Goal: Task Accomplishment & Management: Complete application form

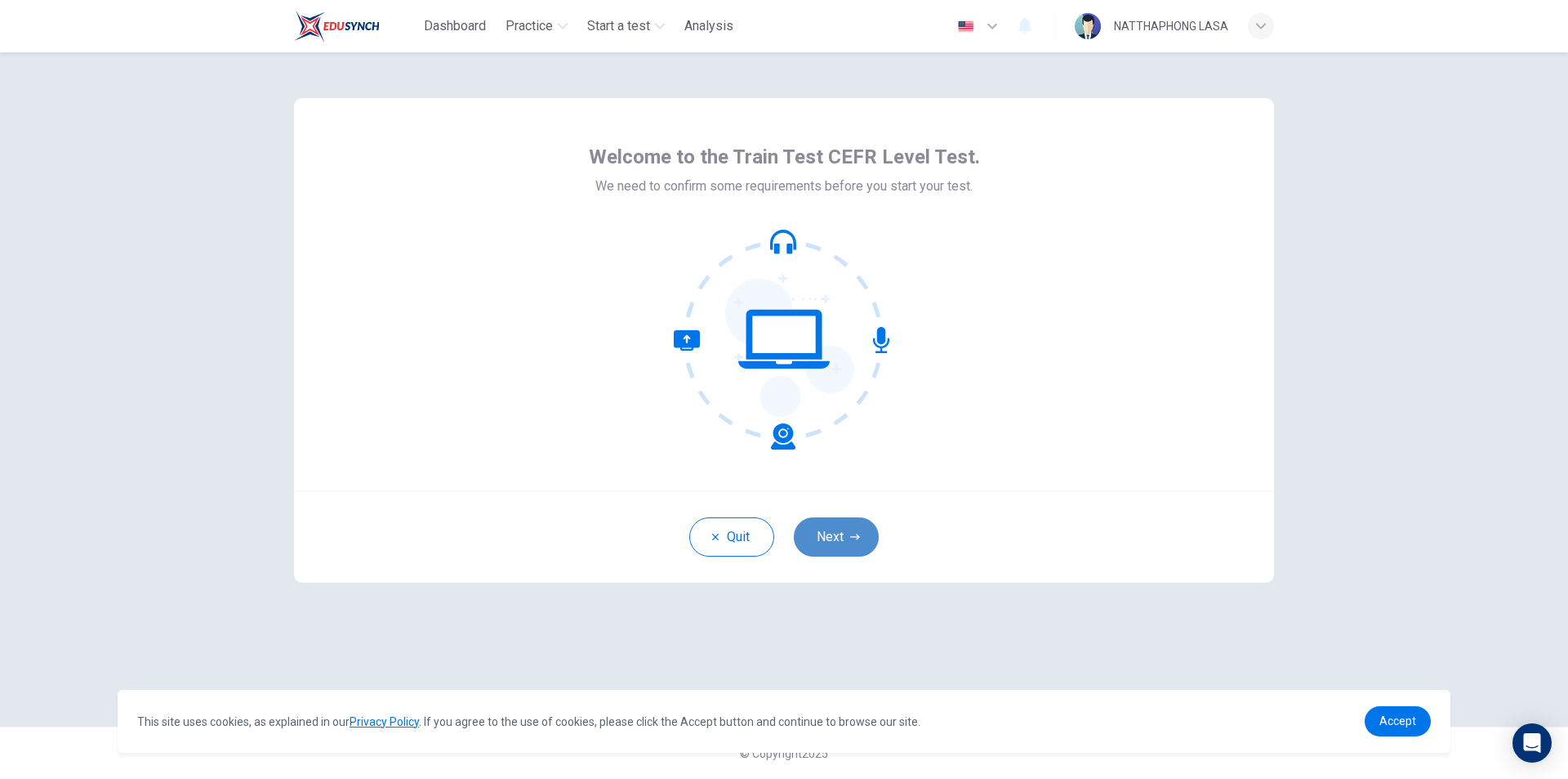
click at [852, 552] on button "Next" at bounding box center [836, 537] width 85 height 39
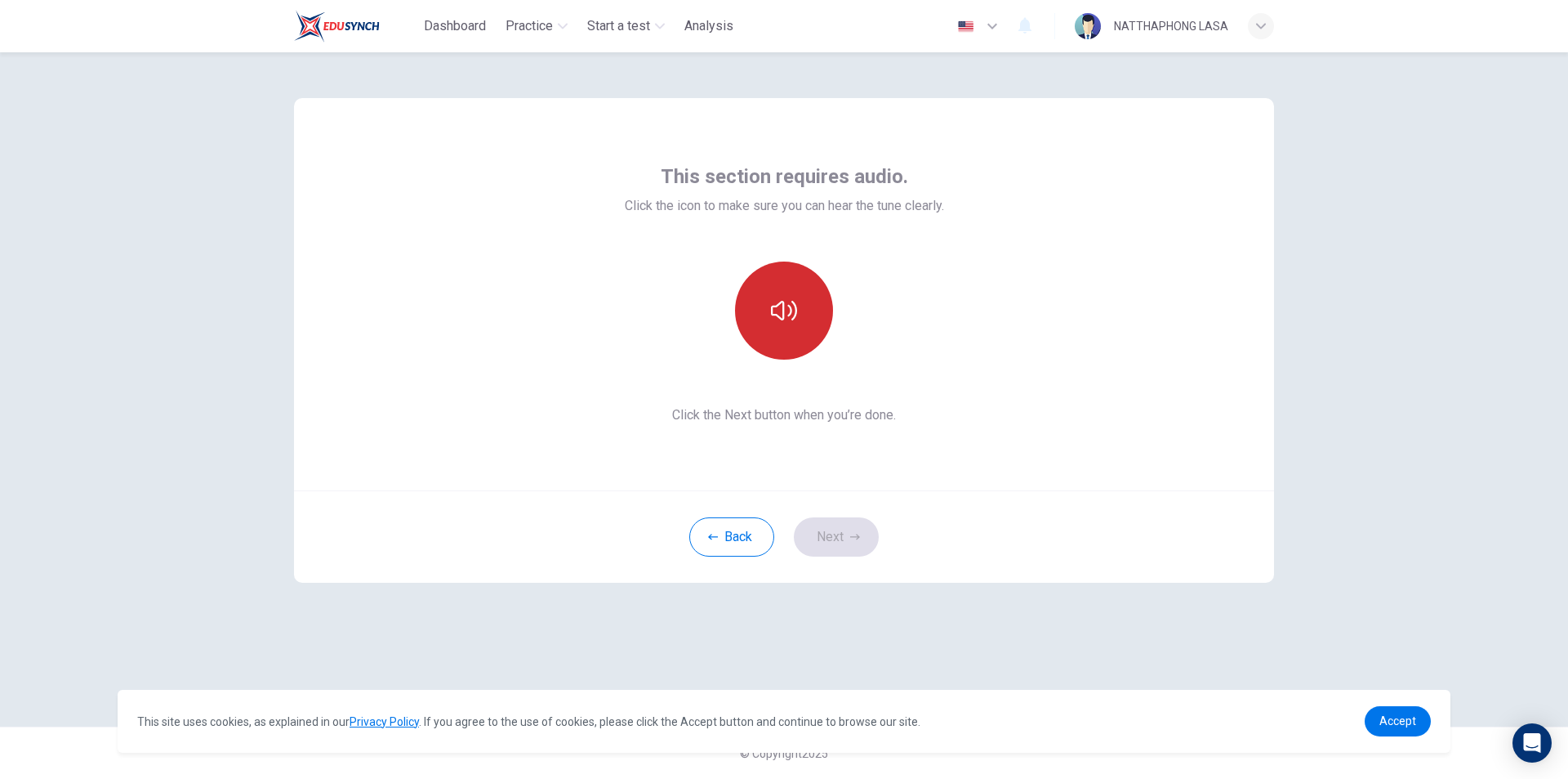
click at [788, 303] on icon "button" at bounding box center [784, 310] width 26 height 26
click at [792, 289] on button "button" at bounding box center [784, 310] width 98 height 98
click at [780, 319] on icon "button" at bounding box center [784, 310] width 26 height 26
click at [859, 524] on button "Next" at bounding box center [836, 537] width 85 height 39
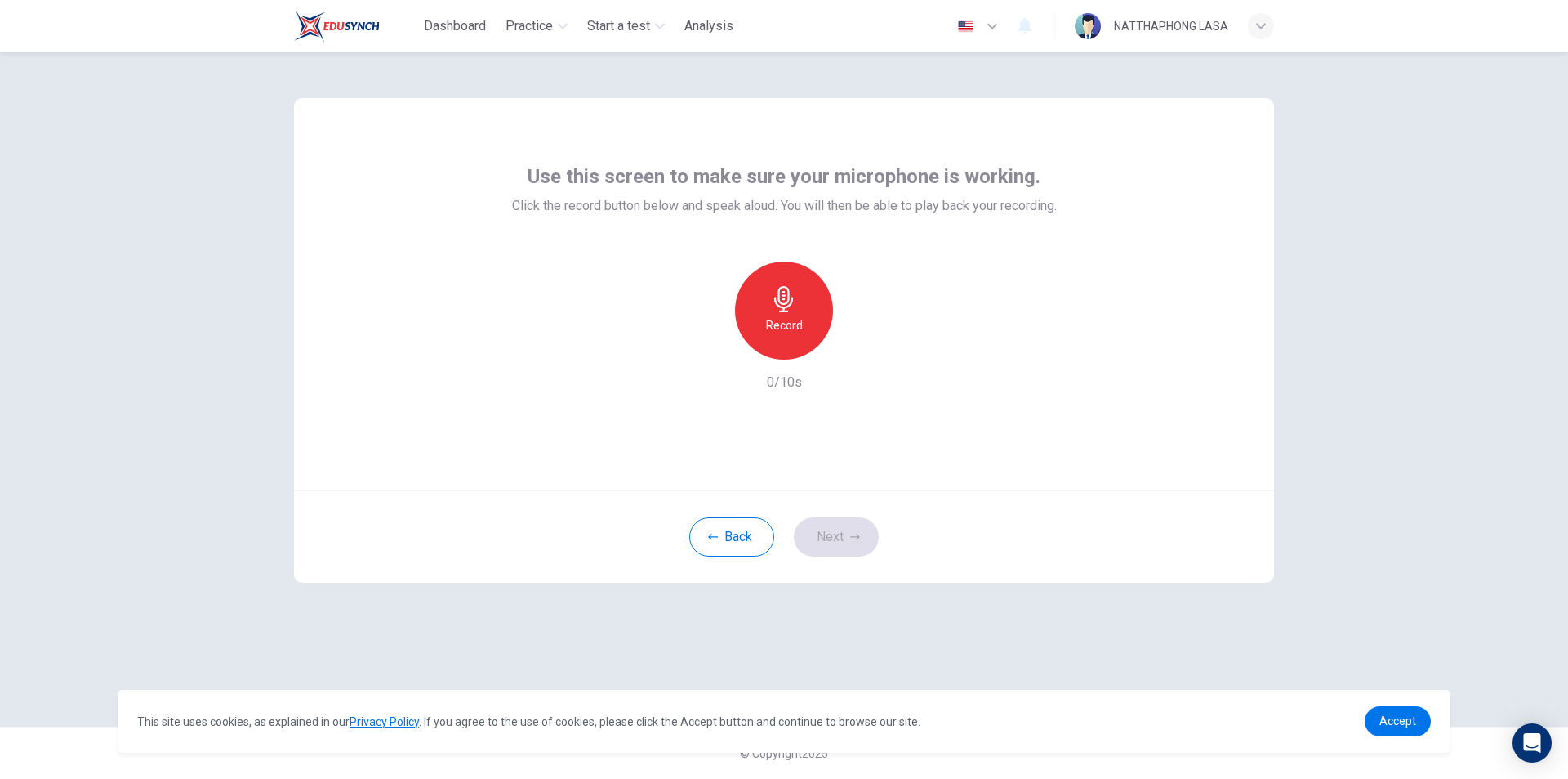
click at [794, 335] on div "Record" at bounding box center [784, 310] width 98 height 98
click at [794, 322] on h6 "Stop" at bounding box center [784, 325] width 24 height 20
click at [855, 347] on icon "button" at bounding box center [859, 346] width 17 height 17
click at [711, 346] on icon "button" at bounding box center [708, 346] width 10 height 10
click at [790, 329] on h6 "Record" at bounding box center [785, 325] width 37 height 20
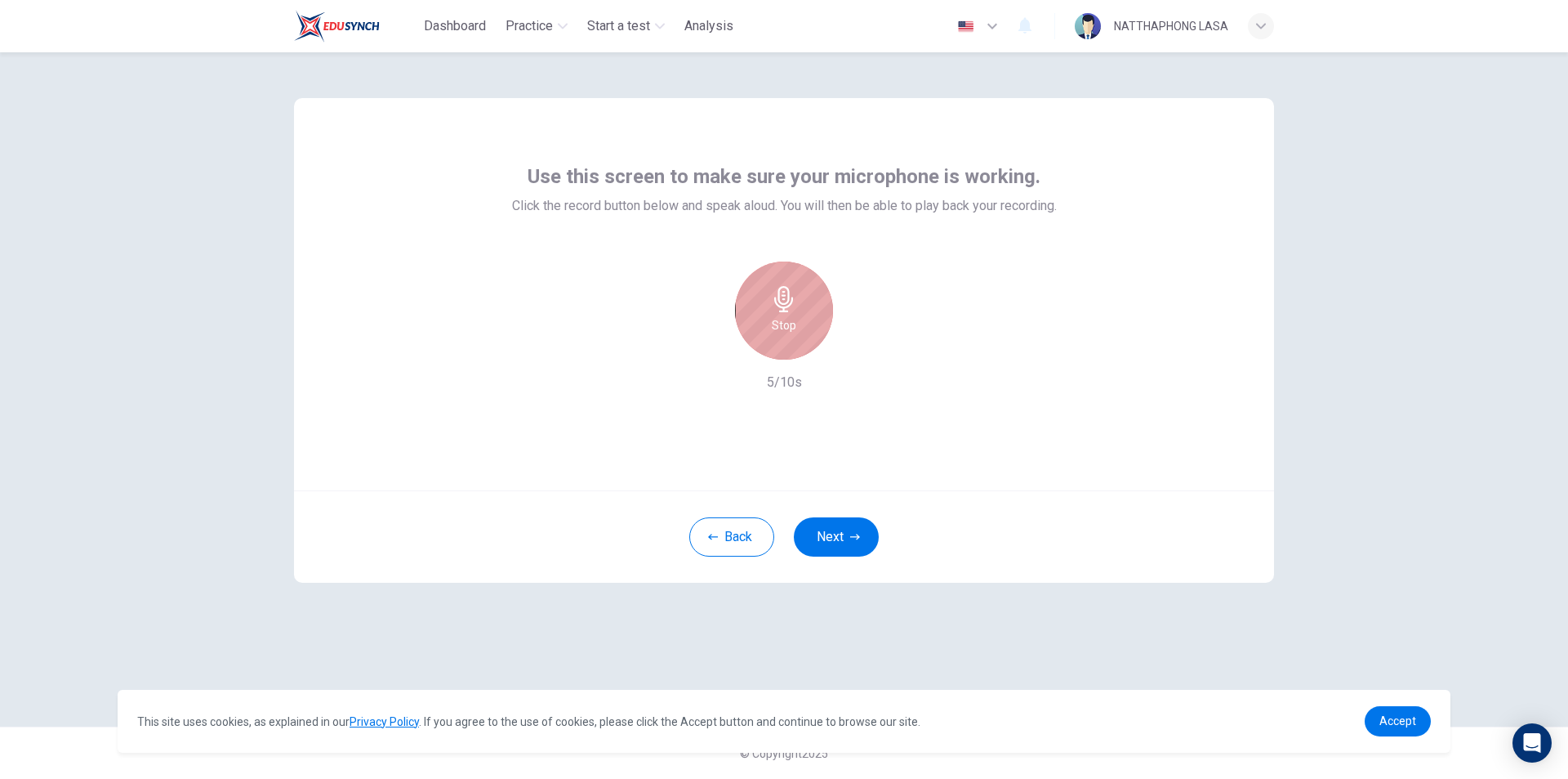
click at [810, 335] on div "Stop" at bounding box center [784, 310] width 98 height 98
click at [859, 340] on icon "button" at bounding box center [859, 346] width 17 height 17
click at [846, 532] on button "Next" at bounding box center [836, 537] width 85 height 39
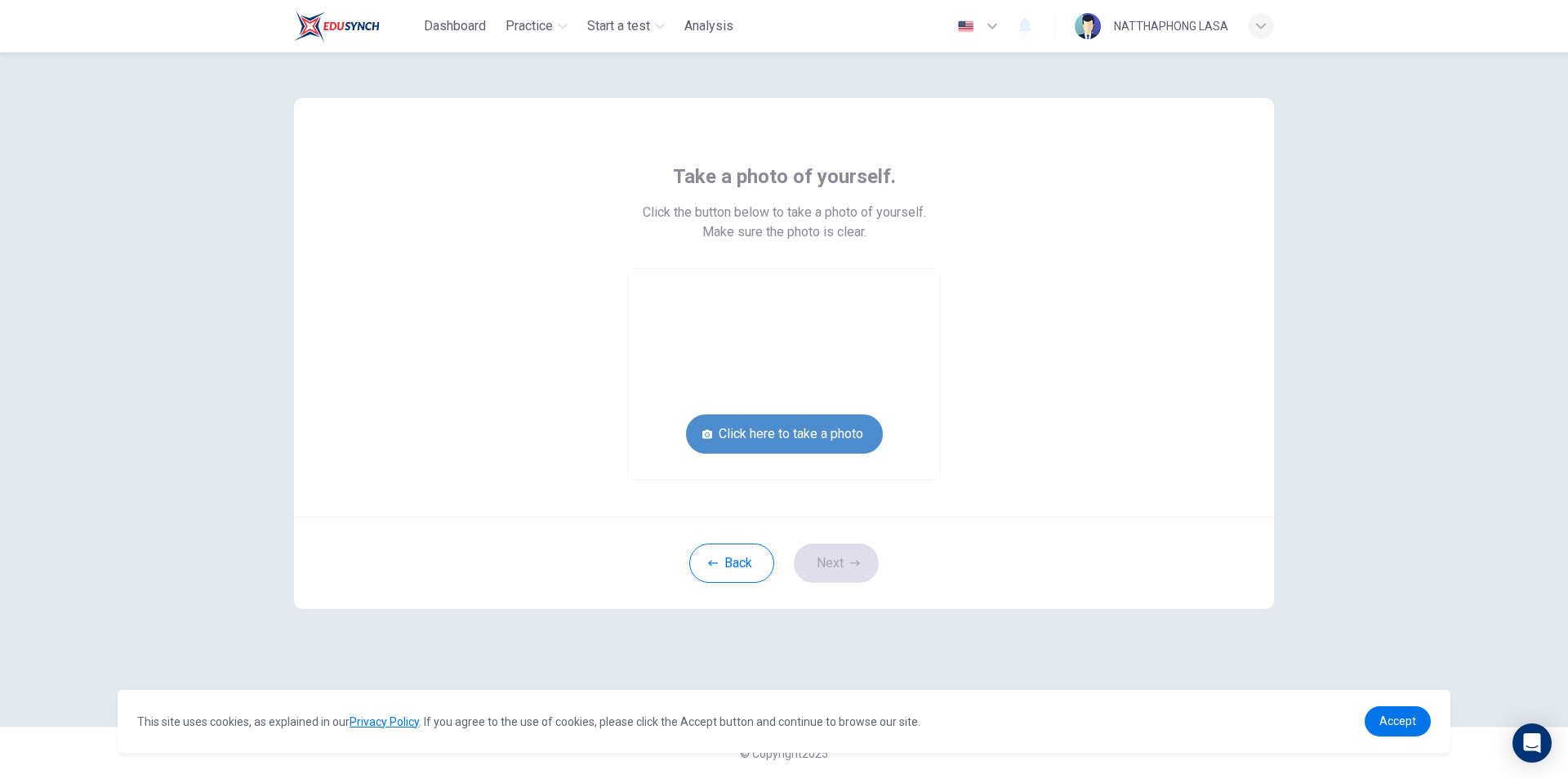
click at [827, 435] on button "Click here to take a photo" at bounding box center [785, 433] width 197 height 39
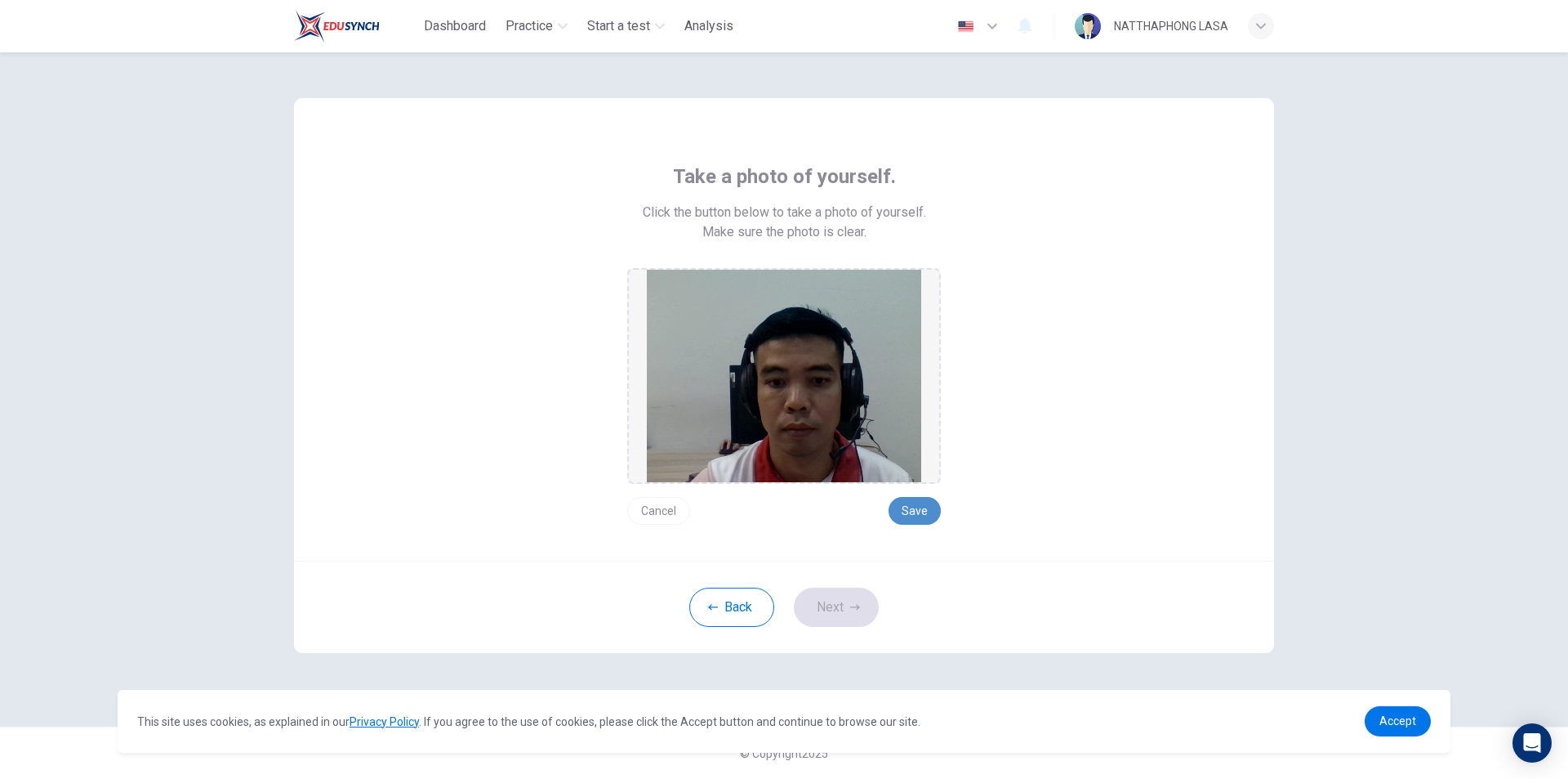
click at [909, 510] on button "Save" at bounding box center [915, 511] width 52 height 28
click at [929, 515] on button "Save" at bounding box center [915, 511] width 52 height 28
click at [832, 610] on button "Next" at bounding box center [836, 606] width 85 height 39
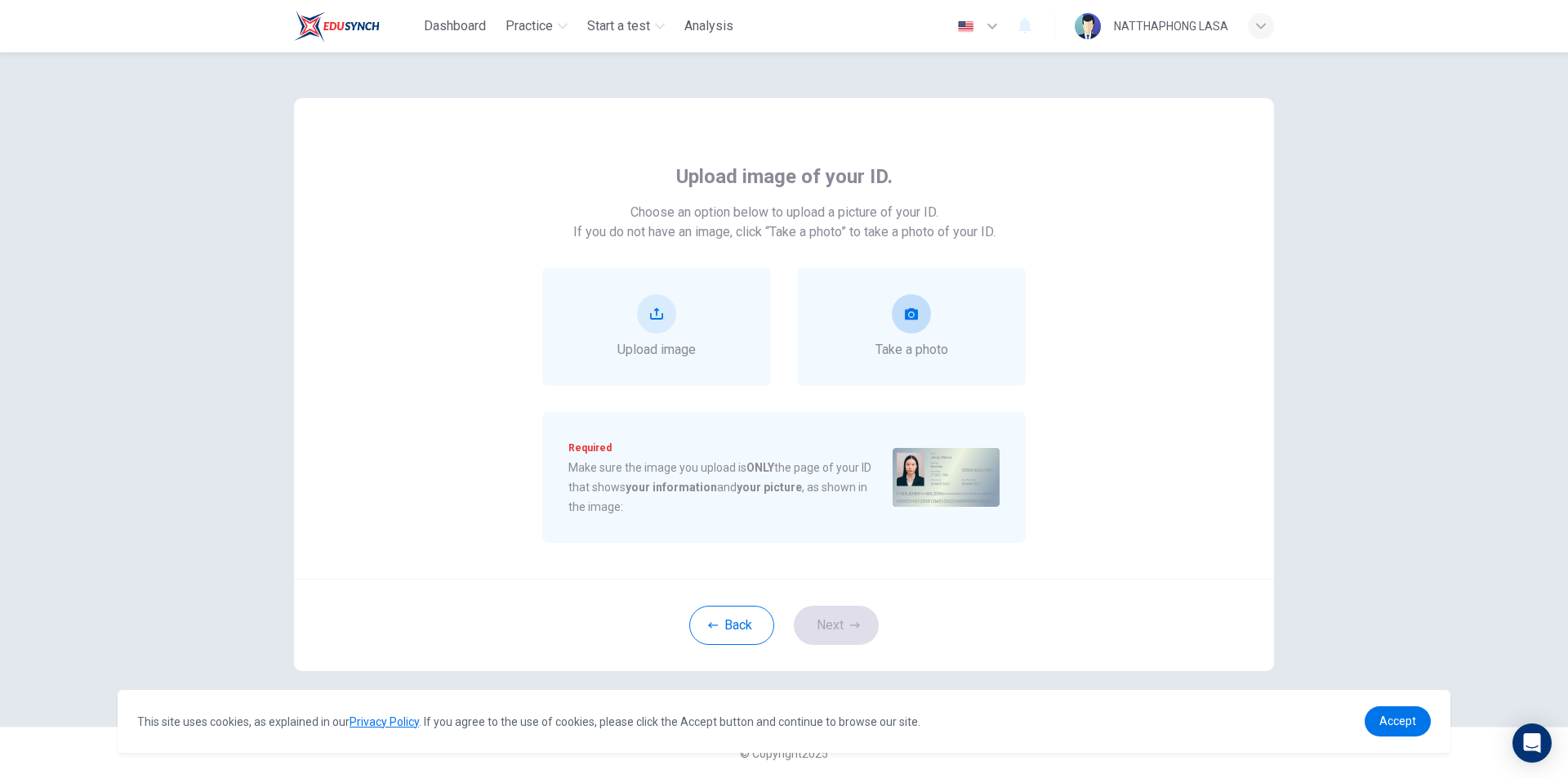
click at [913, 314] on icon "take photo" at bounding box center [911, 314] width 13 height 11
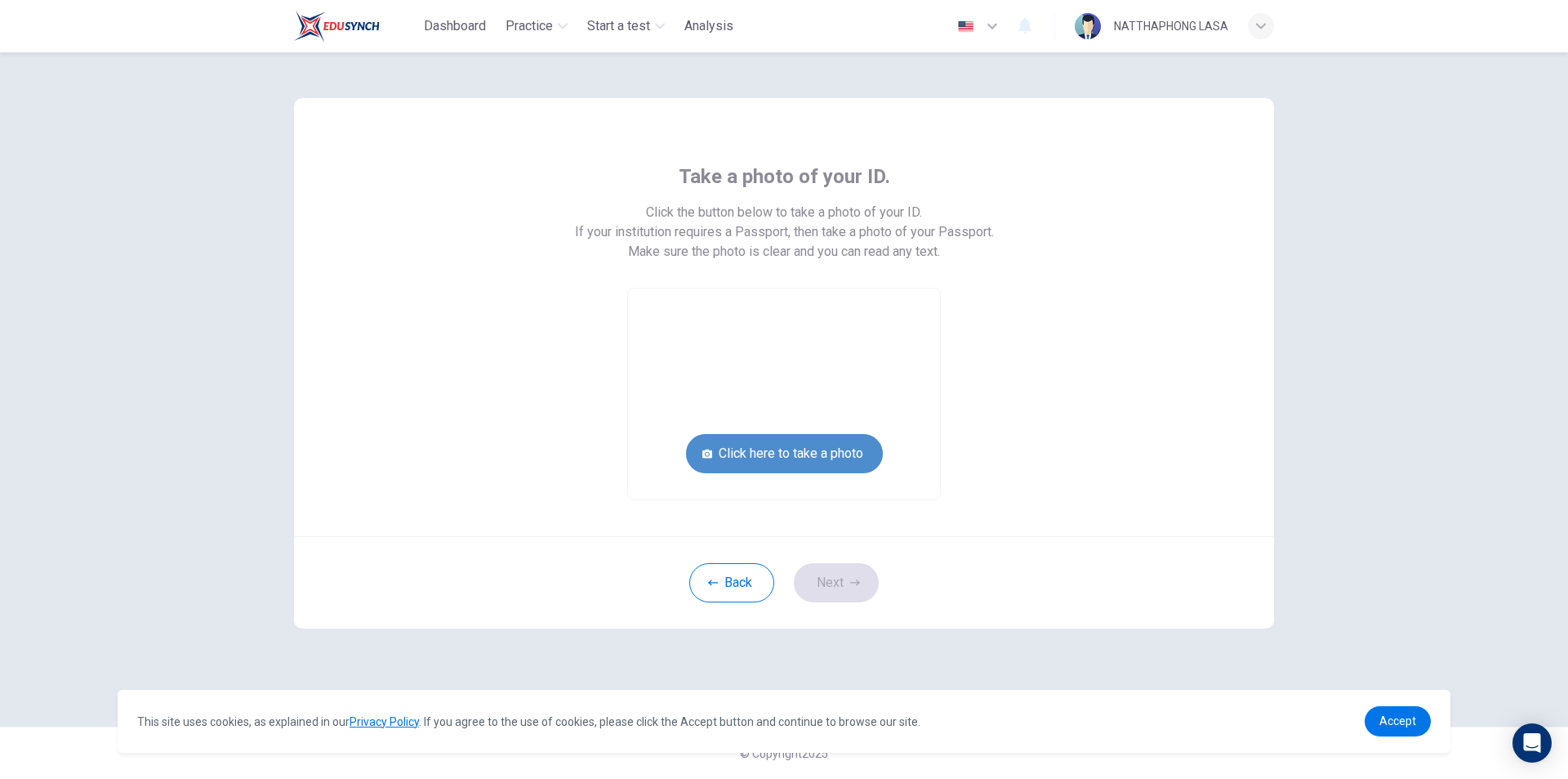
click at [819, 453] on button "Click here to take a photo" at bounding box center [785, 453] width 197 height 39
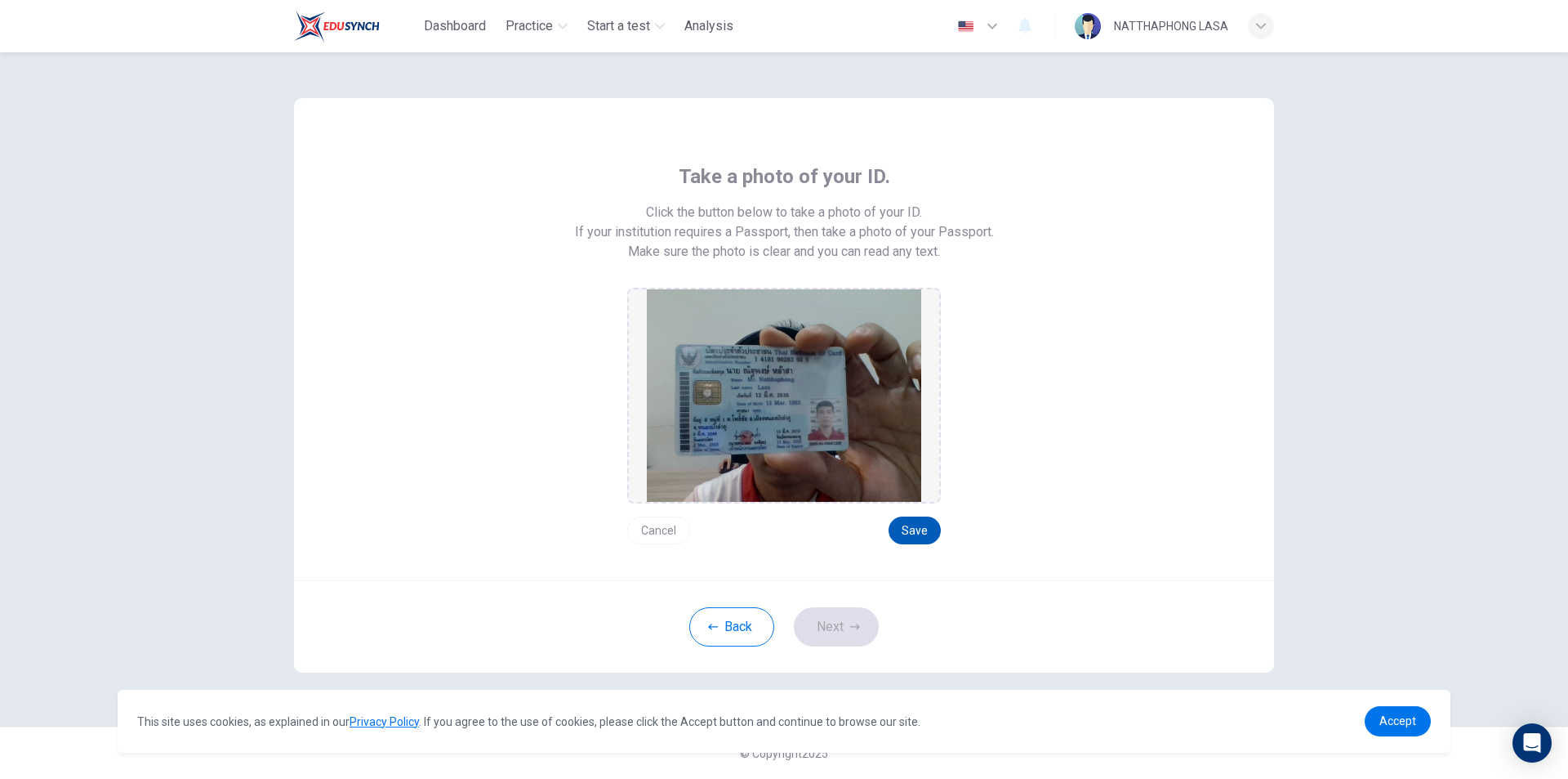
click at [911, 532] on button "Save" at bounding box center [915, 531] width 52 height 28
click at [867, 625] on button "Next" at bounding box center [836, 627] width 85 height 39
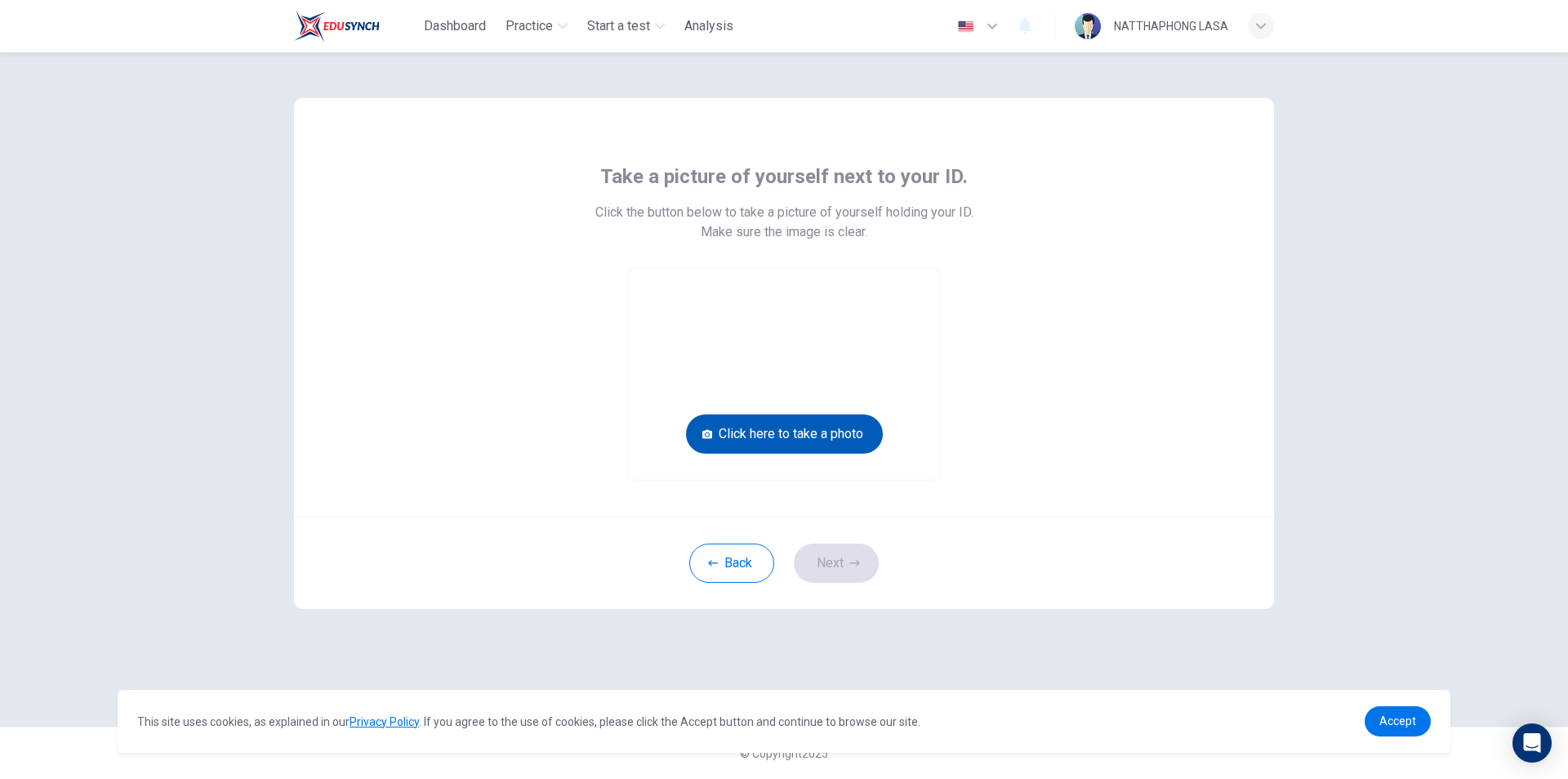
click at [780, 421] on button "Click here to take a photo" at bounding box center [785, 433] width 197 height 39
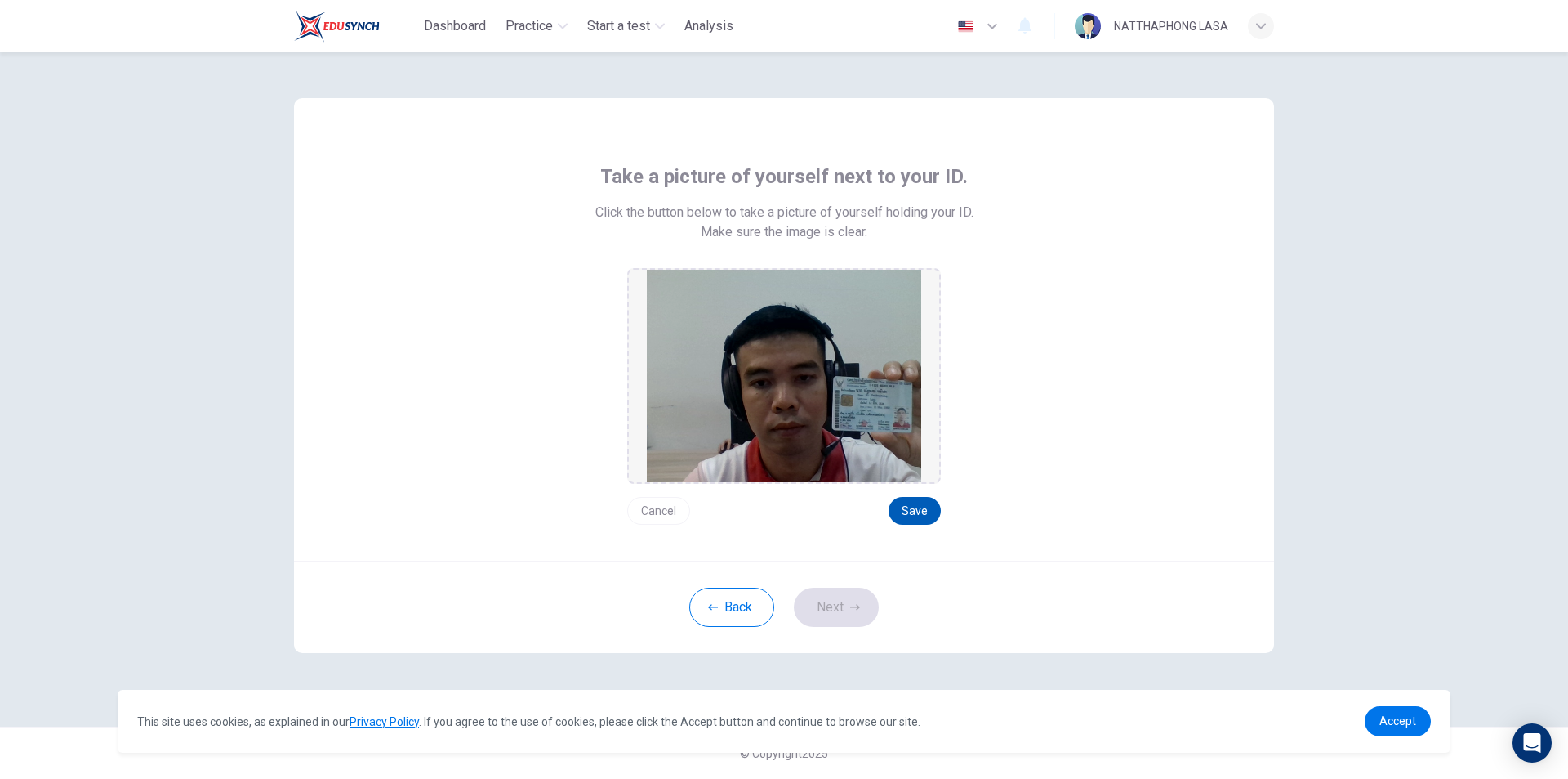
click at [902, 506] on button "Save" at bounding box center [915, 511] width 52 height 28
click at [929, 505] on button "Save" at bounding box center [915, 511] width 52 height 28
click at [903, 521] on button "Save" at bounding box center [915, 511] width 52 height 28
click at [846, 617] on button "Next" at bounding box center [836, 606] width 85 height 39
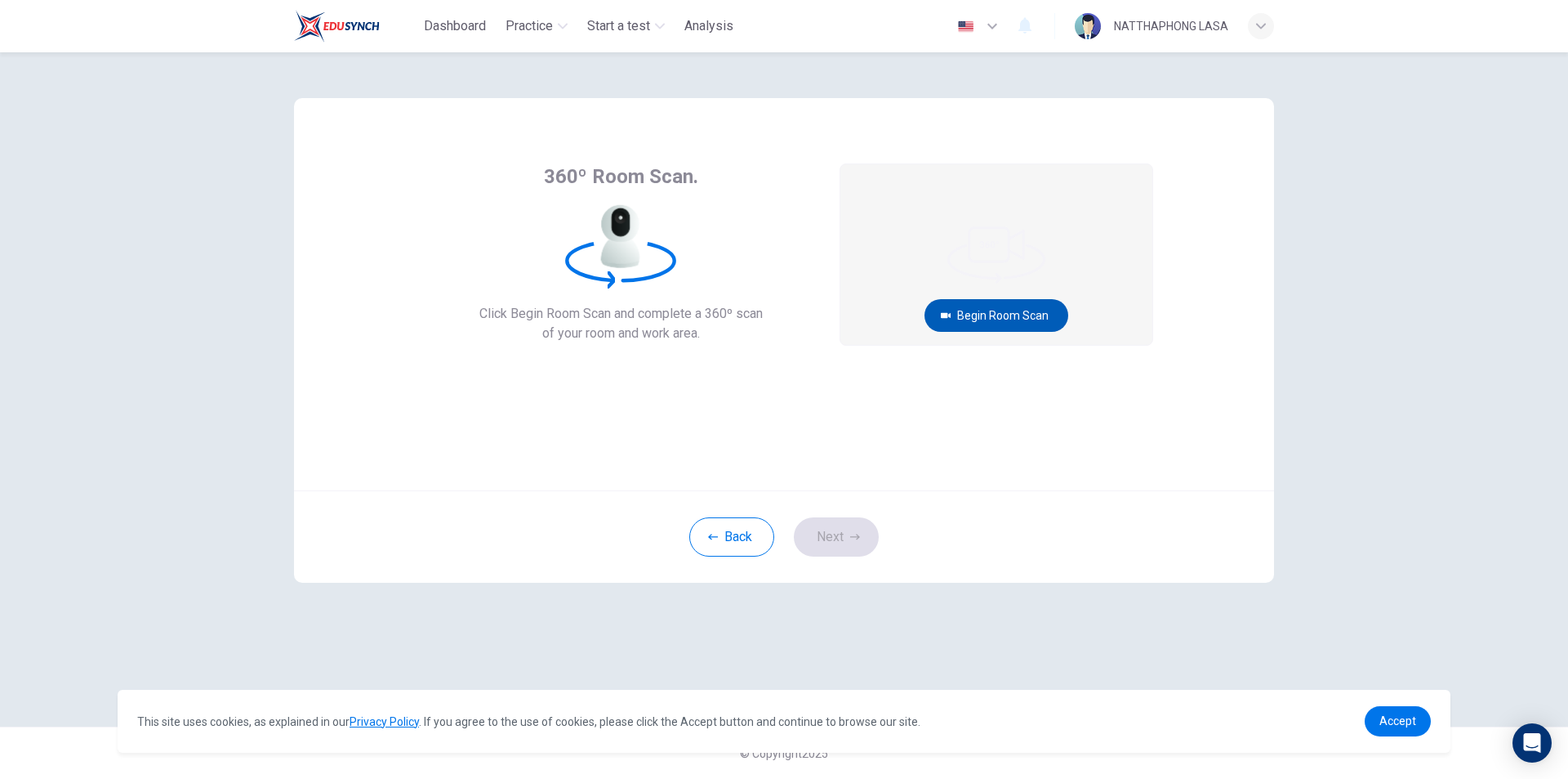
click at [1002, 310] on button "Begin Room Scan" at bounding box center [997, 315] width 144 height 33
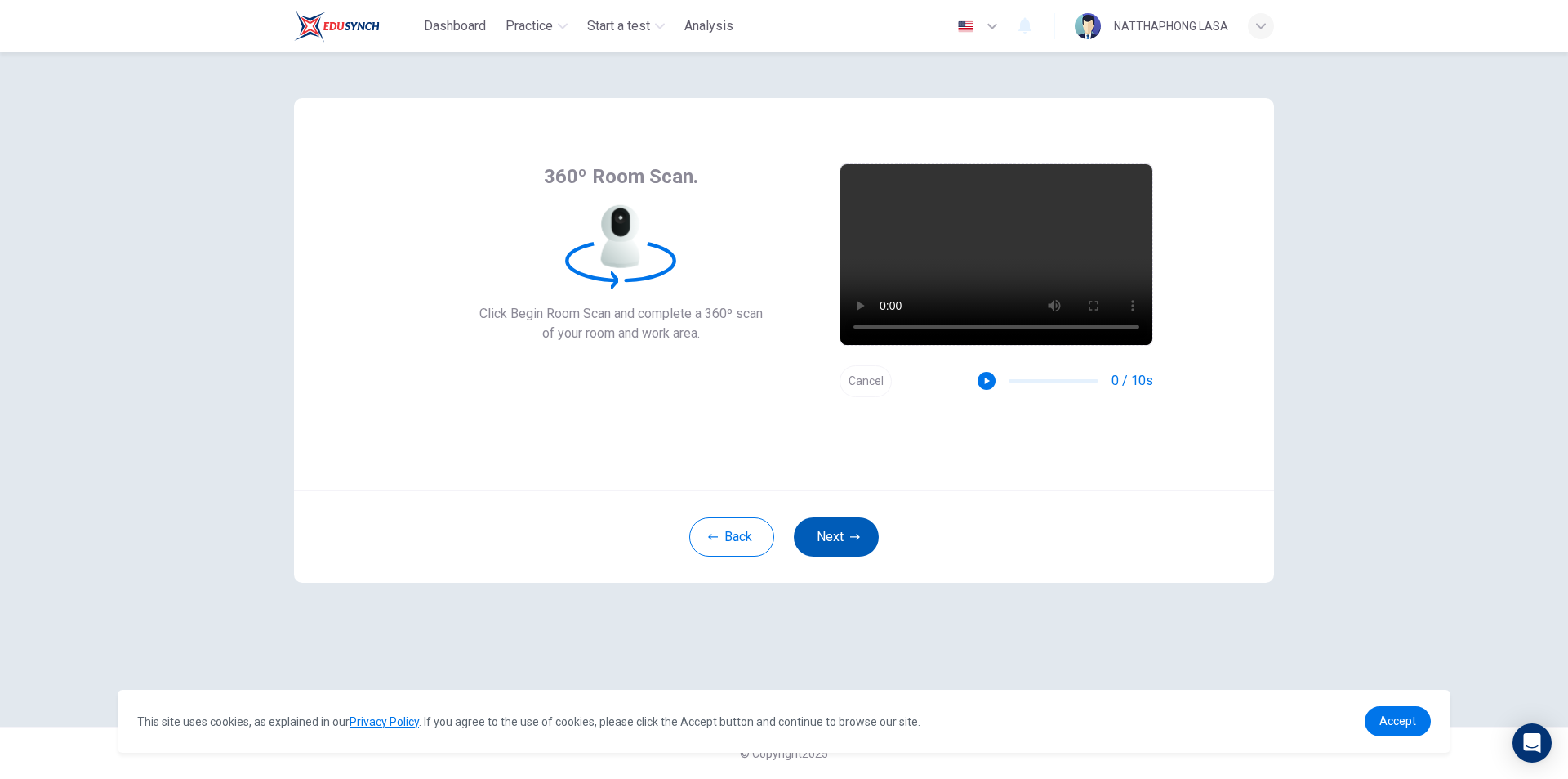
click at [841, 535] on button "Next" at bounding box center [836, 537] width 85 height 39
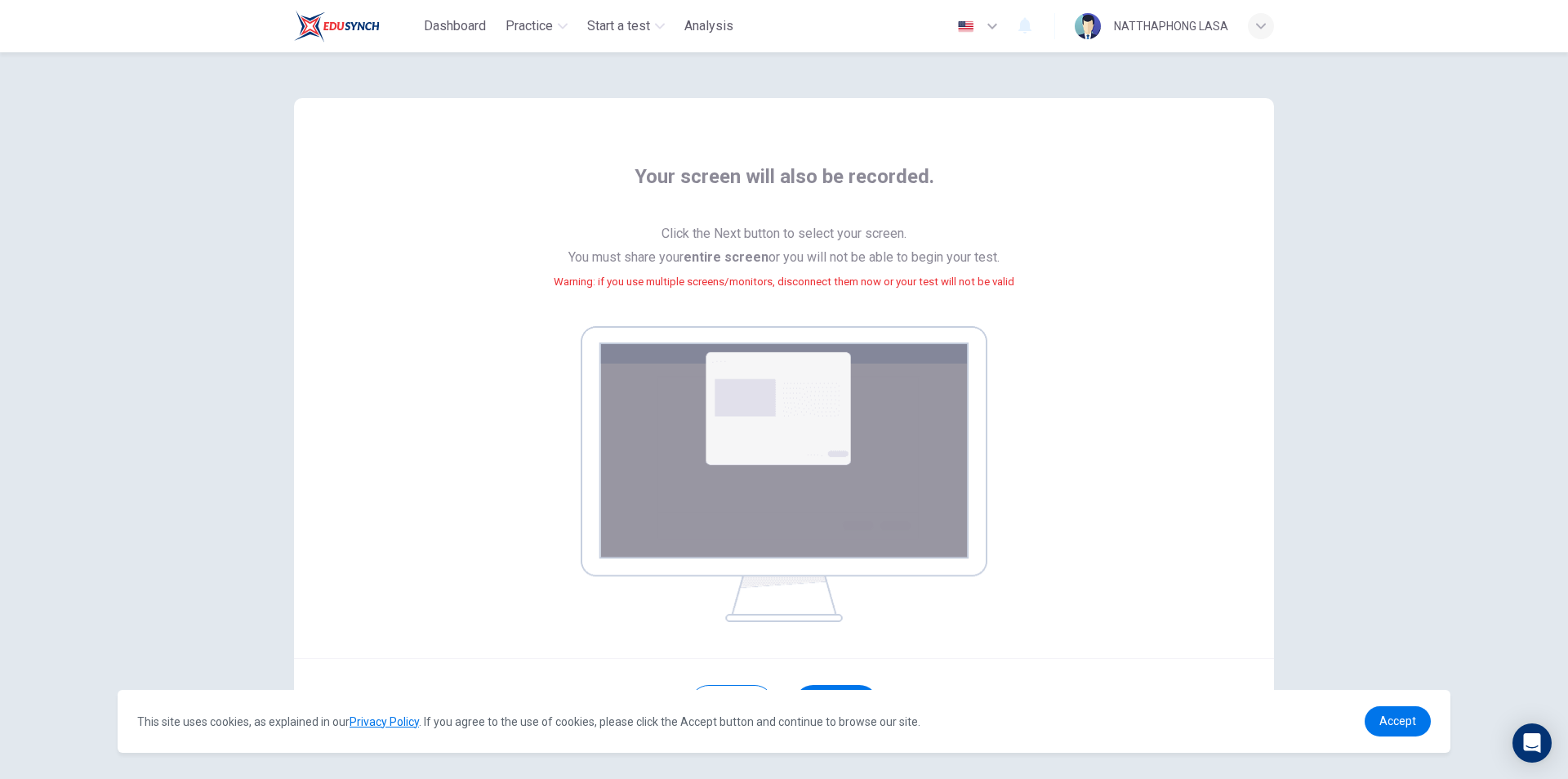
scroll to position [69, 0]
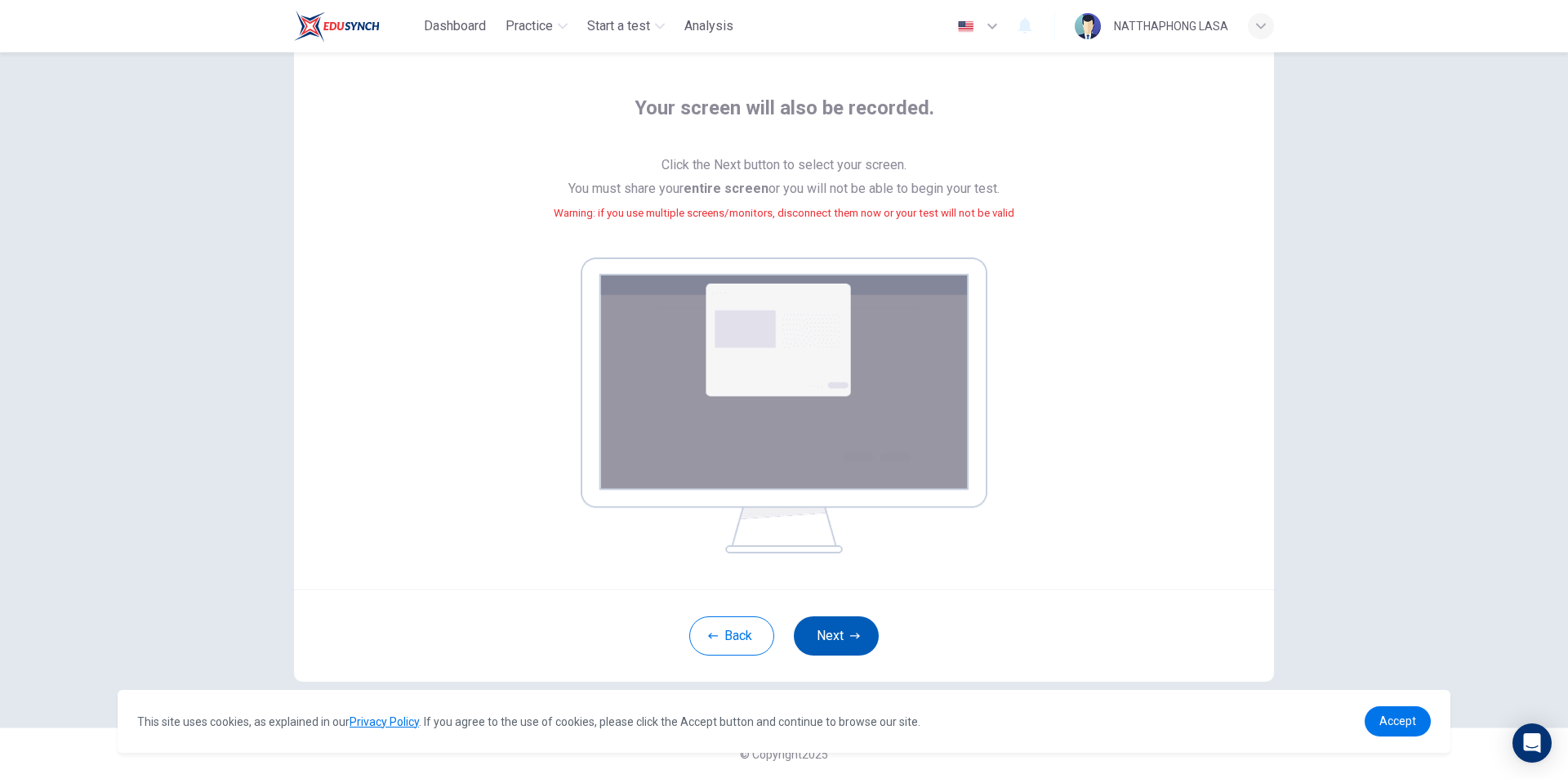
click at [828, 629] on button "Next" at bounding box center [836, 635] width 85 height 39
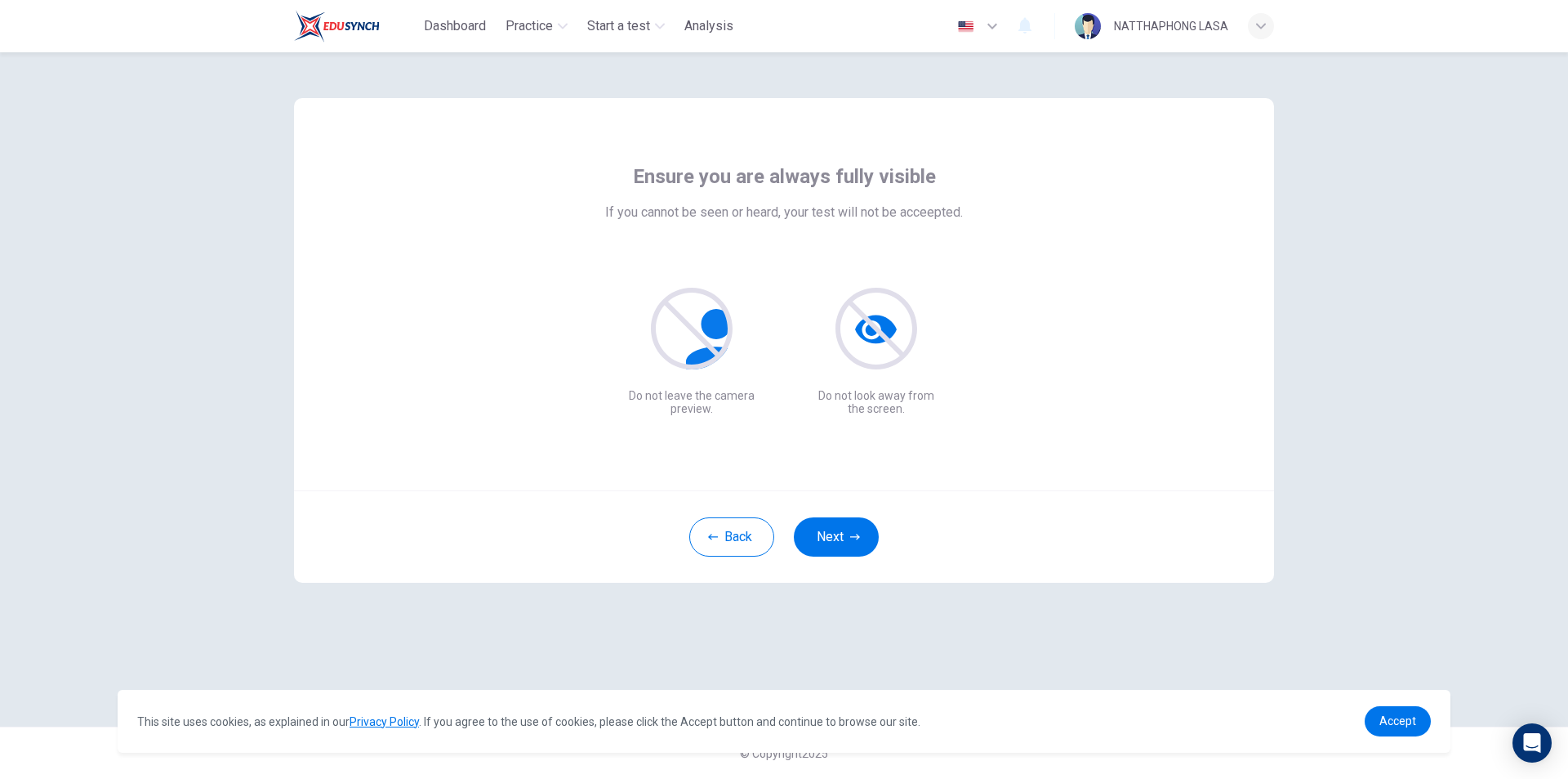
scroll to position [0, 0]
click at [1377, 718] on link "Accept" at bounding box center [1398, 721] width 66 height 30
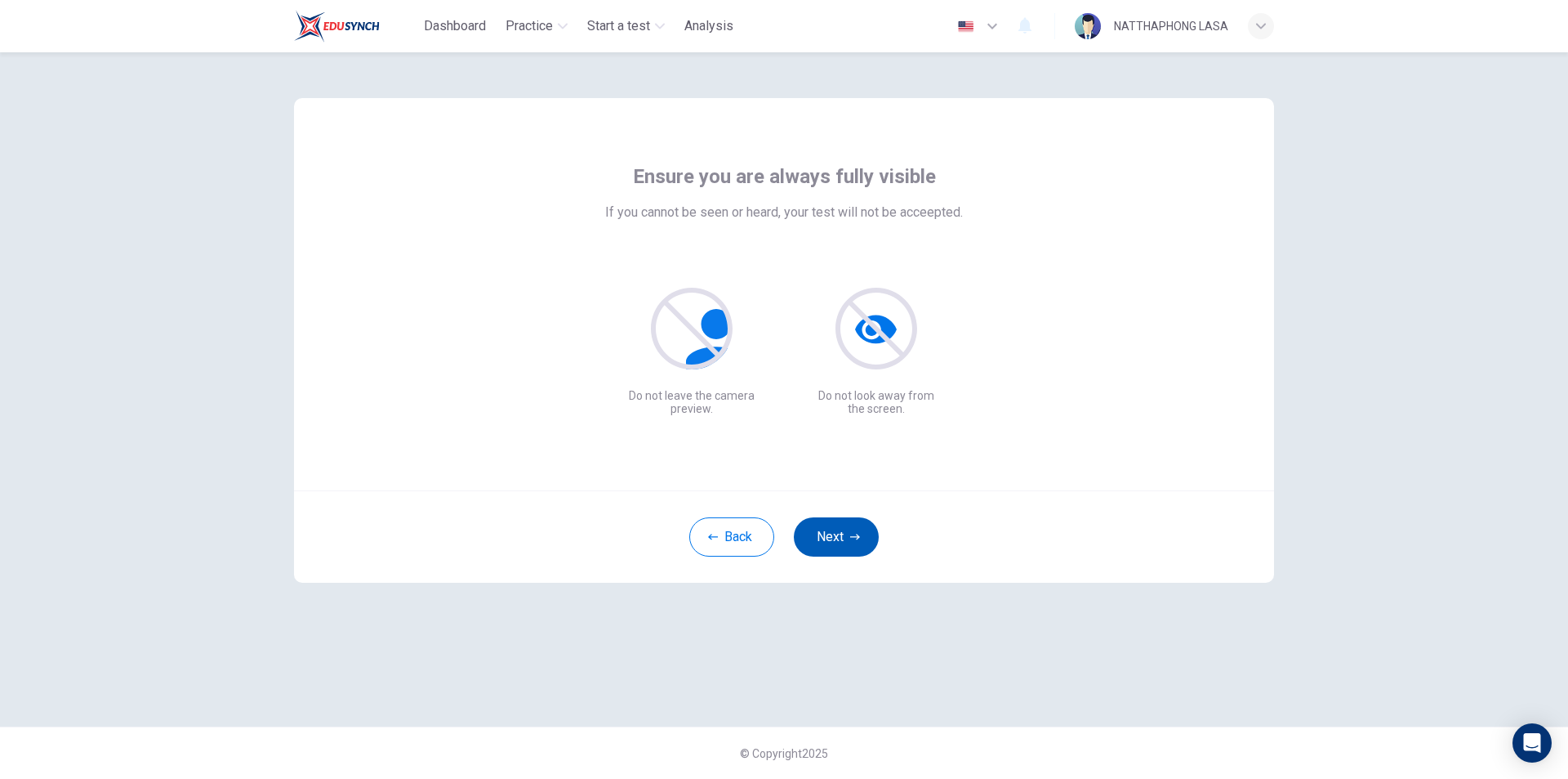
click at [835, 530] on button "Next" at bounding box center [836, 537] width 85 height 39
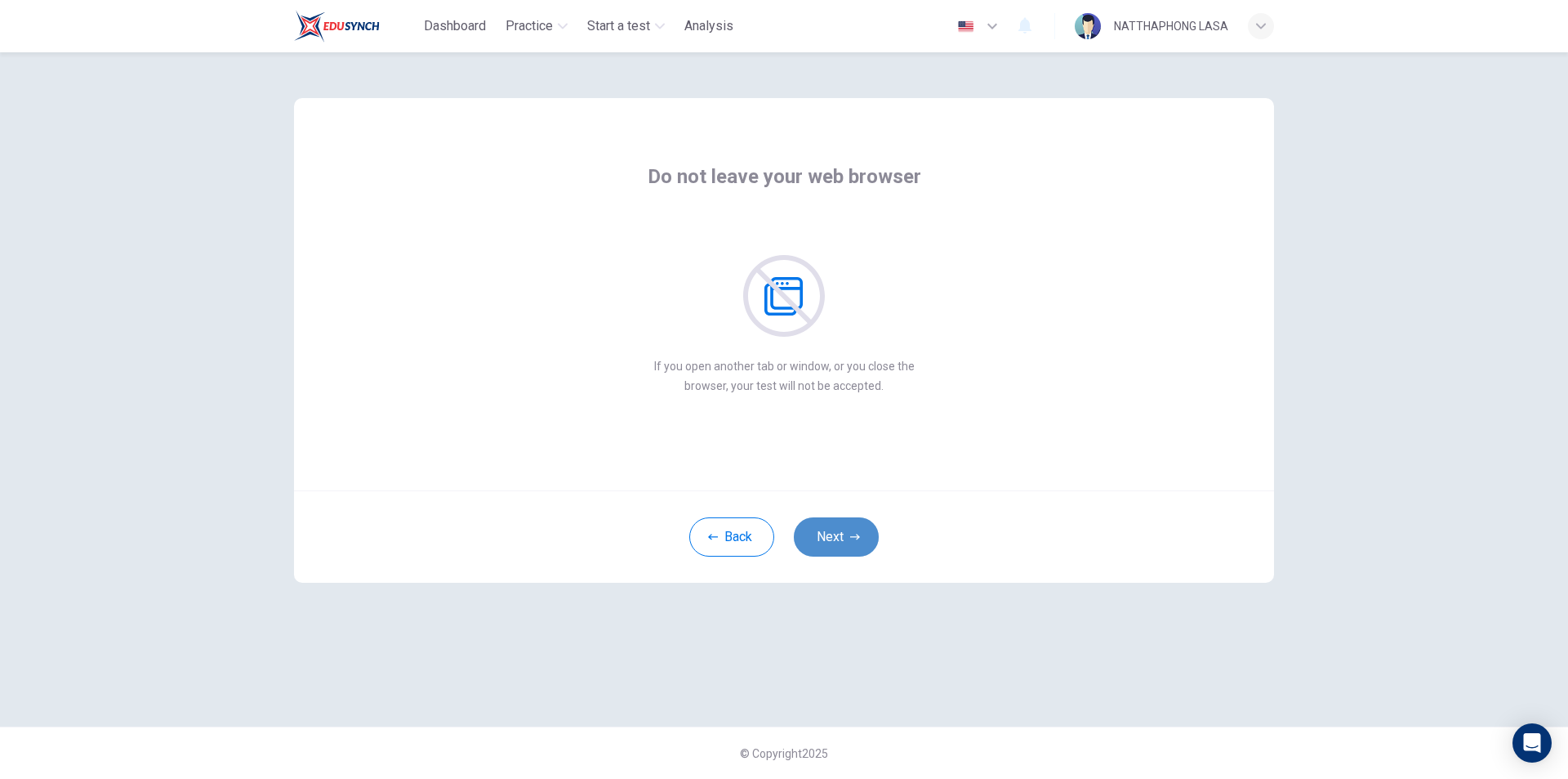
click at [857, 532] on icon "button" at bounding box center [855, 536] width 10 height 10
click at [859, 532] on icon "button" at bounding box center [855, 536] width 10 height 10
click at [854, 534] on icon "button" at bounding box center [855, 536] width 10 height 10
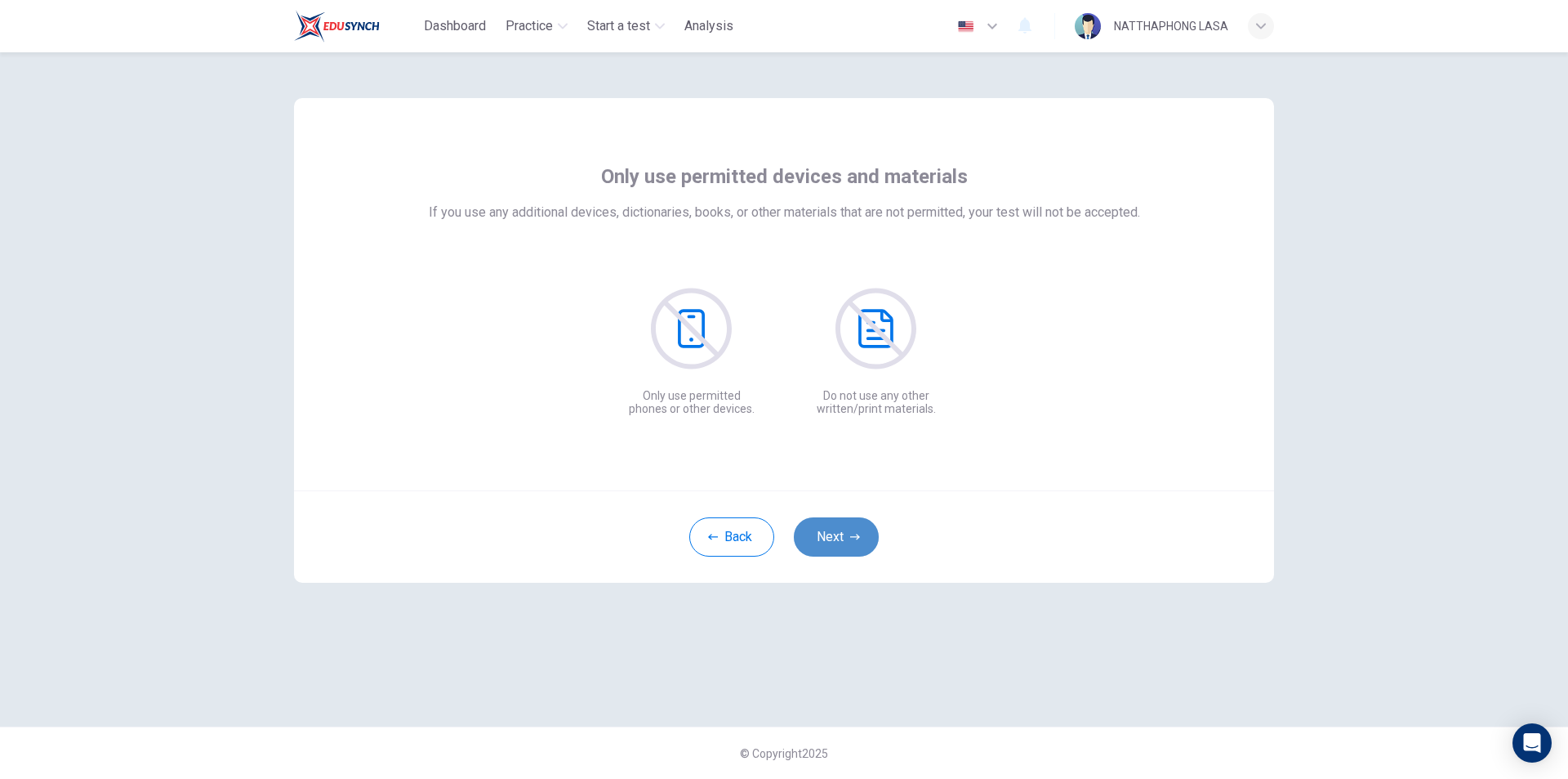
click at [855, 526] on button "Next" at bounding box center [836, 537] width 85 height 39
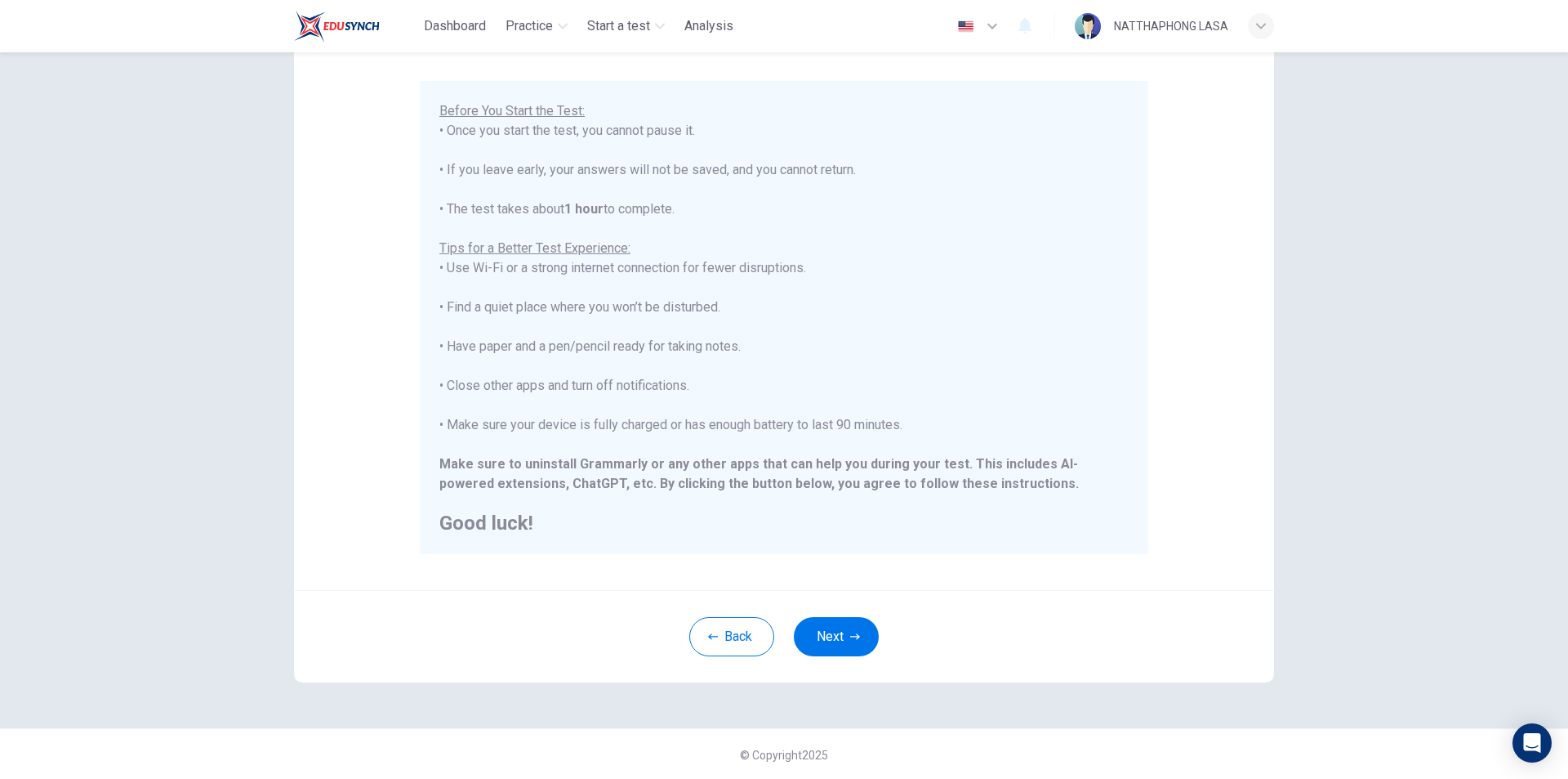
scroll to position [130, 0]
click at [841, 646] on button "Next" at bounding box center [836, 634] width 85 height 39
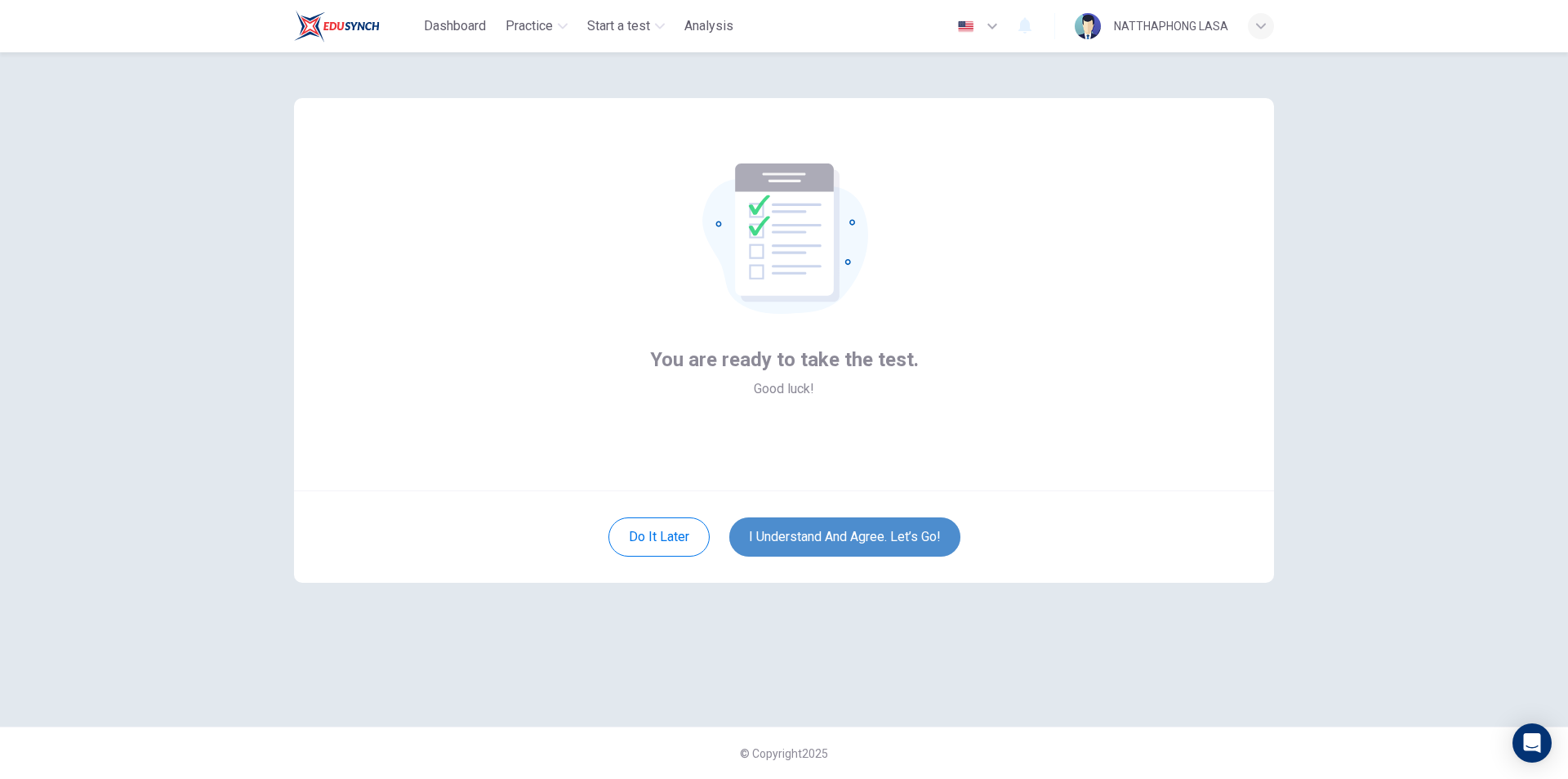
click at [853, 532] on button "I understand and agree. Let’s go!" at bounding box center [844, 537] width 231 height 39
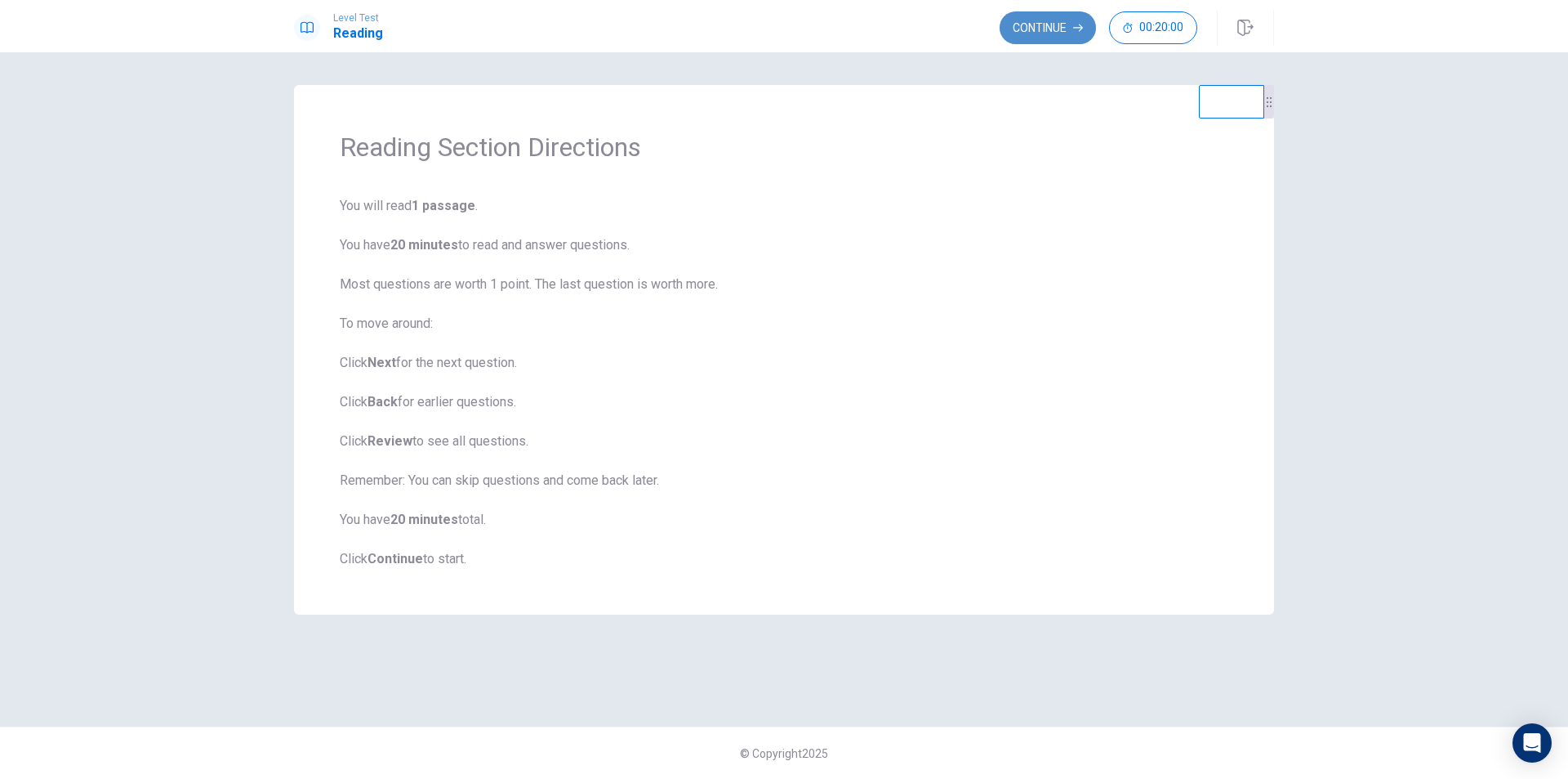
click at [1054, 34] on button "Continue" at bounding box center [1048, 28] width 97 height 33
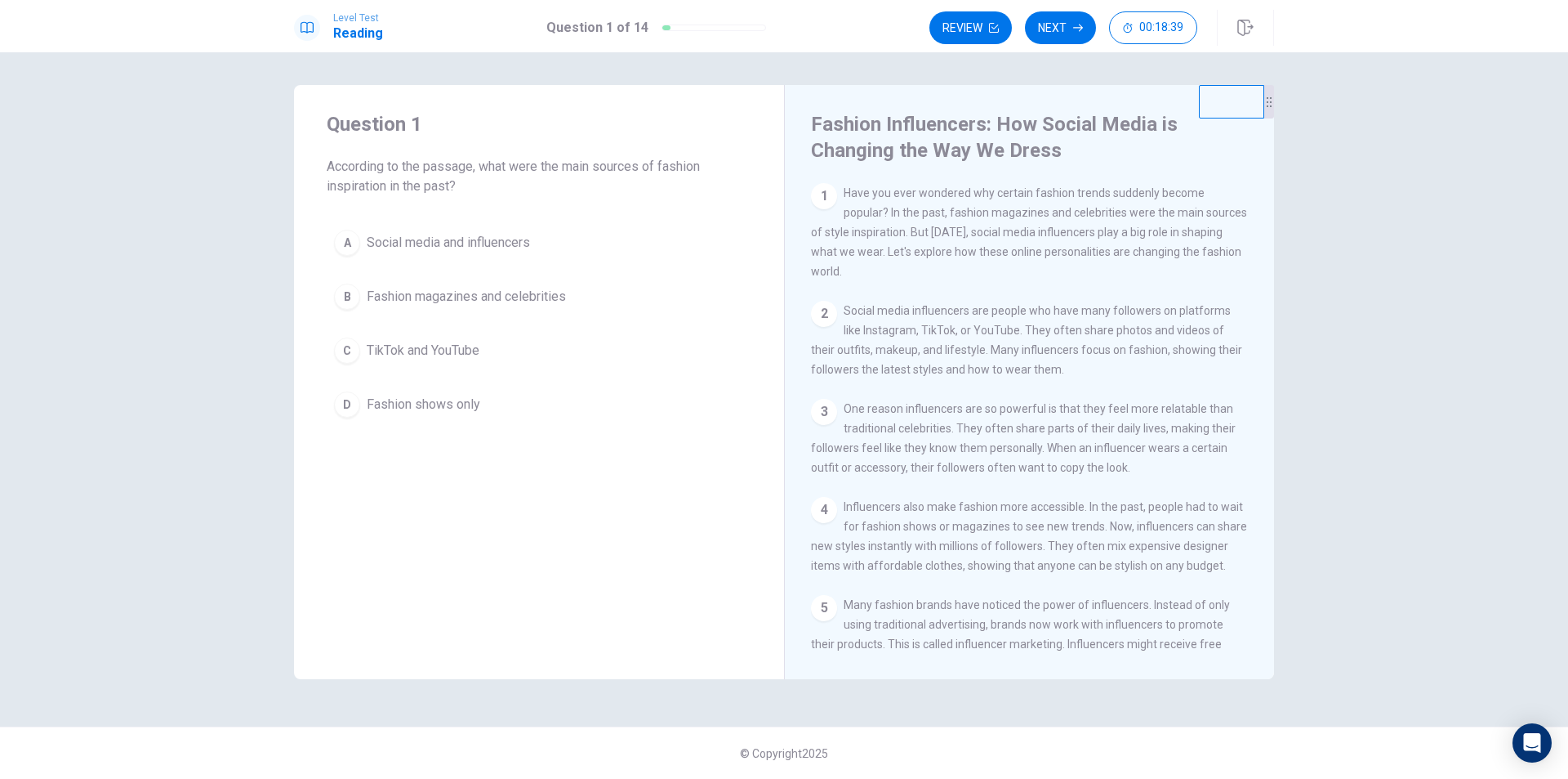
click at [506, 295] on span "Fashion magazines and celebrities" at bounding box center [466, 296] width 199 height 20
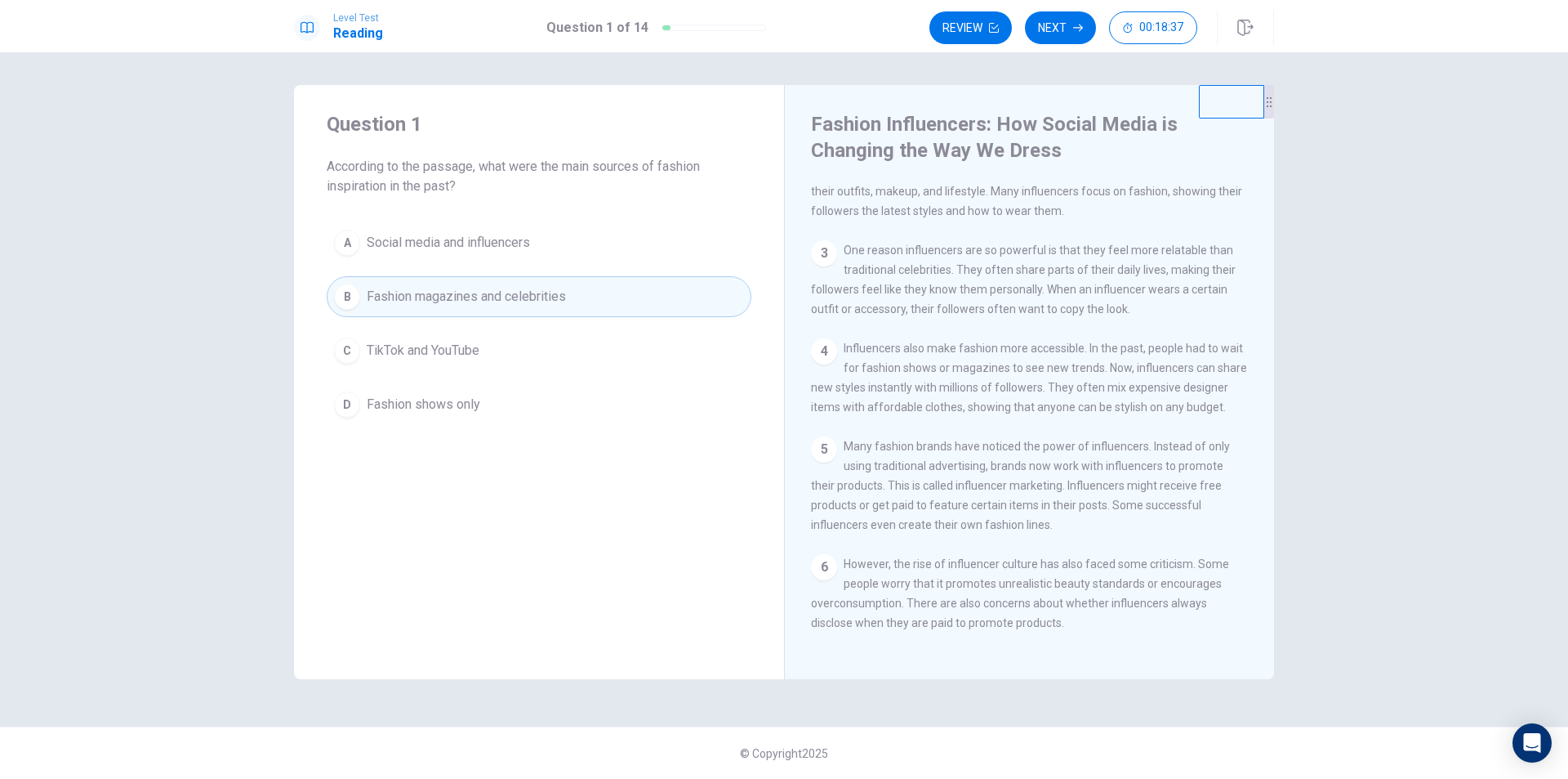
scroll to position [164, 0]
click at [1073, 30] on icon "button" at bounding box center [1078, 27] width 10 height 10
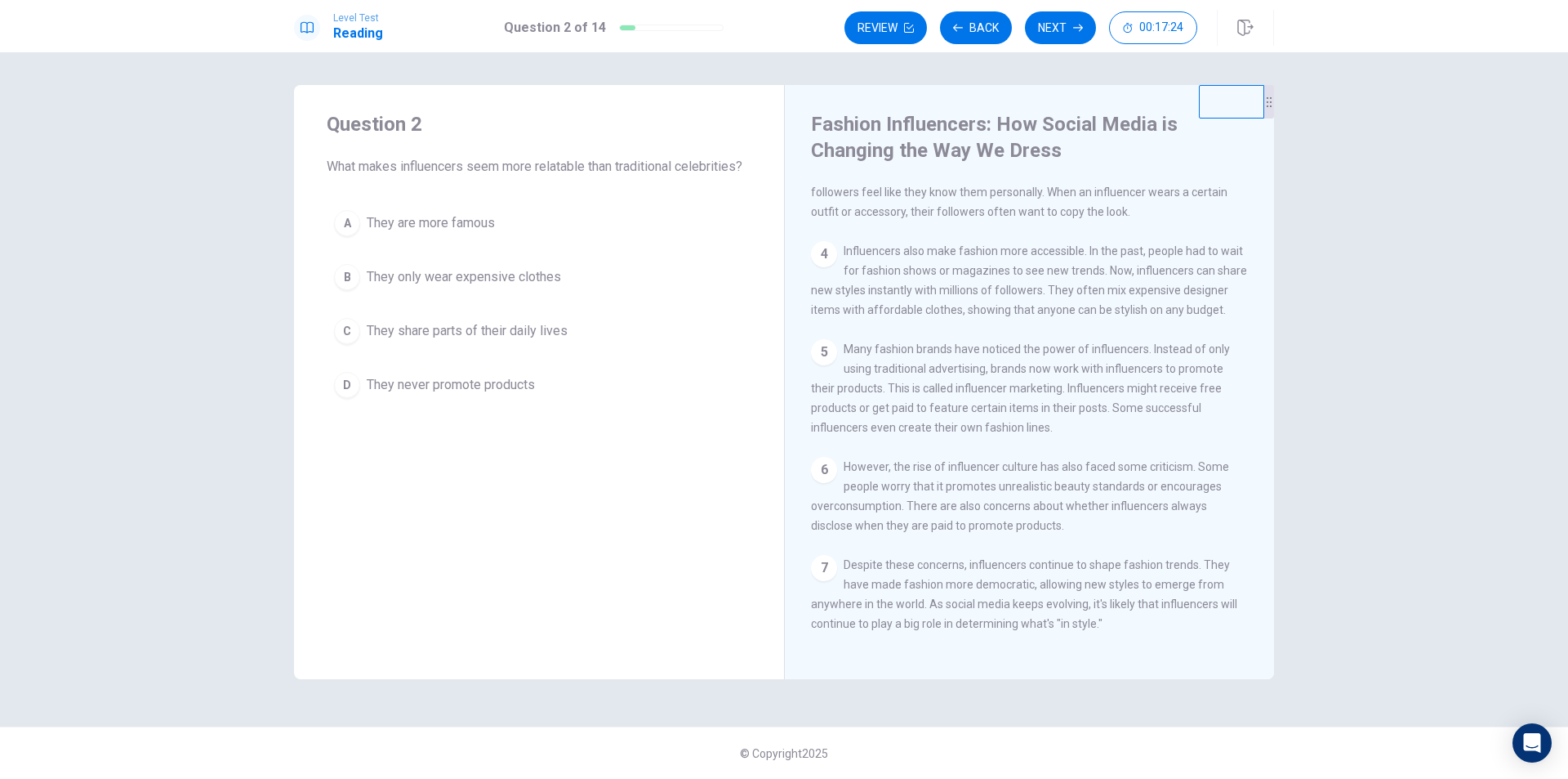
scroll to position [301, 0]
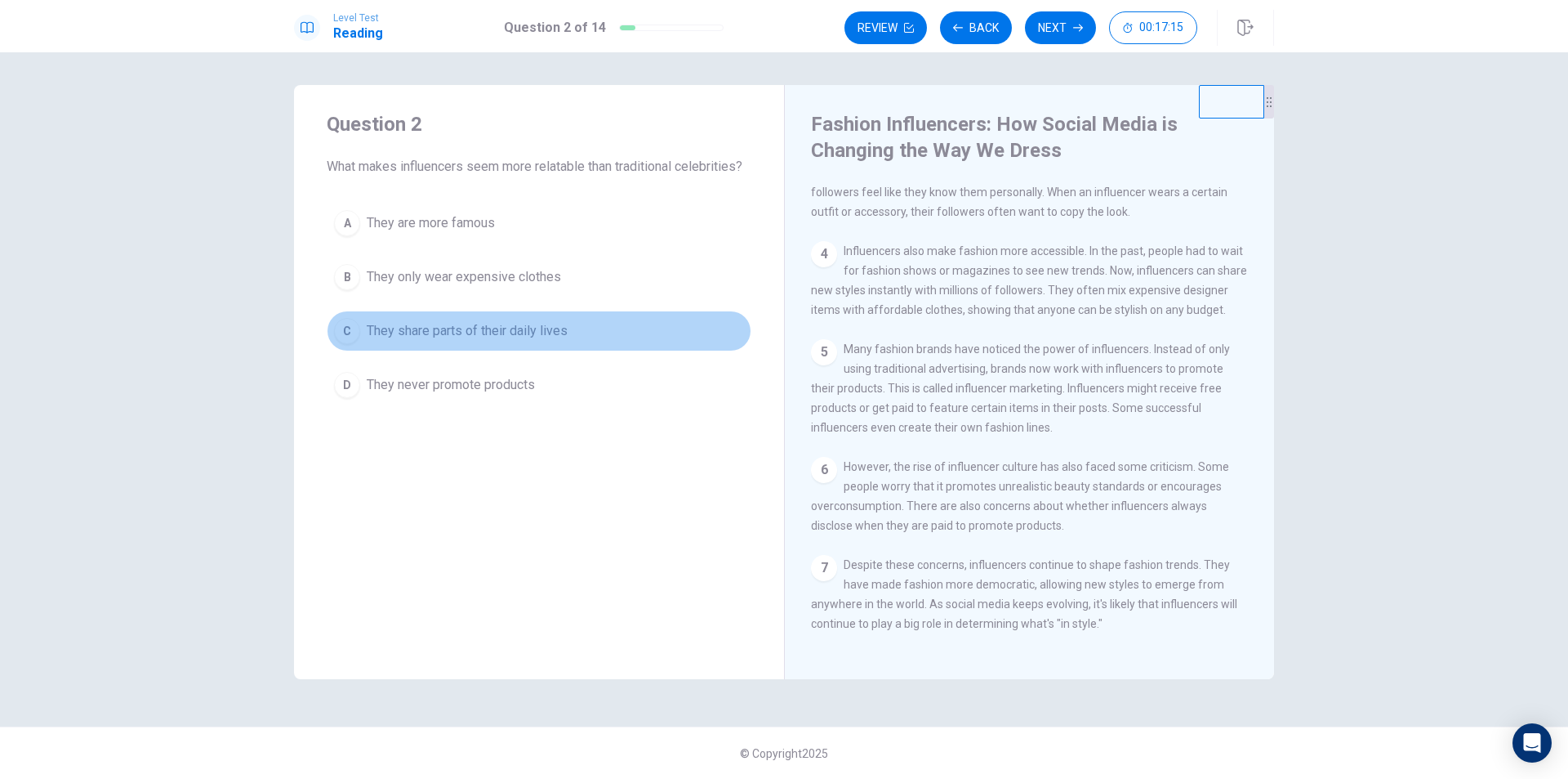
click at [525, 335] on span "They share parts of their daily lives" at bounding box center [467, 331] width 201 height 20
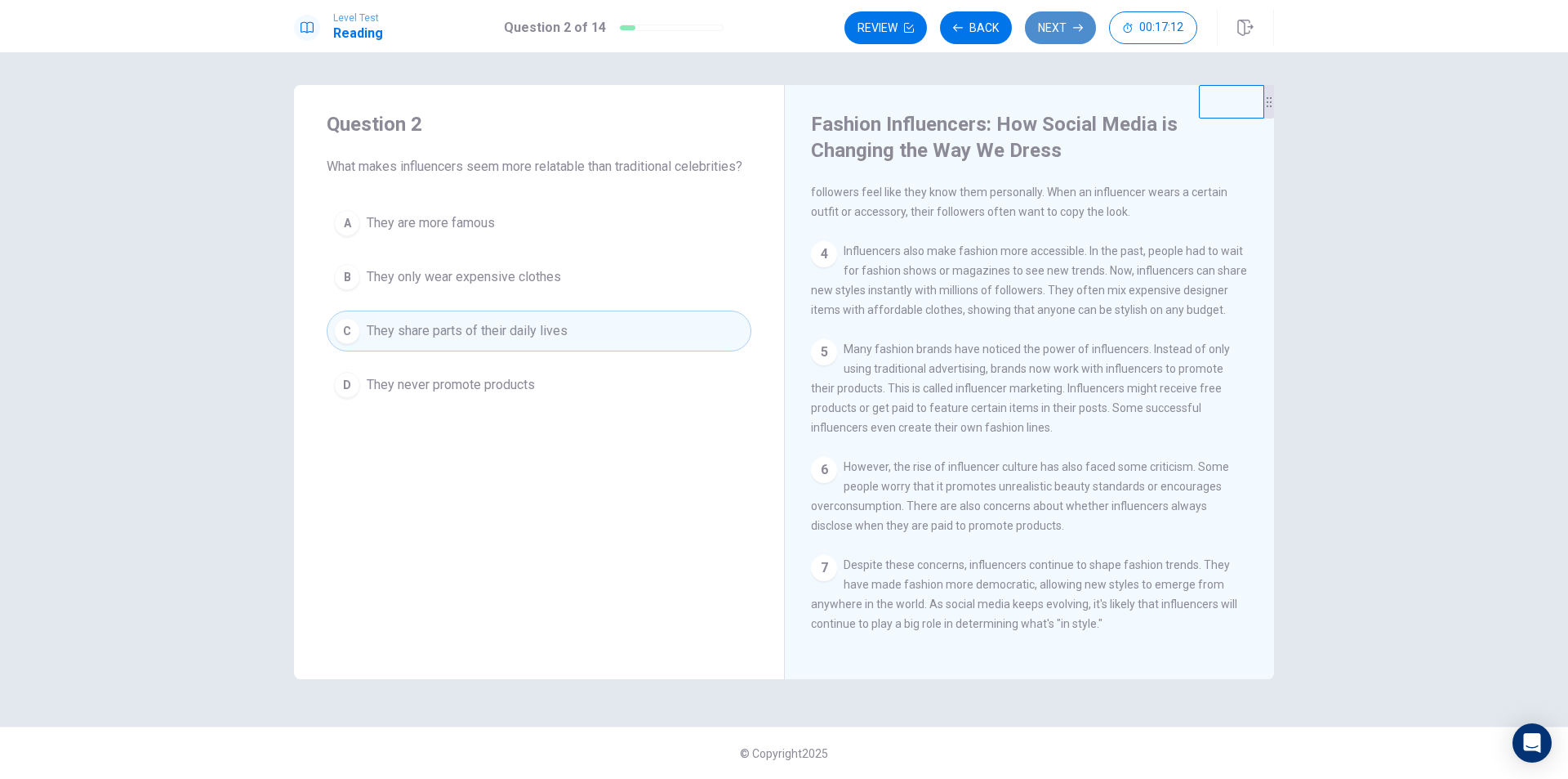
click at [1060, 24] on button "Next" at bounding box center [1061, 28] width 71 height 33
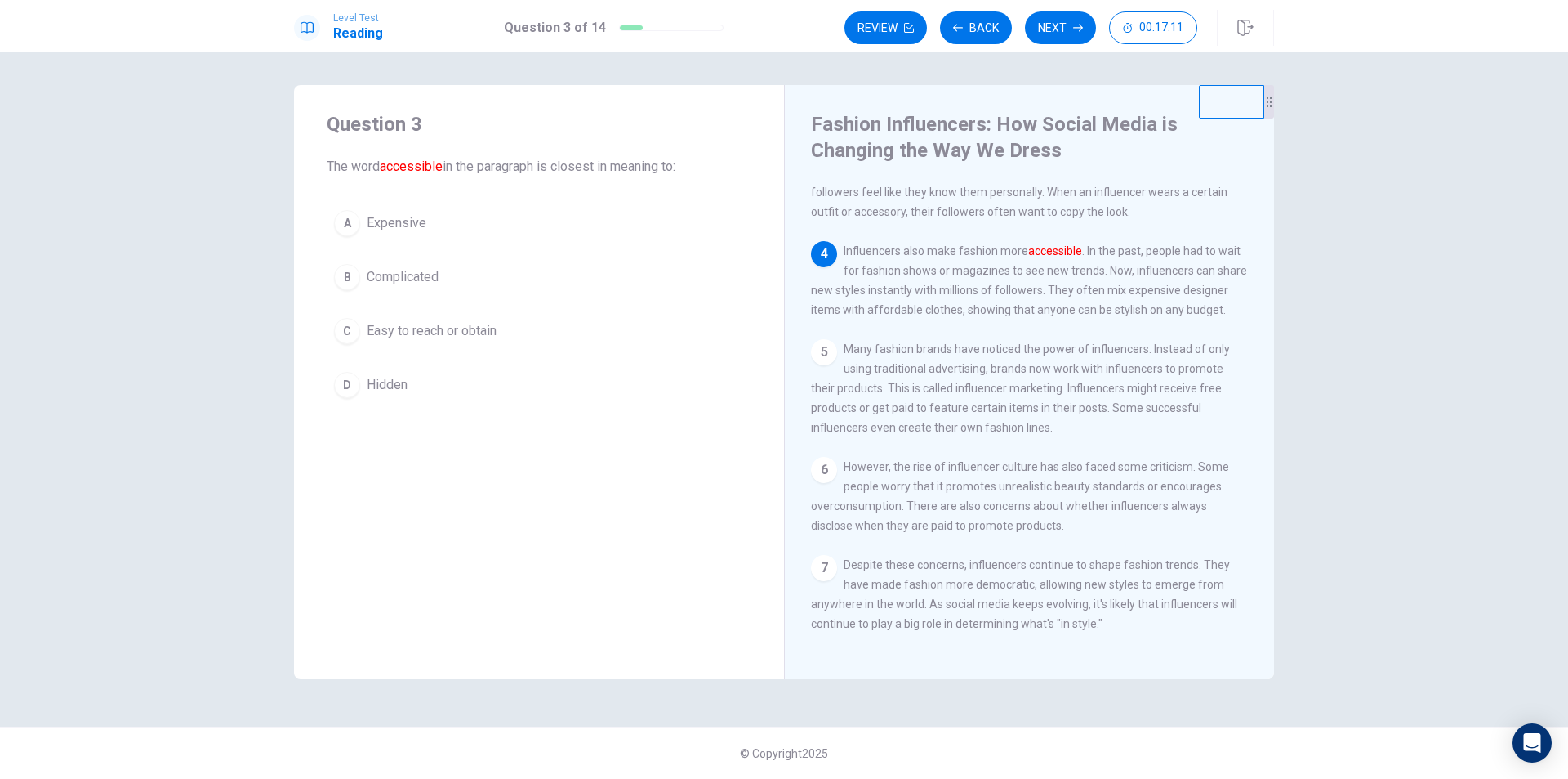
scroll to position [219, 0]
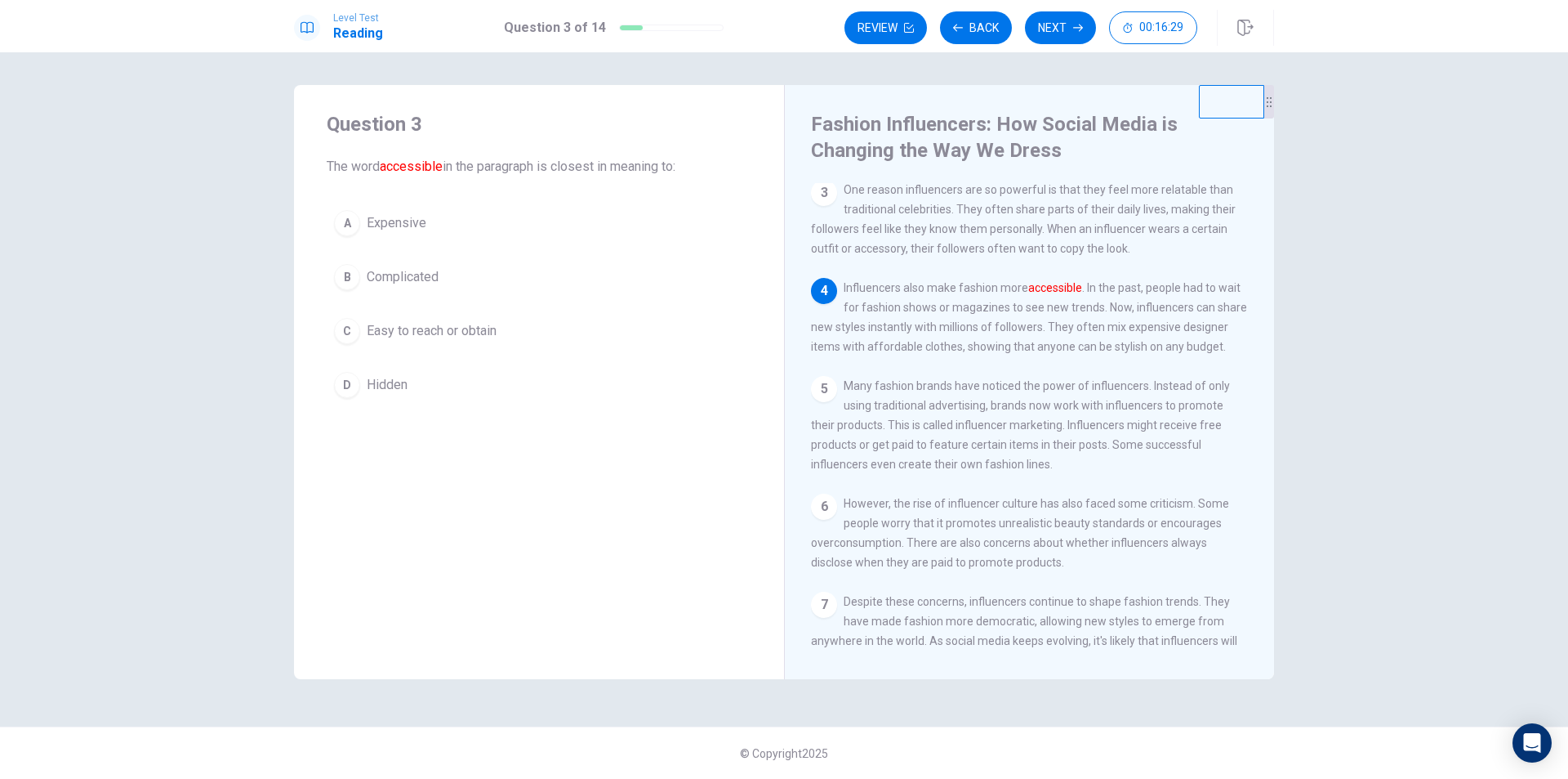
click at [485, 335] on span "Easy to reach or obtain" at bounding box center [431, 331] width 130 height 20
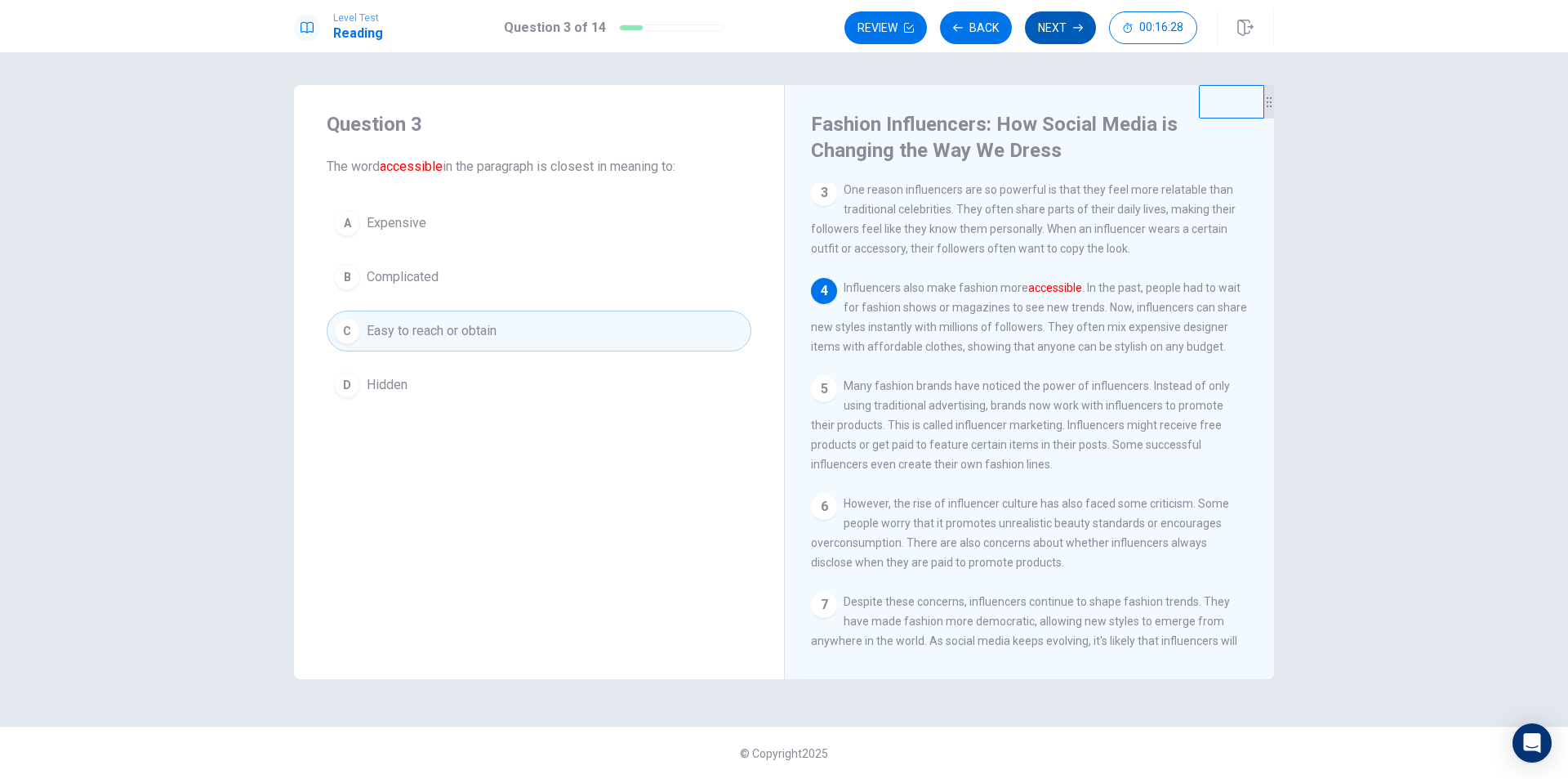
click at [1064, 33] on button "Next" at bounding box center [1061, 28] width 71 height 33
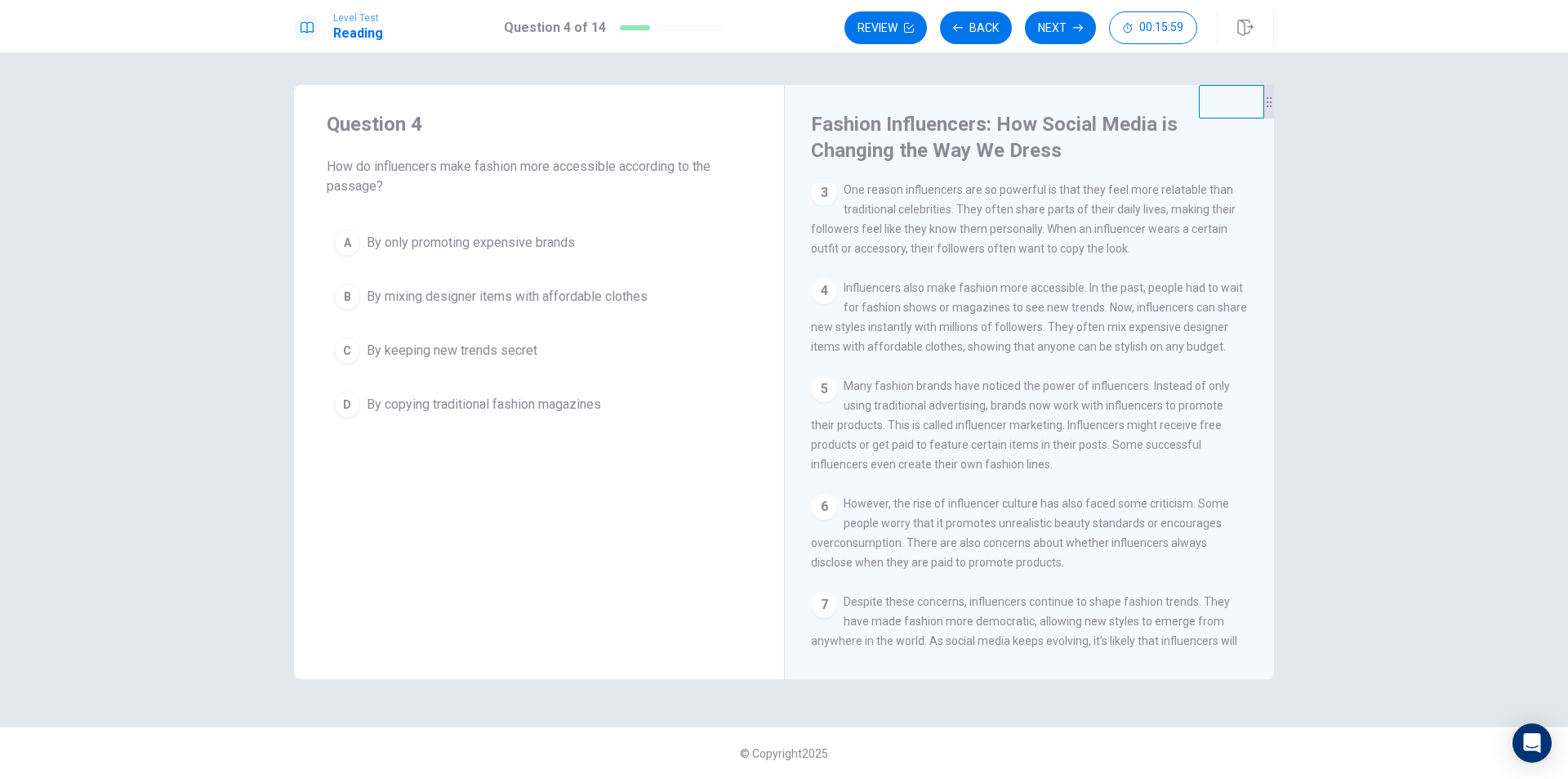
click at [524, 295] on span "By mixing designer items with affordable clothes" at bounding box center [507, 296] width 281 height 20
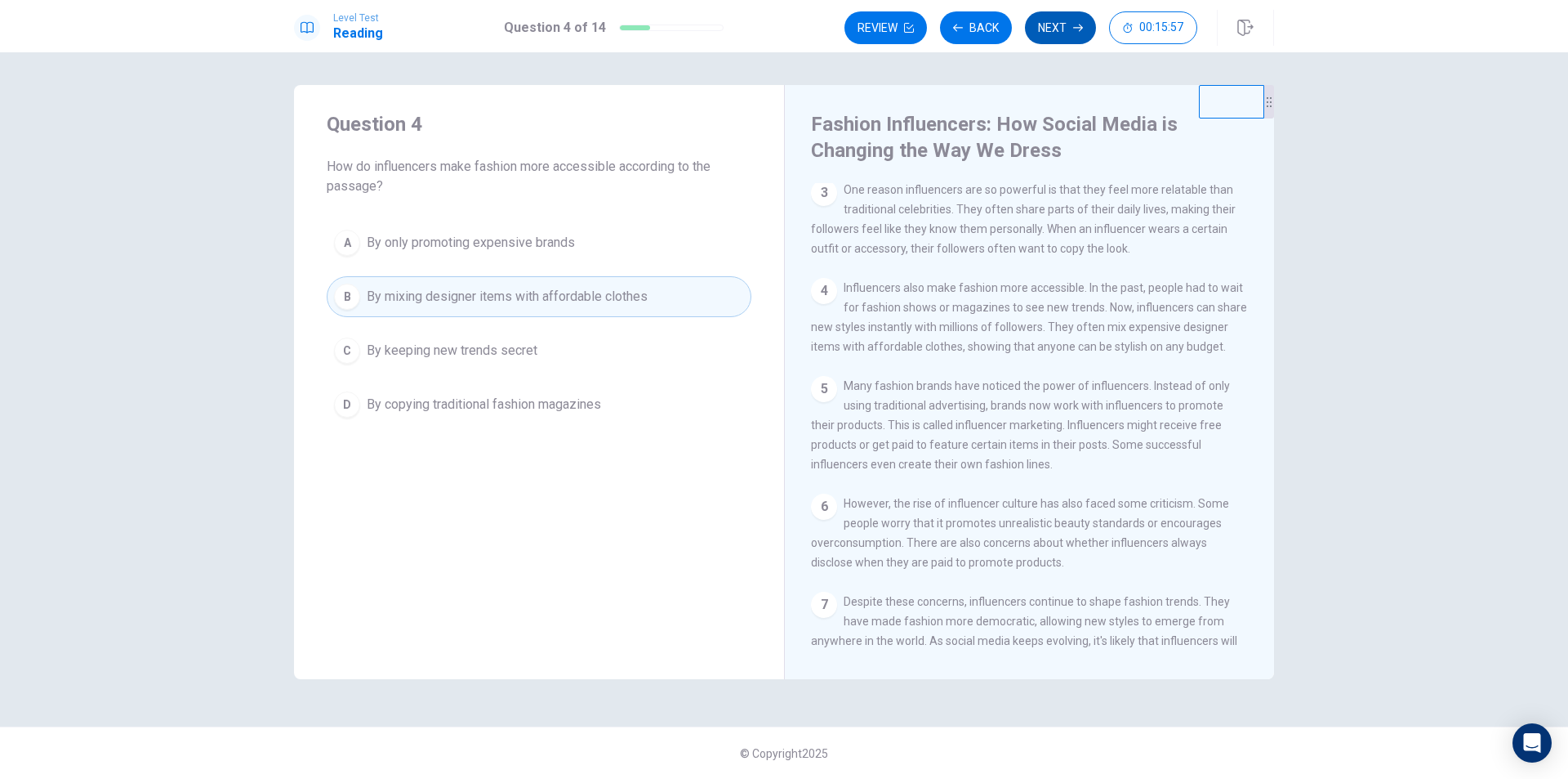
click at [1073, 20] on button "Next" at bounding box center [1061, 28] width 71 height 33
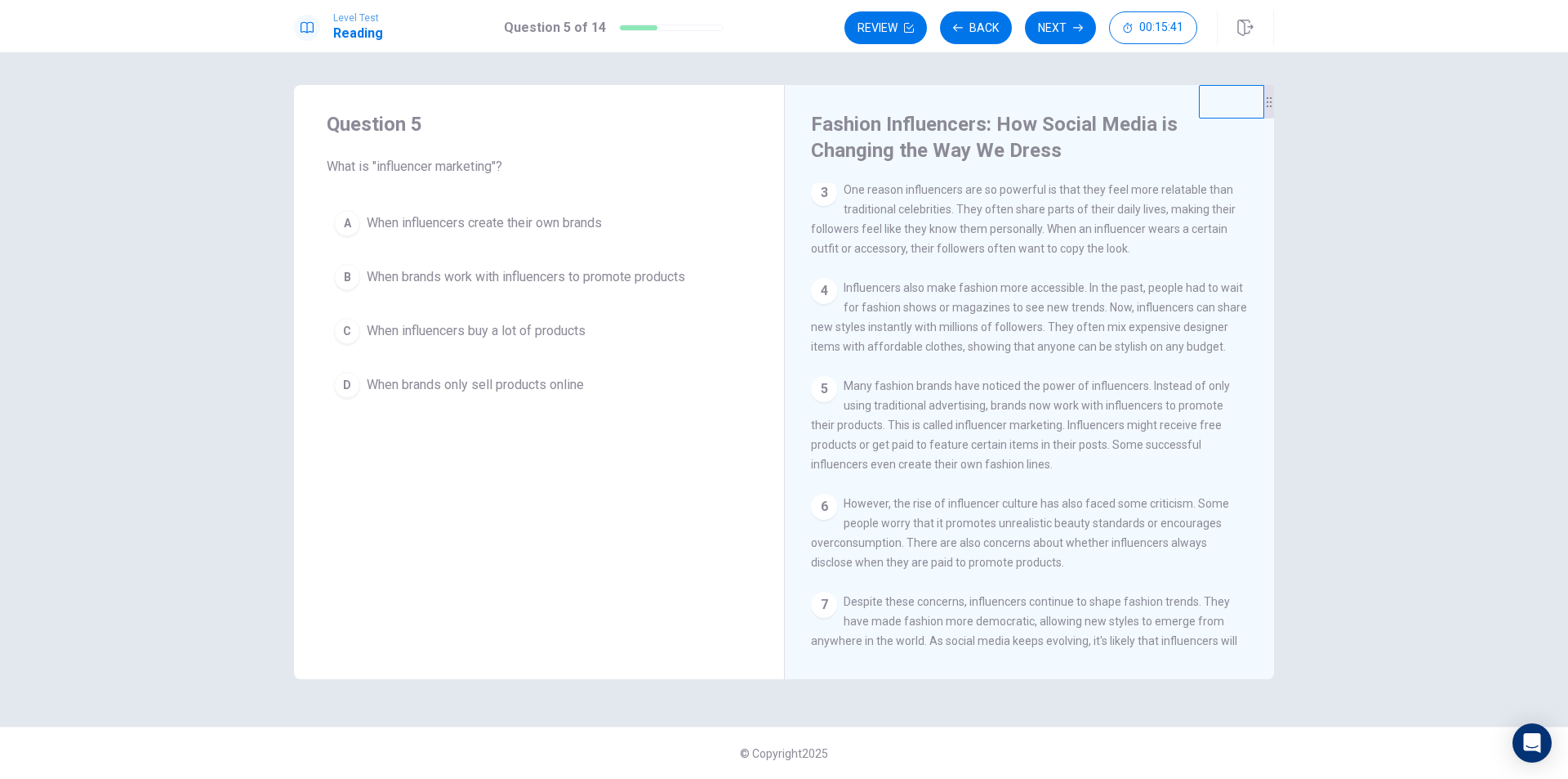
scroll to position [301, 0]
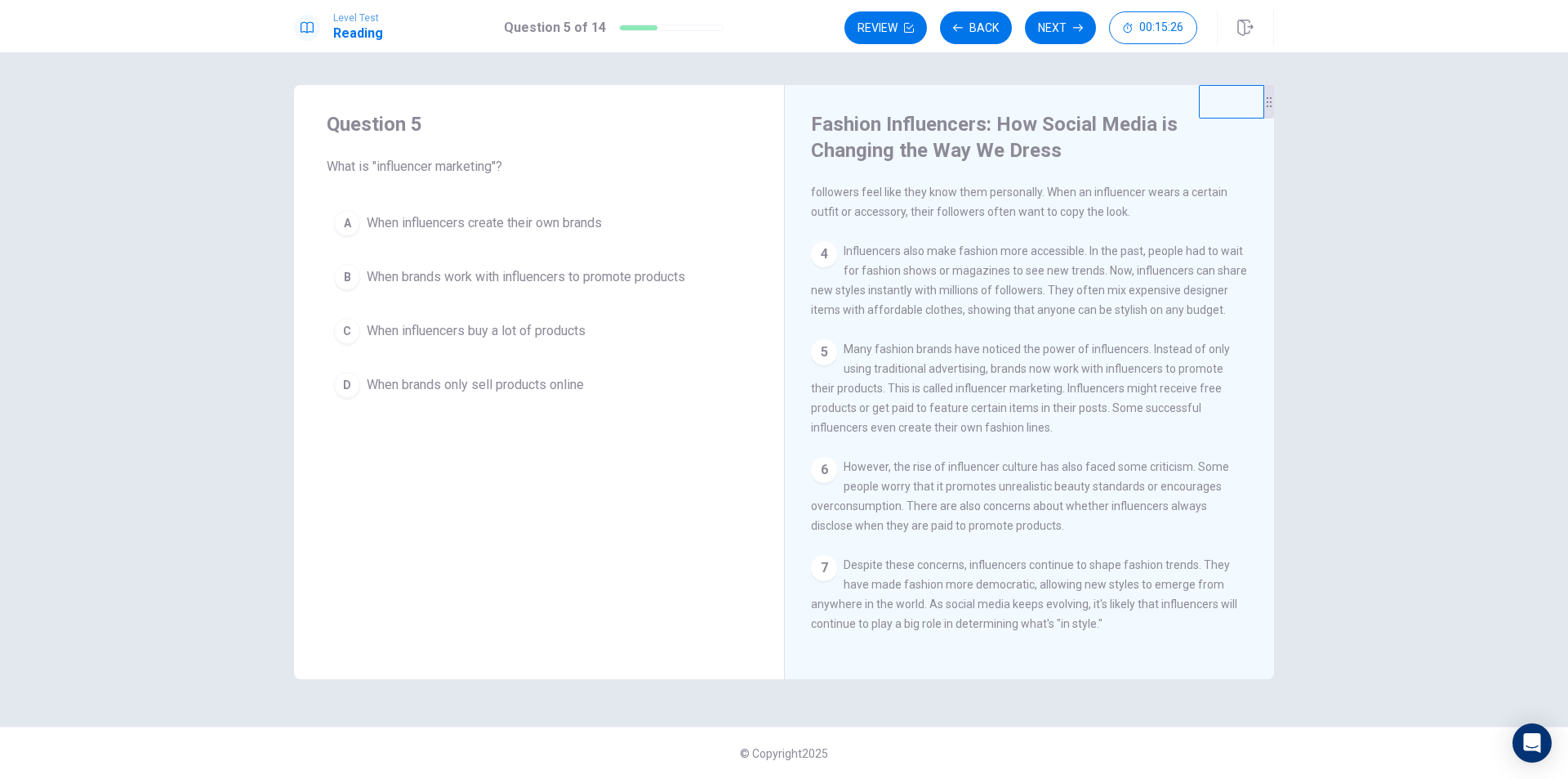
click at [491, 281] on span "When brands work with influencers to promote products" at bounding box center [526, 277] width 319 height 20
click at [1064, 36] on button "Next" at bounding box center [1061, 28] width 71 height 33
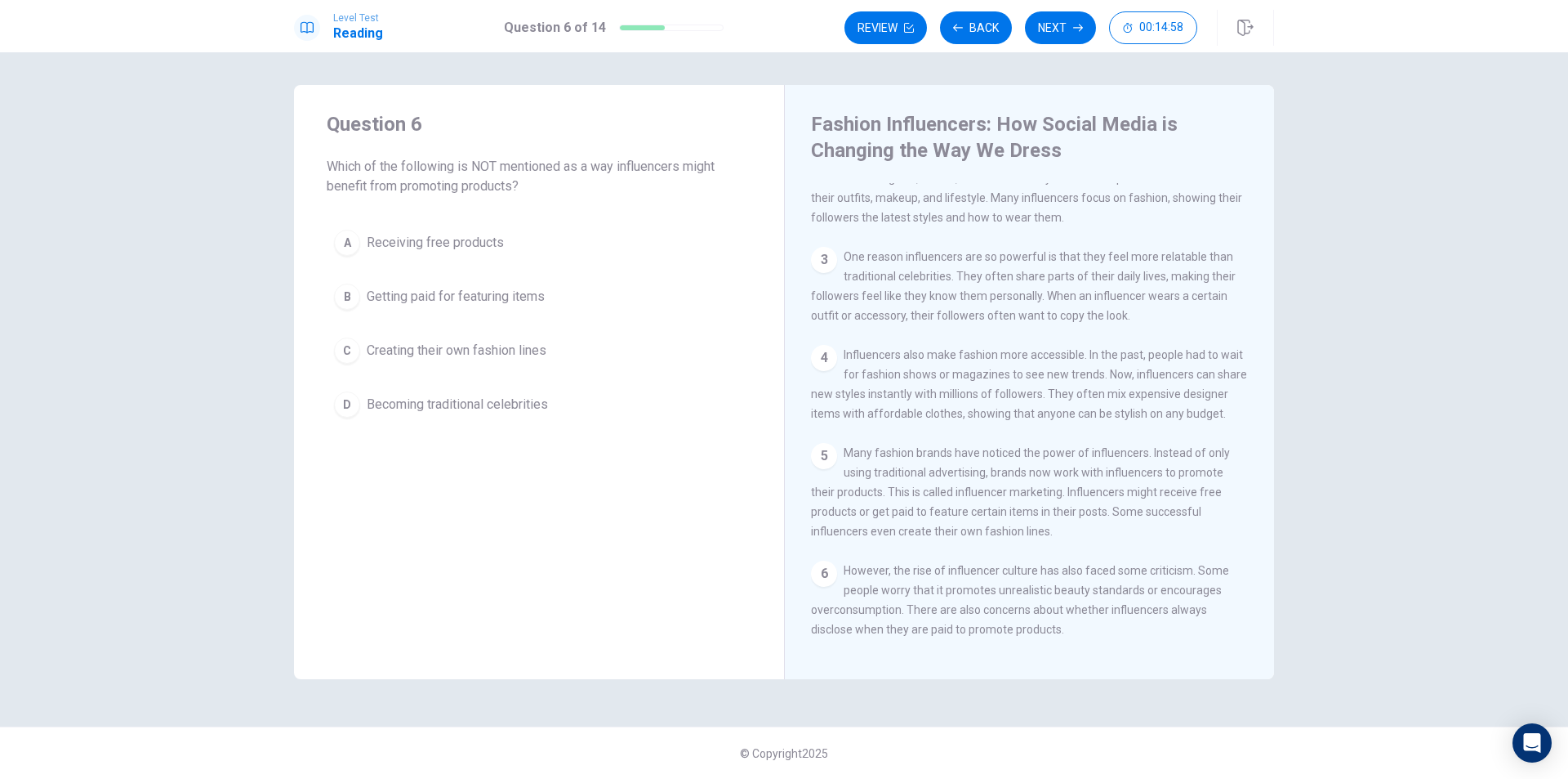
scroll to position [164, 0]
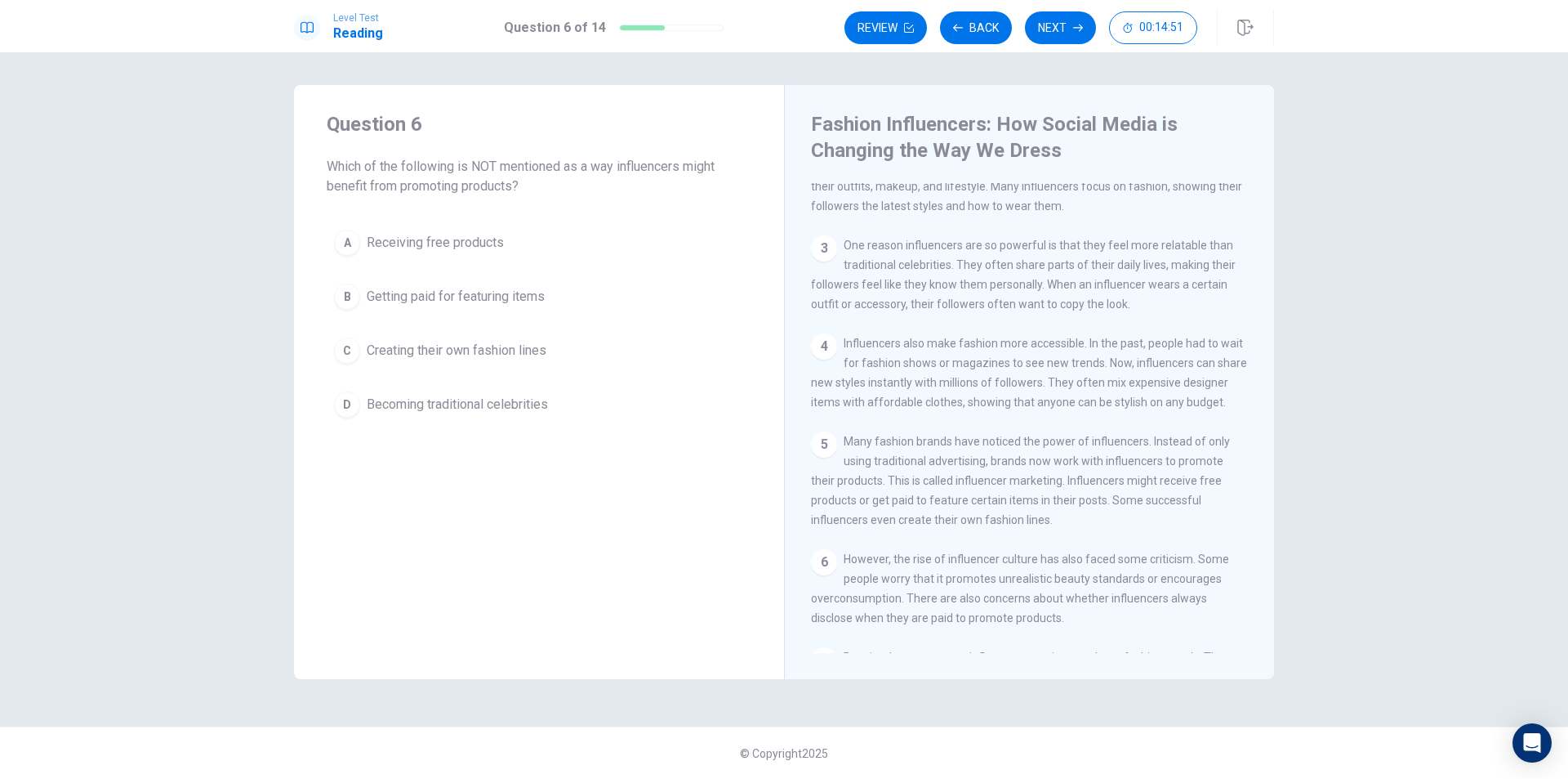
drag, startPoint x: 822, startPoint y: 536, endPoint x: 934, endPoint y: 534, distance: 112.0
click at [934, 526] on span "Many fashion brands have noticed the power of influencers. Instead of only usin…" at bounding box center [1020, 480] width 419 height 91
click at [441, 394] on button "D Becoming traditional celebrities" at bounding box center [539, 404] width 425 height 41
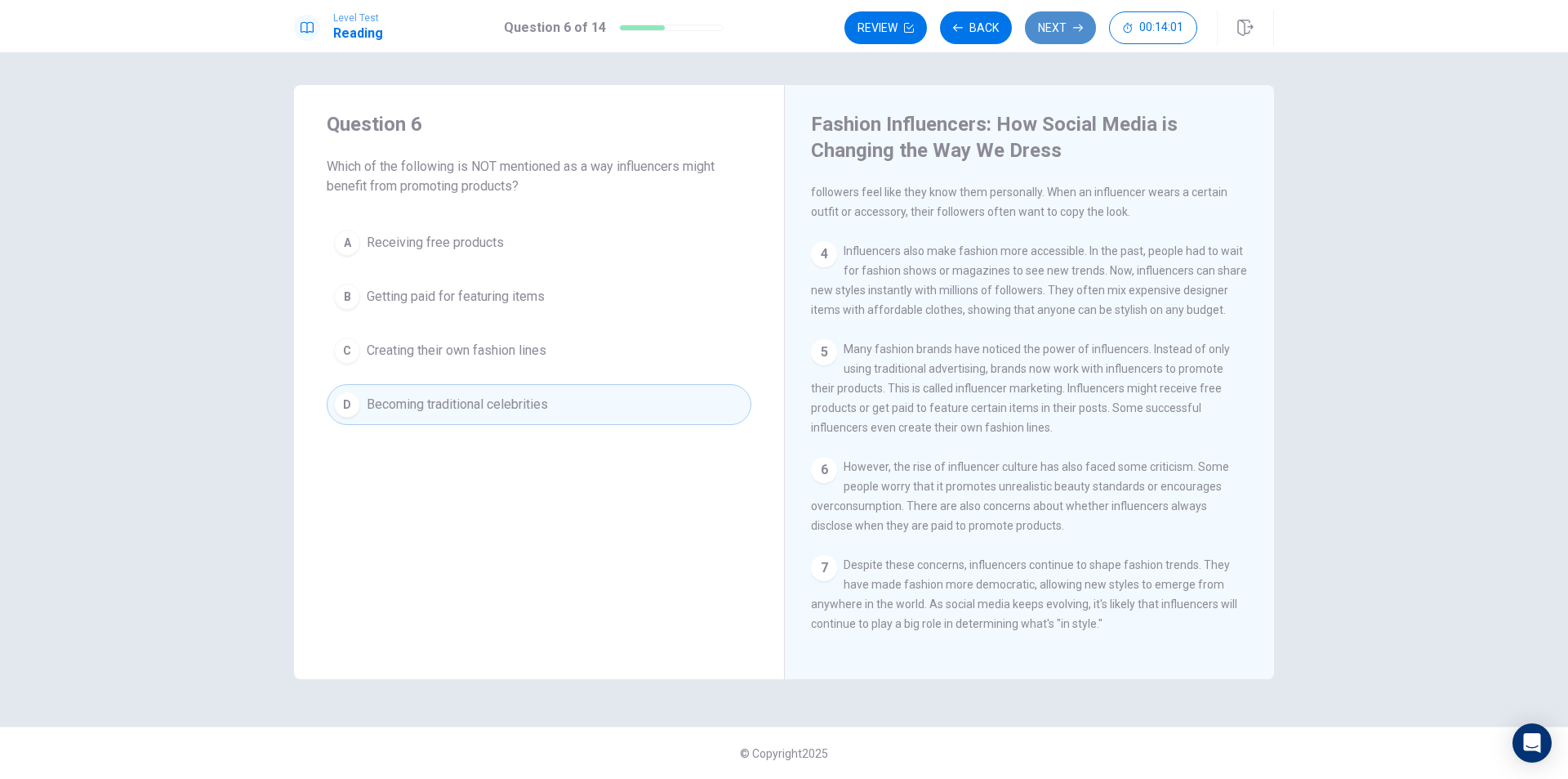
click at [1064, 23] on button "Next" at bounding box center [1061, 28] width 71 height 33
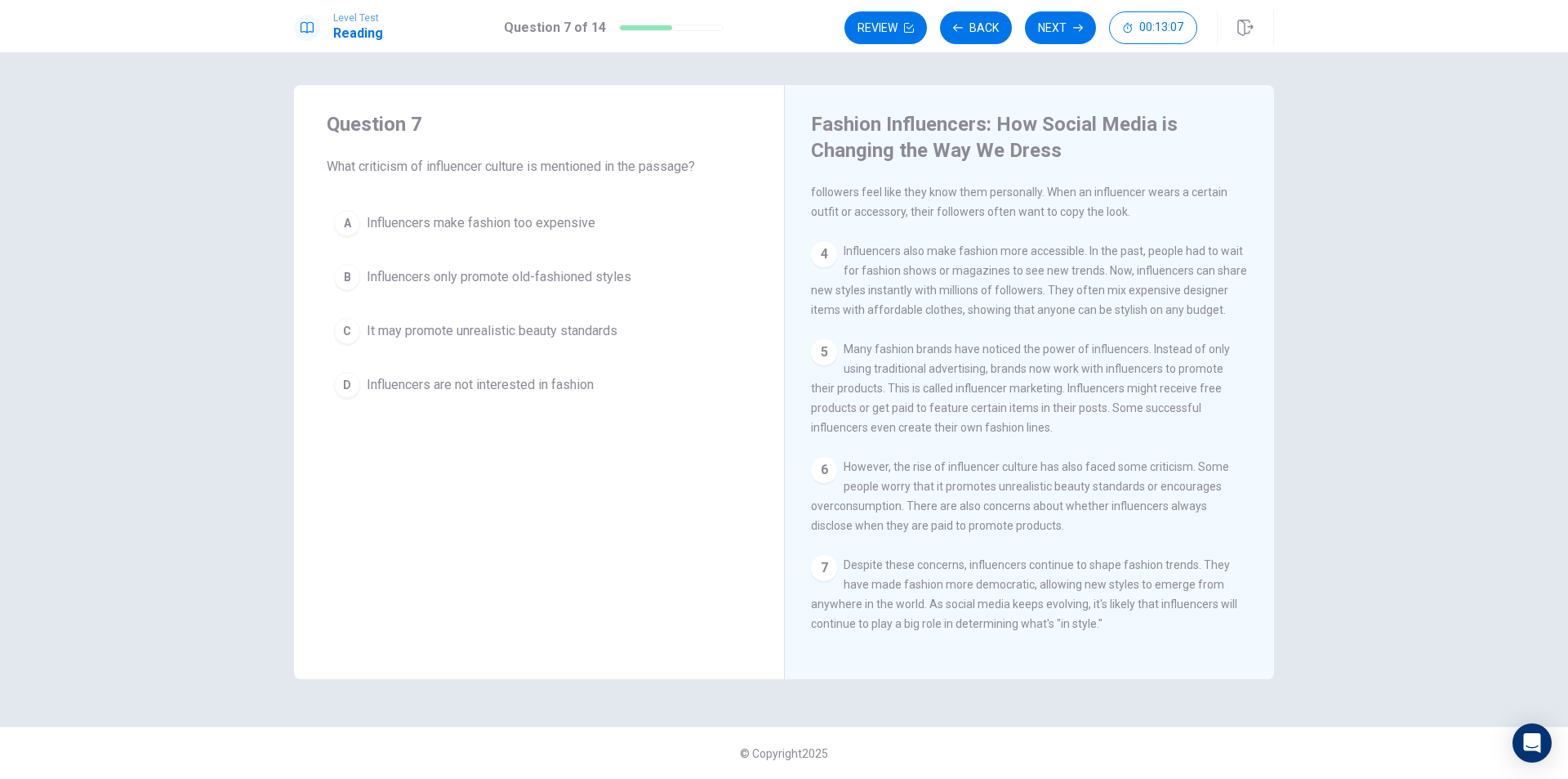
click at [535, 329] on span "It may promote unrealistic beauty standards" at bounding box center [492, 331] width 251 height 20
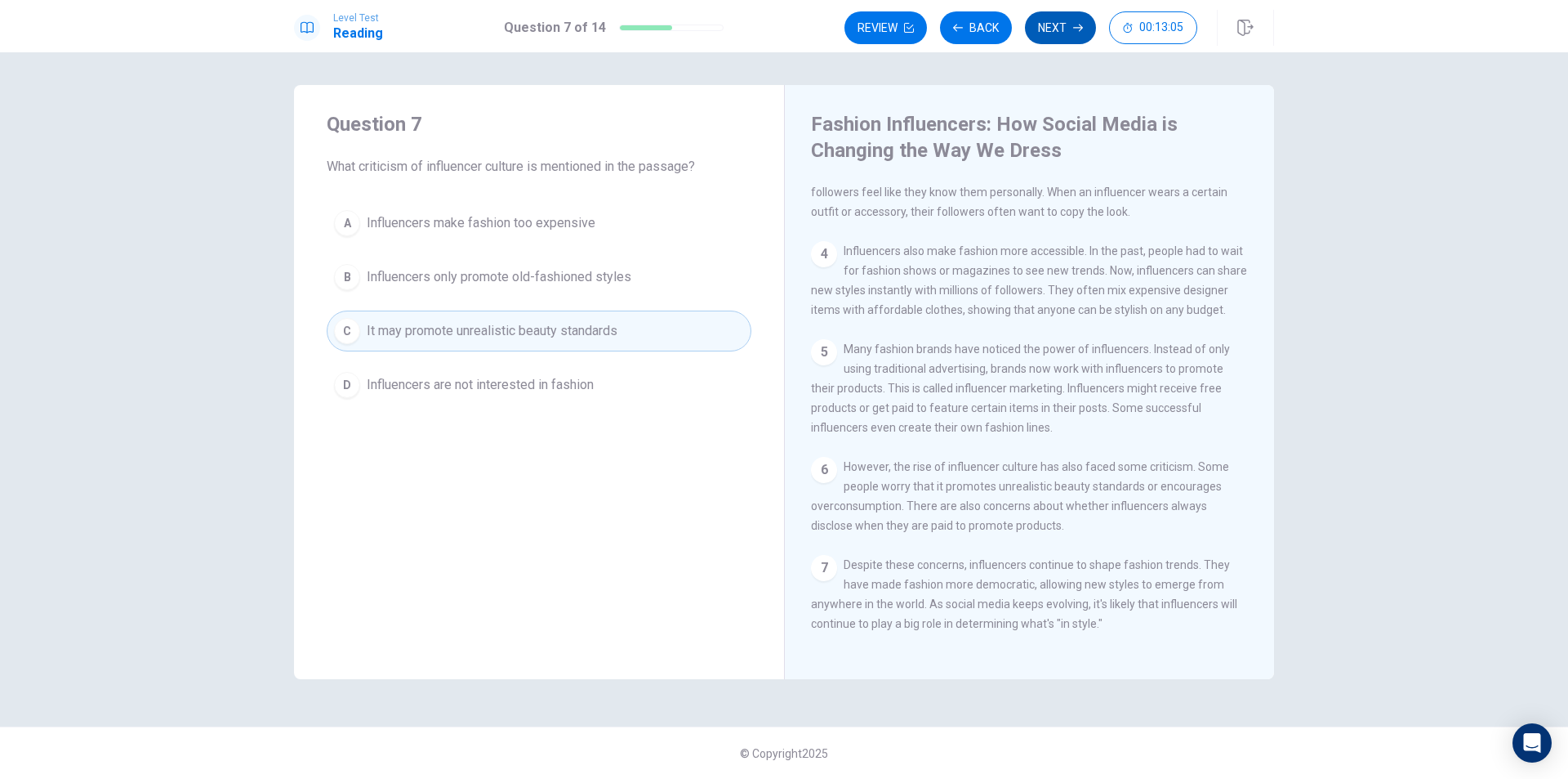
click at [1048, 25] on button "Next" at bounding box center [1061, 28] width 71 height 33
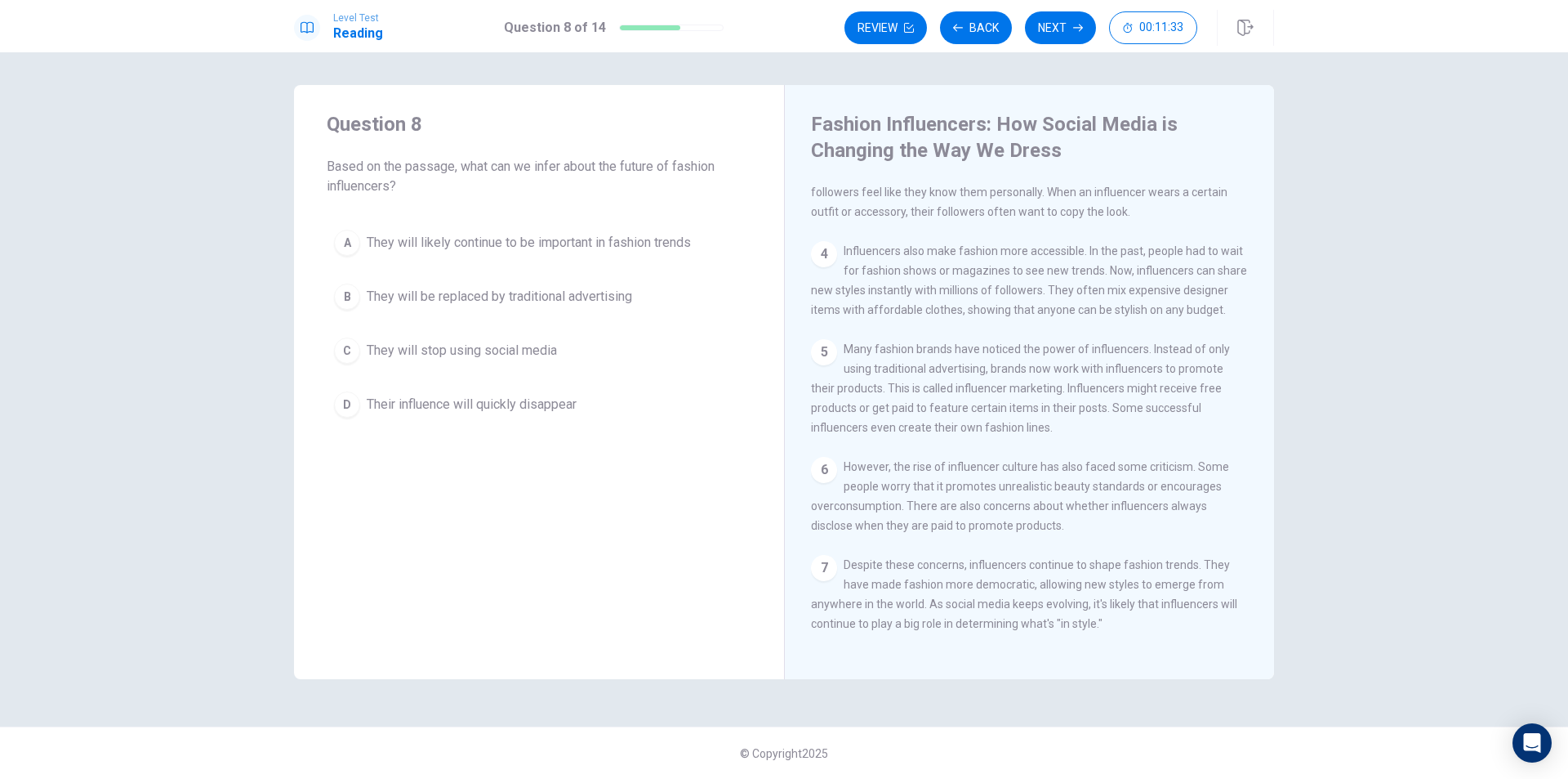
click at [629, 247] on span "They will likely continue to be important in fashion trends" at bounding box center [529, 242] width 324 height 20
click at [1058, 26] on button "Next" at bounding box center [1061, 28] width 71 height 33
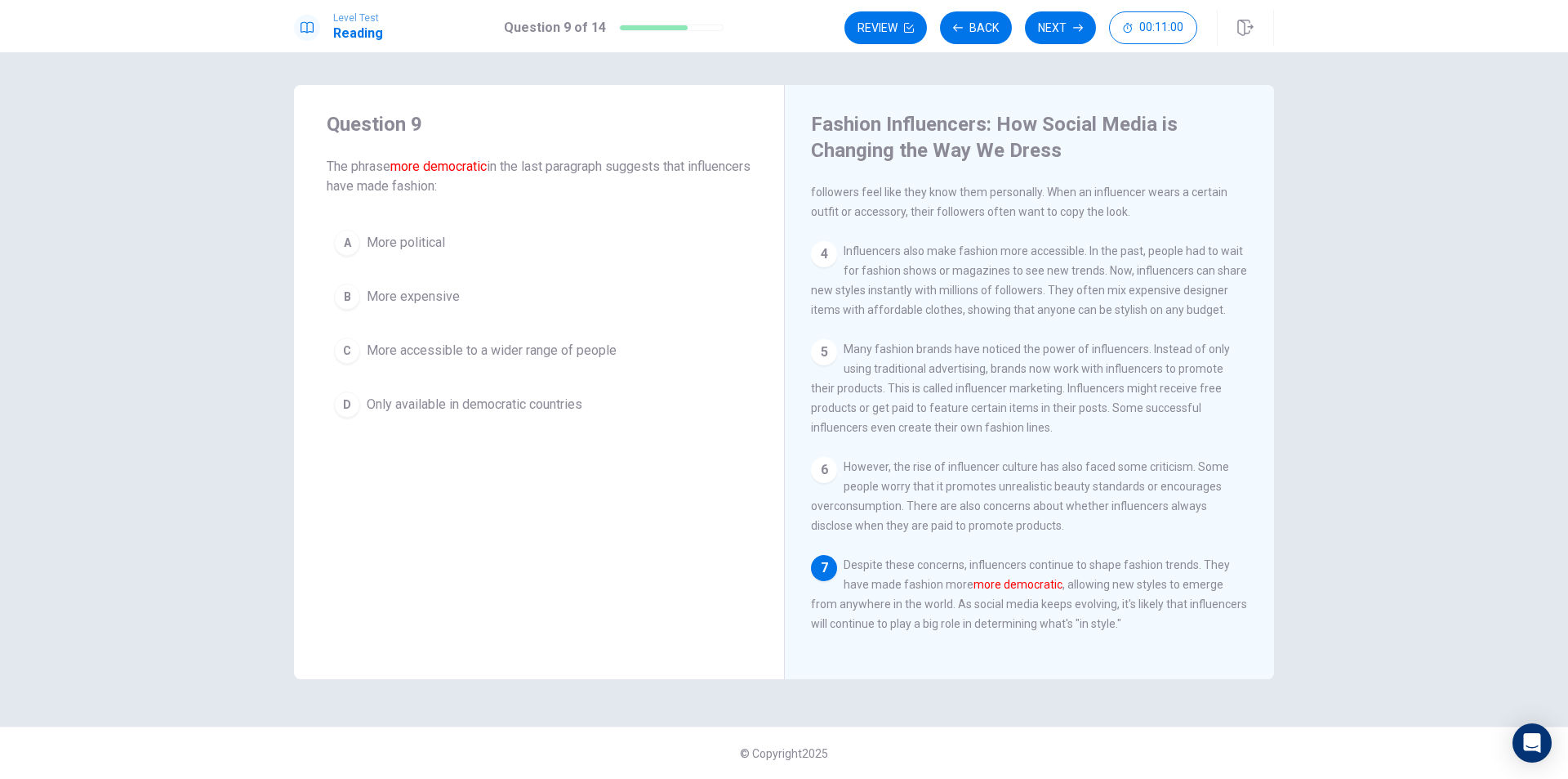
click at [494, 353] on span "More accessible to a wider range of people" at bounding box center [491, 350] width 250 height 20
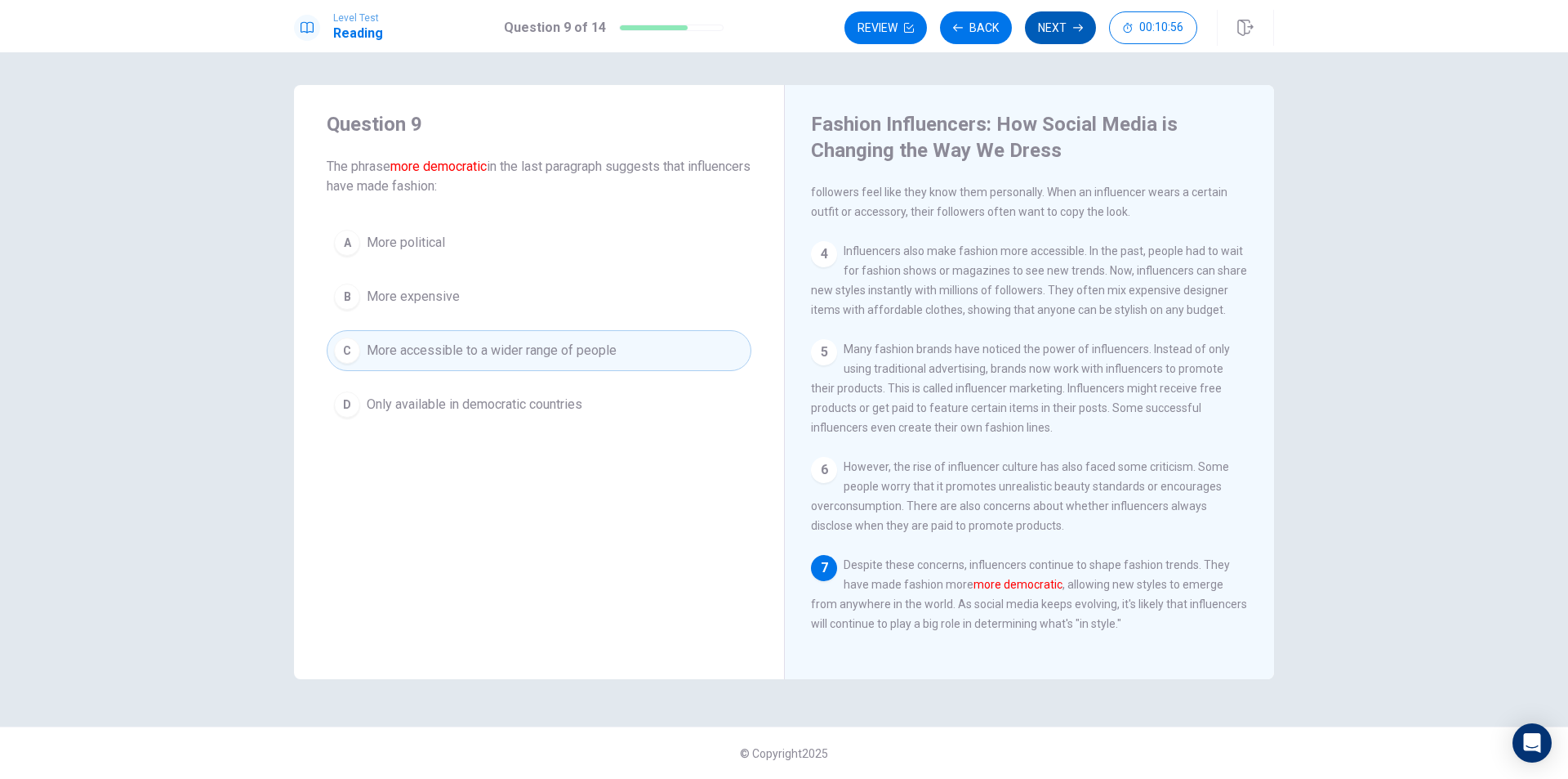
click at [1065, 24] on button "Next" at bounding box center [1061, 28] width 71 height 33
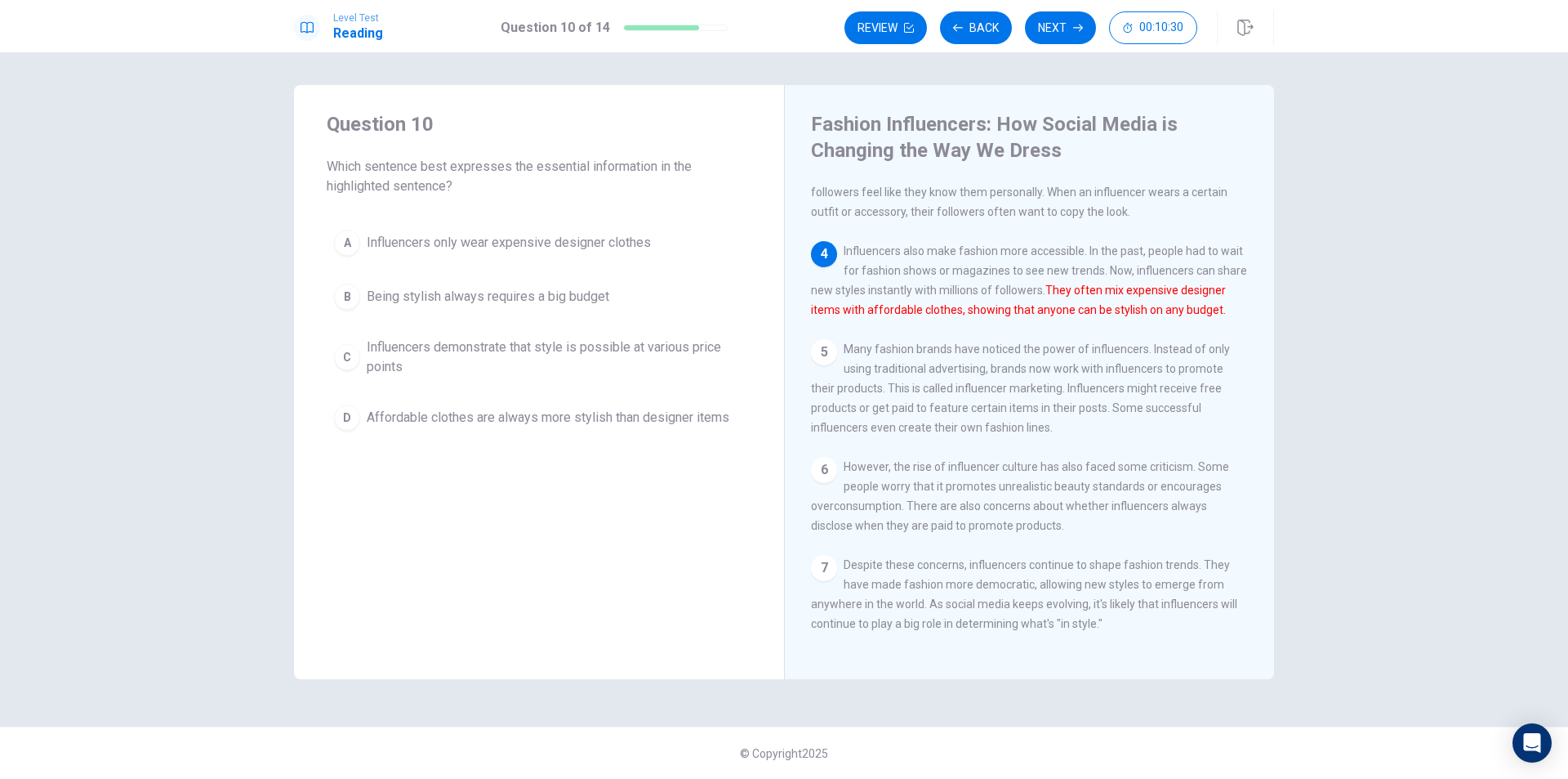
scroll to position [219, 0]
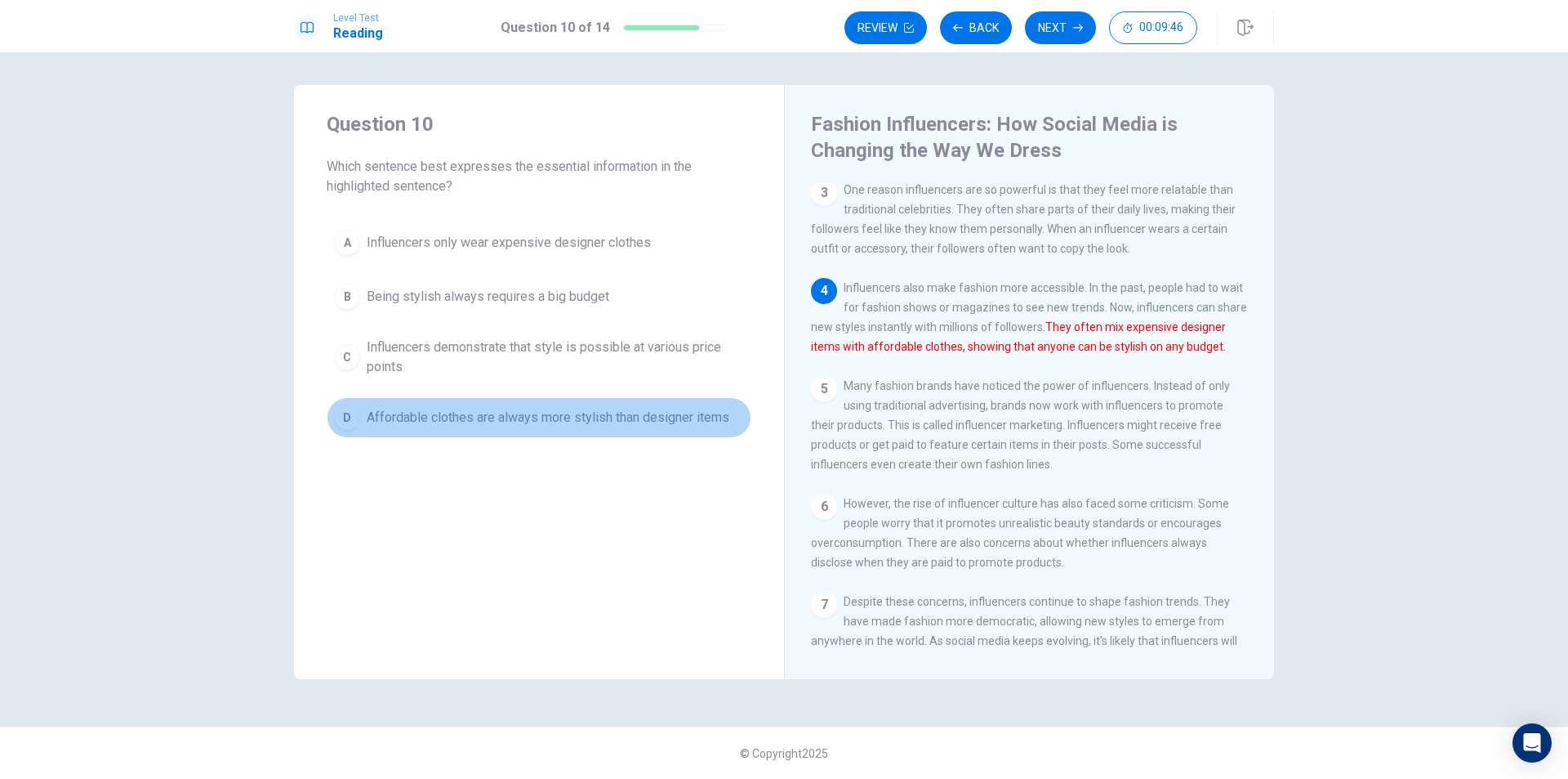
click at [537, 425] on span "Affordable clothes are always more stylish than designer items" at bounding box center [548, 417] width 362 height 20
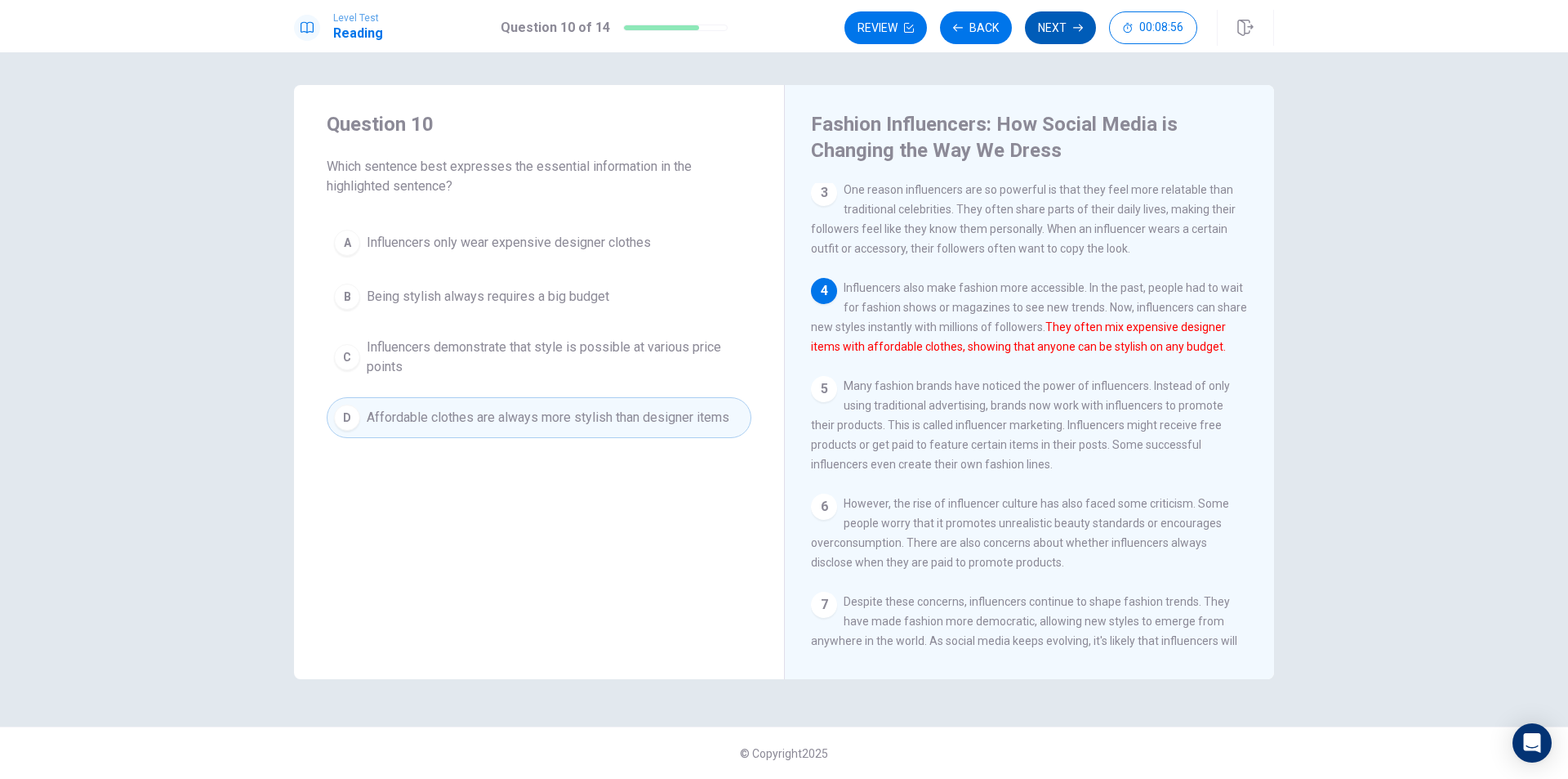
click at [1059, 23] on button "Next" at bounding box center [1061, 28] width 71 height 33
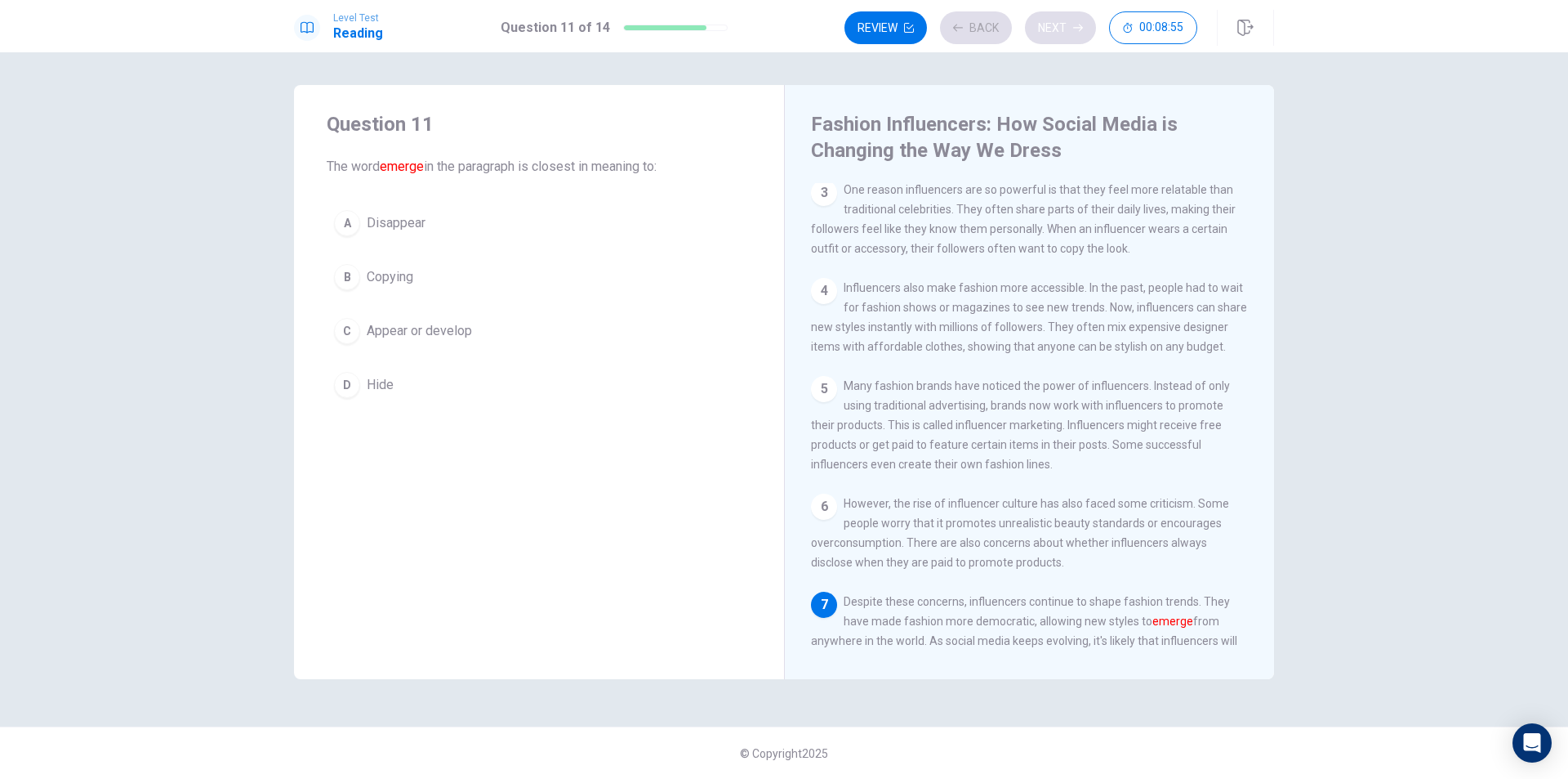
scroll to position [301, 0]
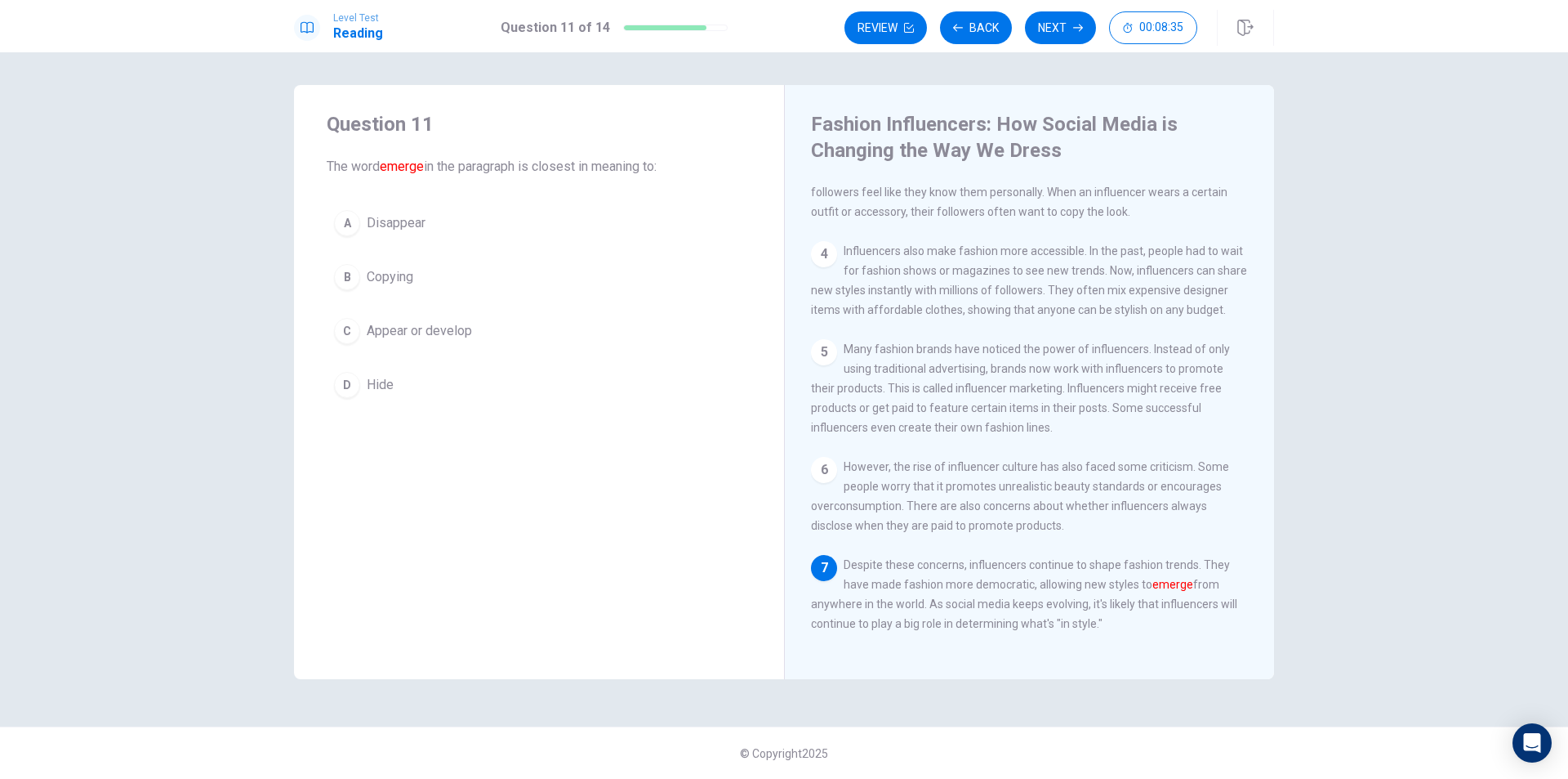
click at [460, 330] on span "Appear or develop" at bounding box center [419, 331] width 105 height 20
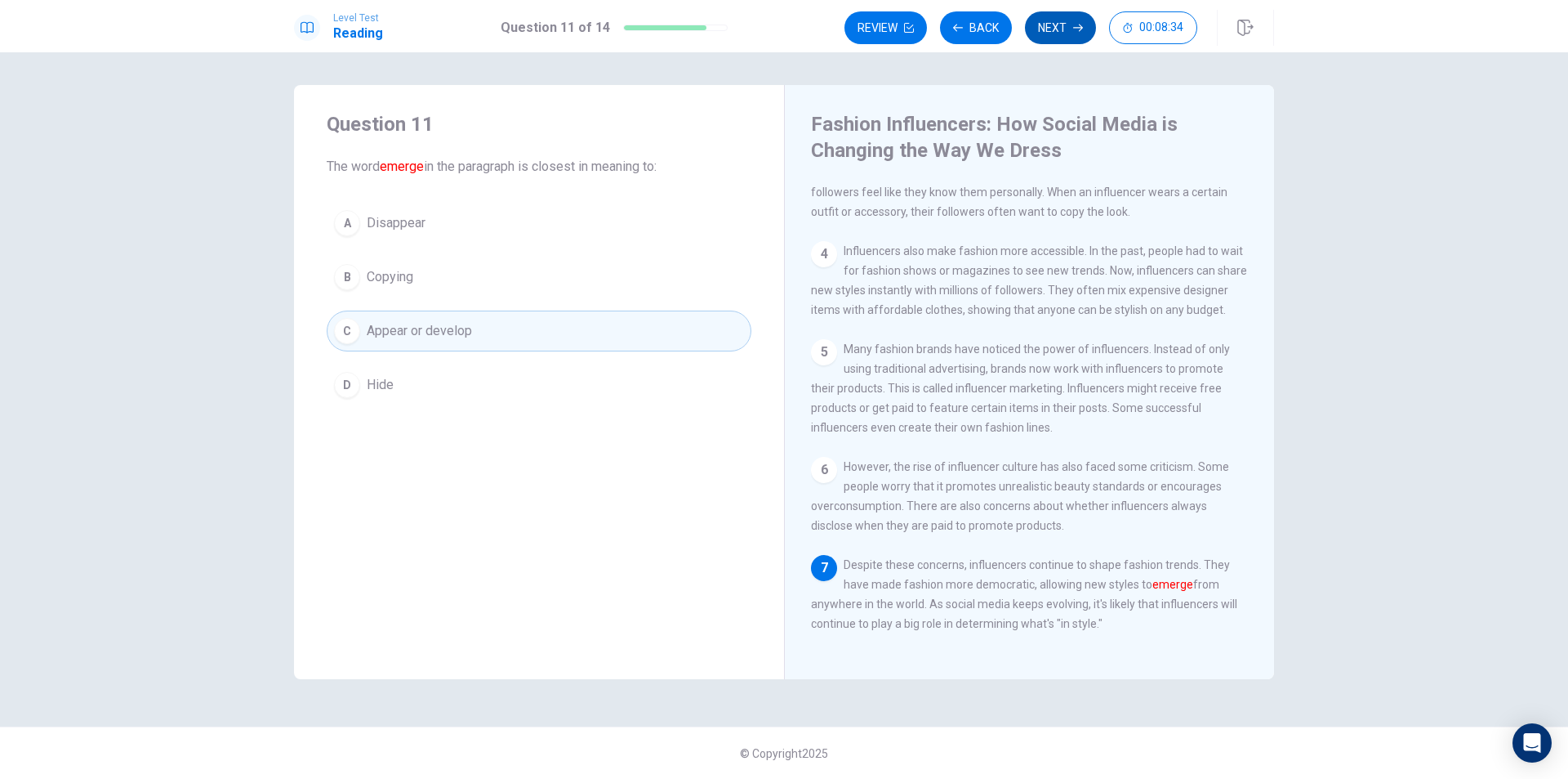
click at [1047, 33] on button "Next" at bounding box center [1061, 28] width 71 height 33
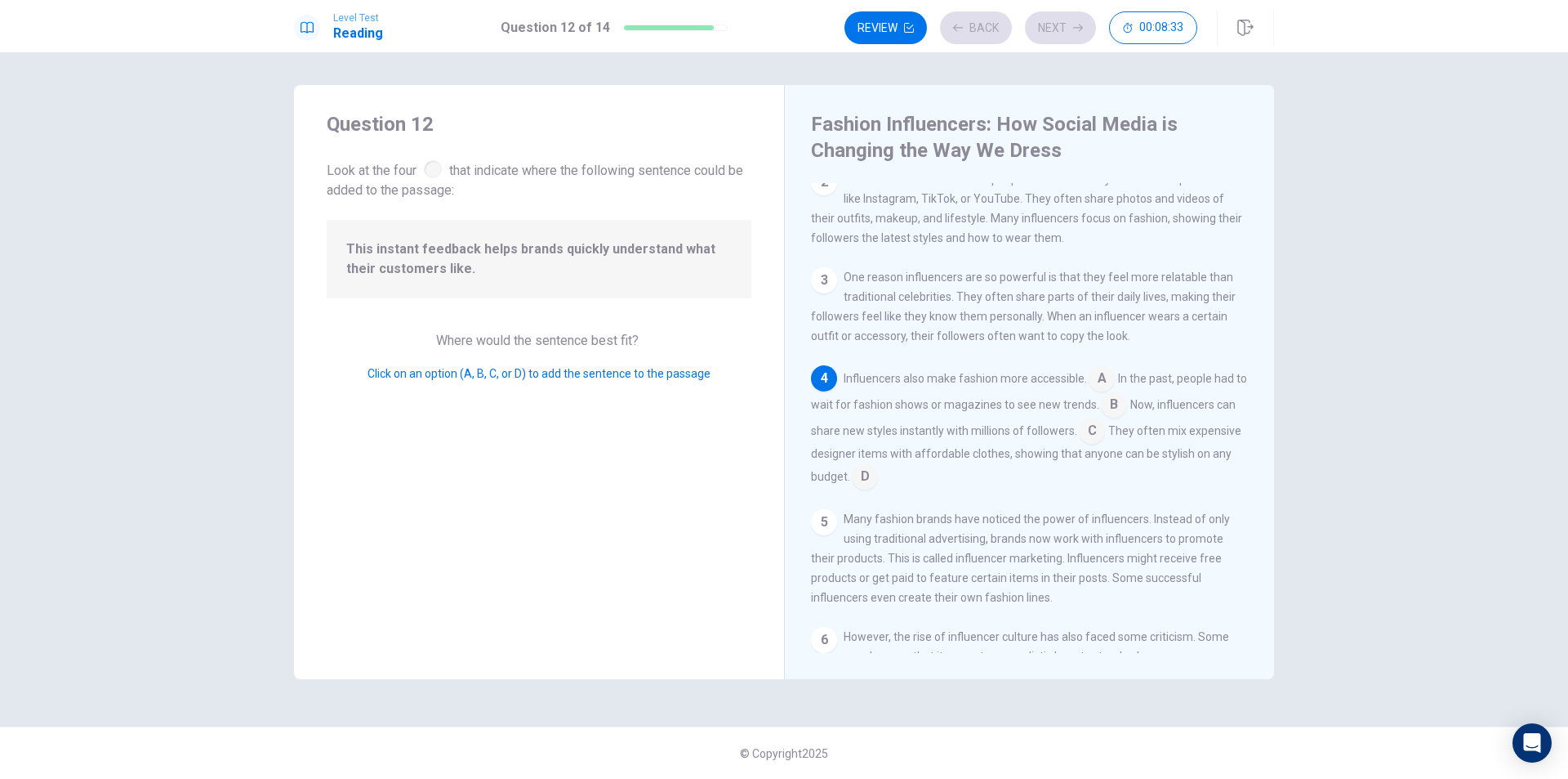
scroll to position [142, 0]
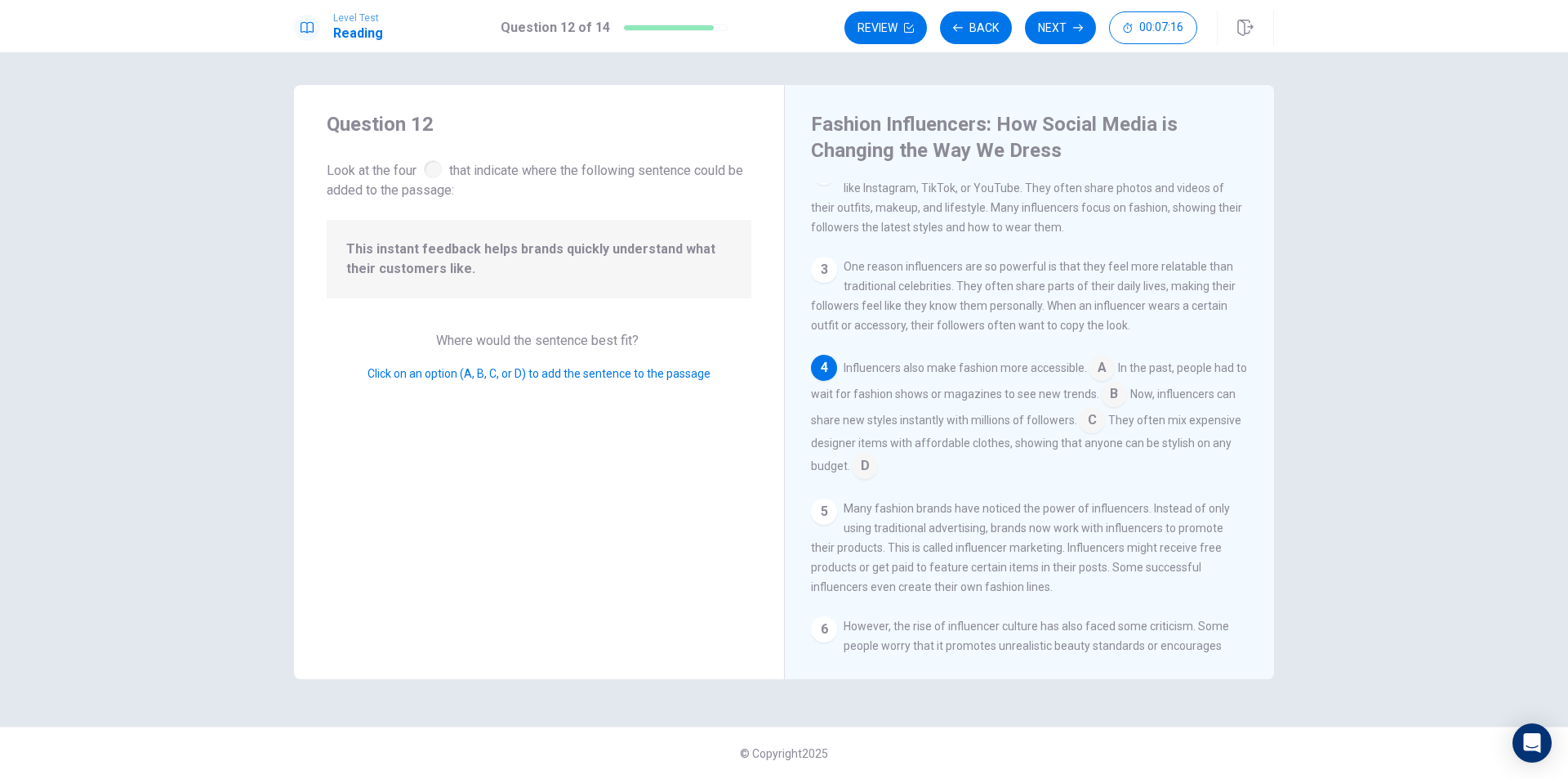
click at [1105, 433] on input at bounding box center [1092, 422] width 26 height 26
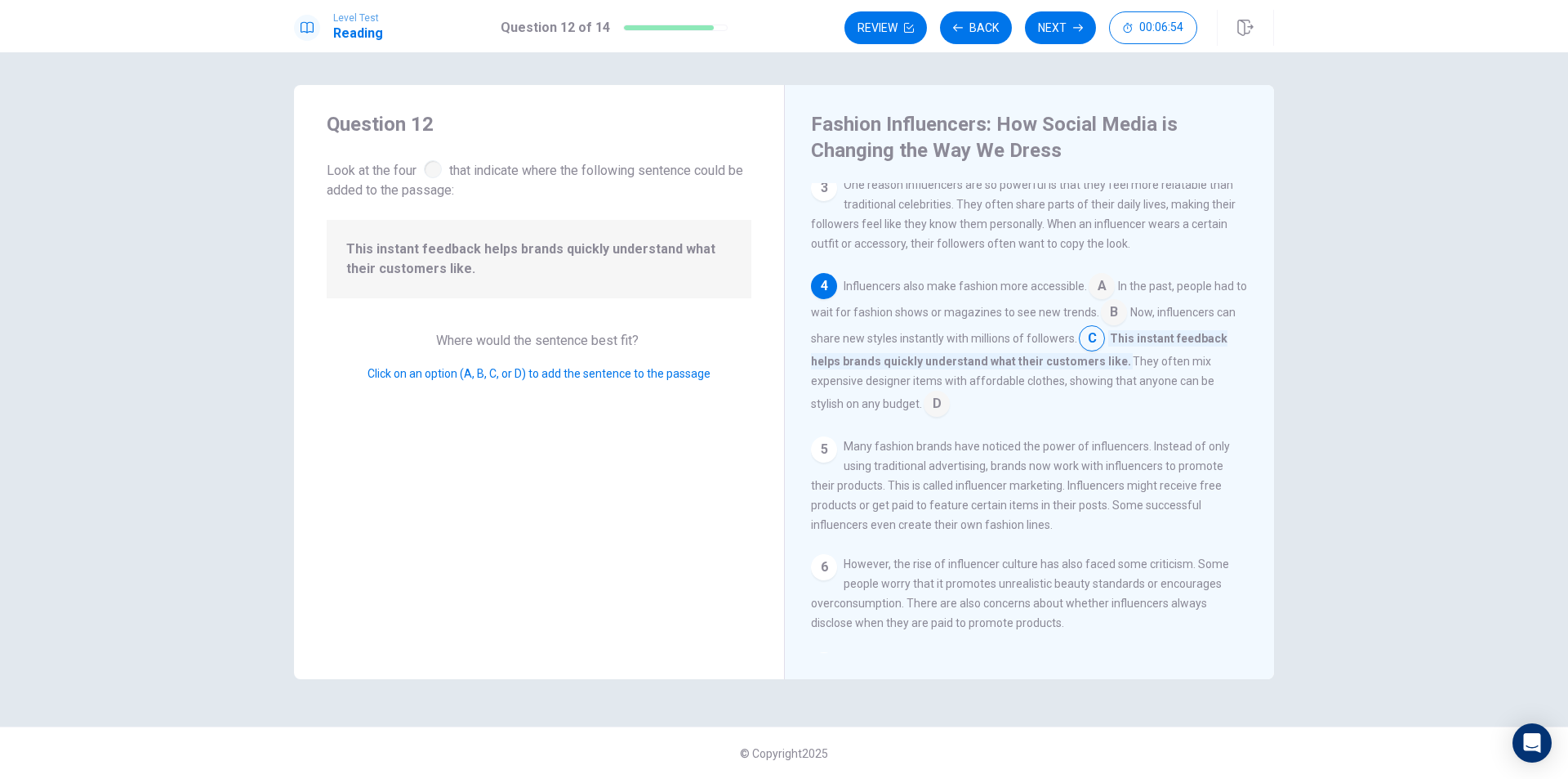
scroll to position [306, 0]
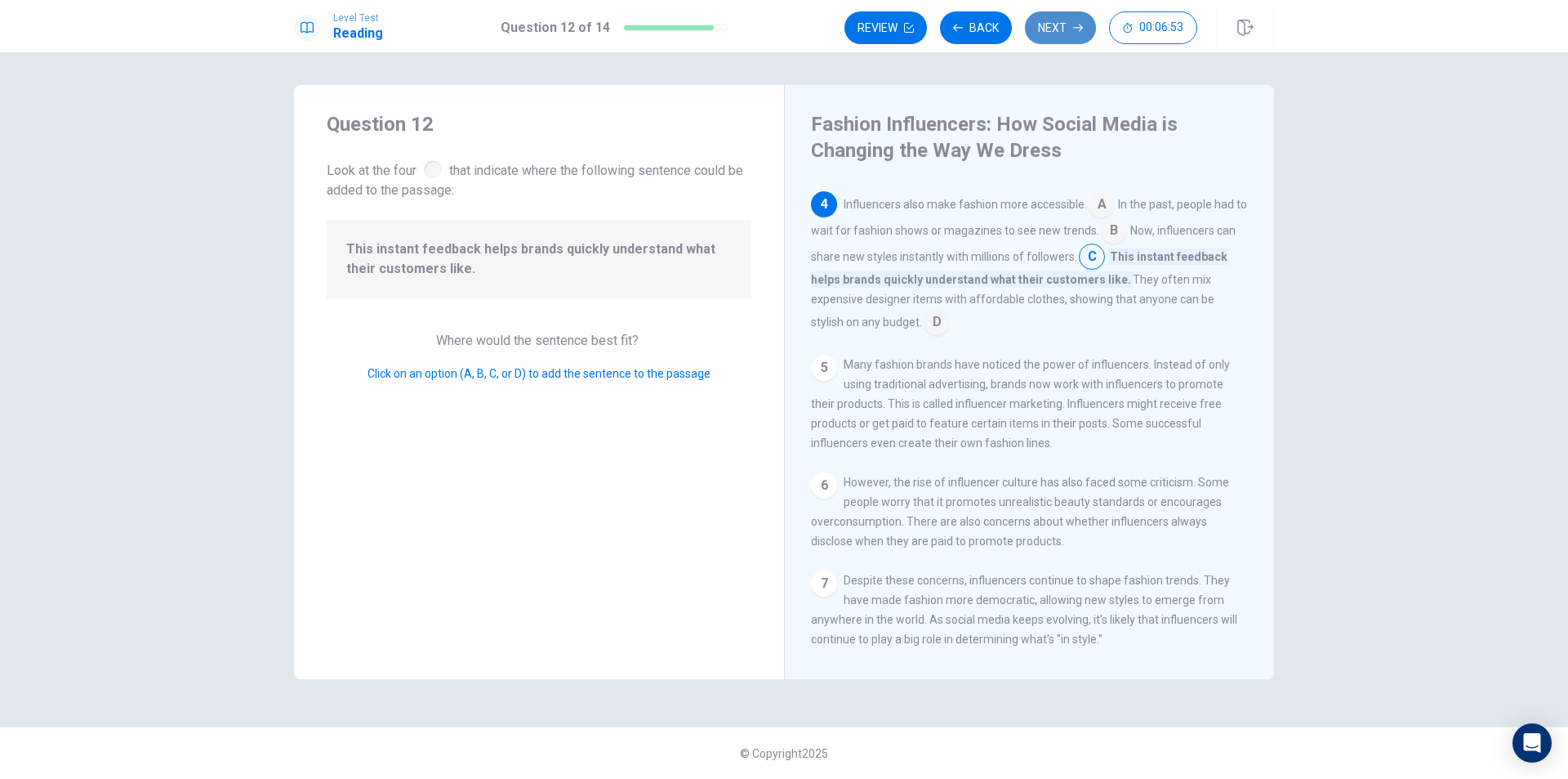
click at [1064, 37] on button "Next" at bounding box center [1061, 28] width 71 height 33
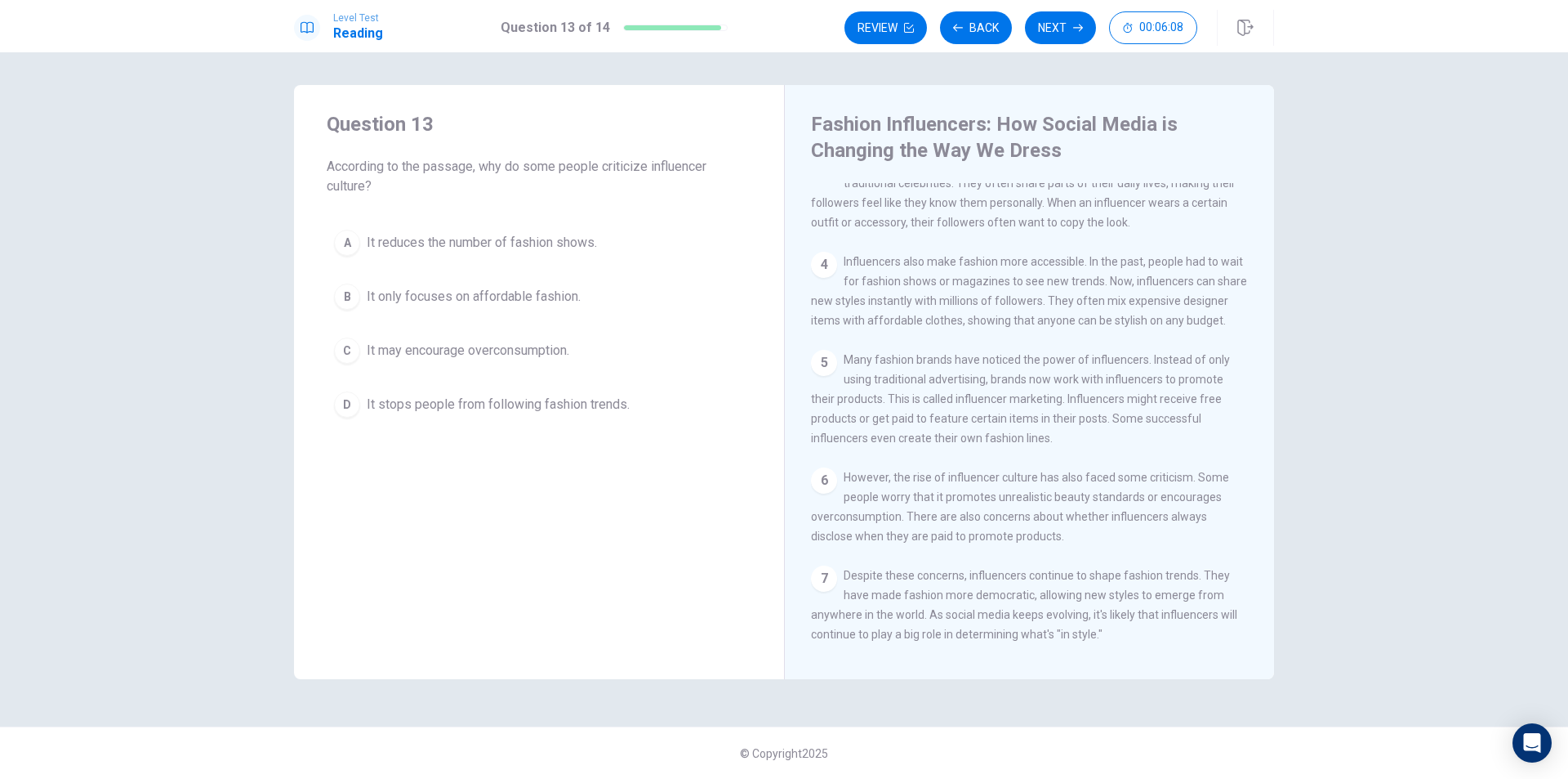
scroll to position [301, 0]
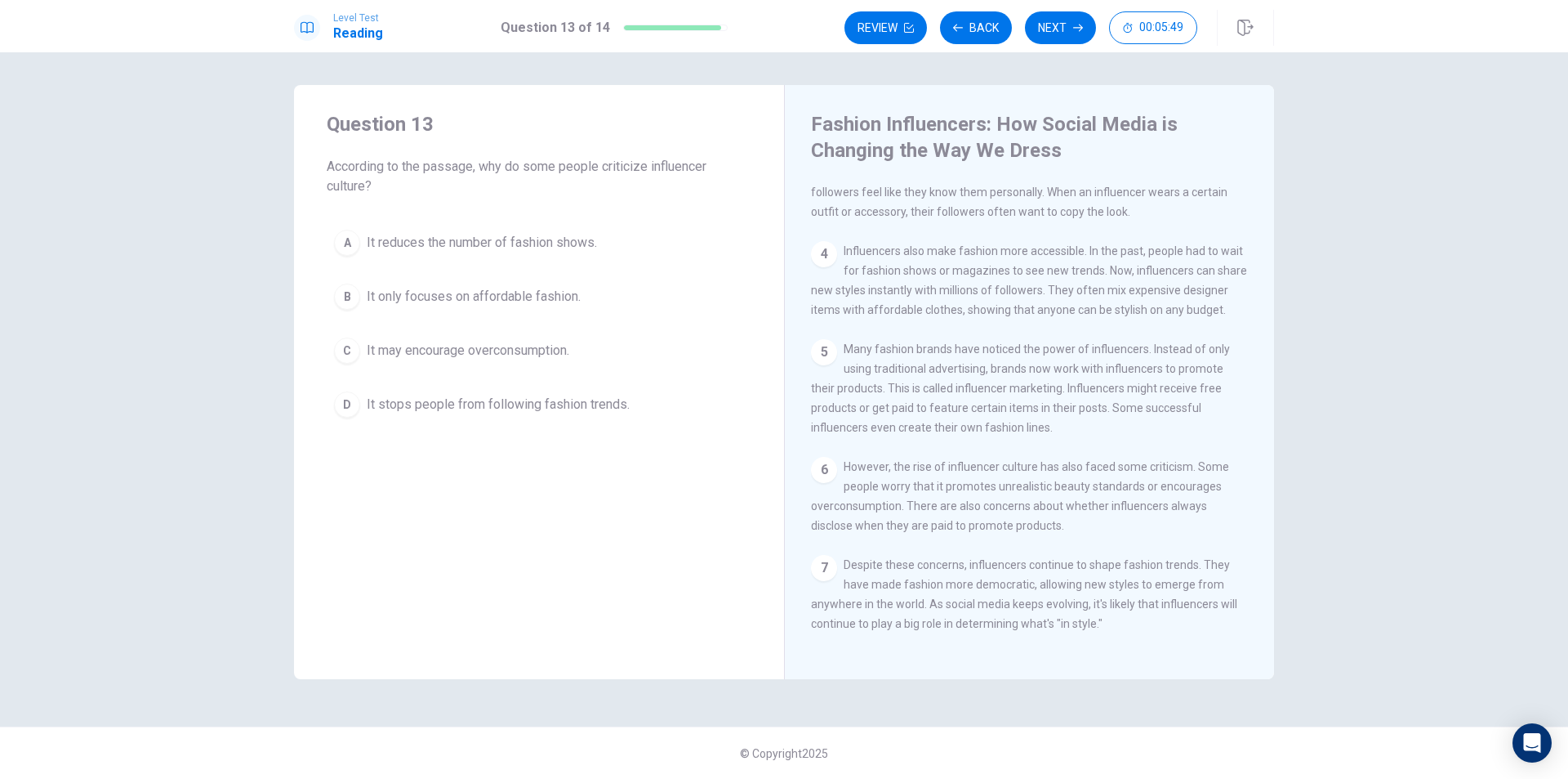
drag, startPoint x: 990, startPoint y: 486, endPoint x: 1125, endPoint y: 485, distance: 135.0
click at [1125, 485] on span "However, the rise of influencer culture has also faced some criticism. Some peo…" at bounding box center [1020, 496] width 418 height 72
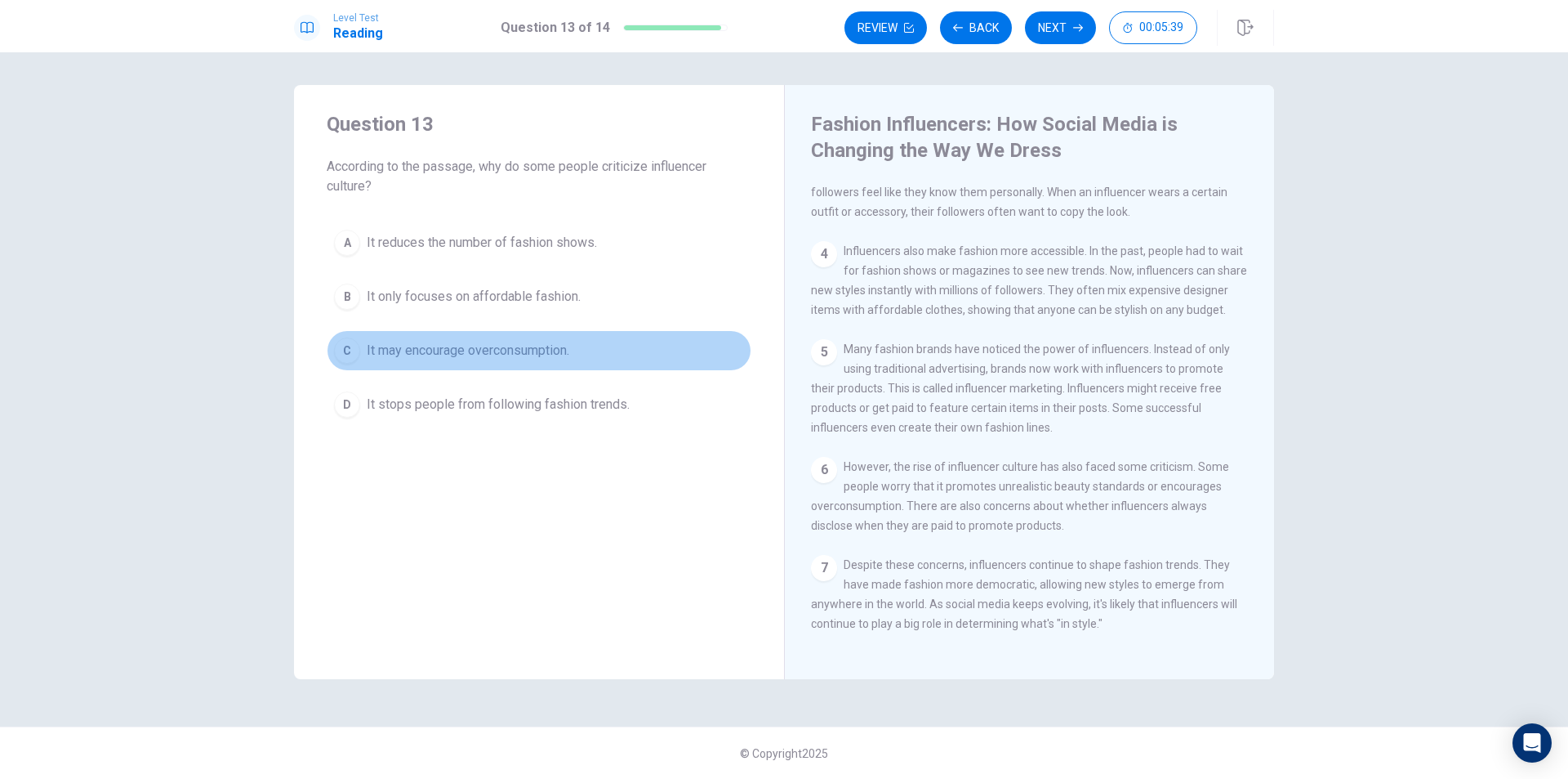
click at [505, 348] on span "It may encourage overconsumption." at bounding box center [468, 350] width 203 height 20
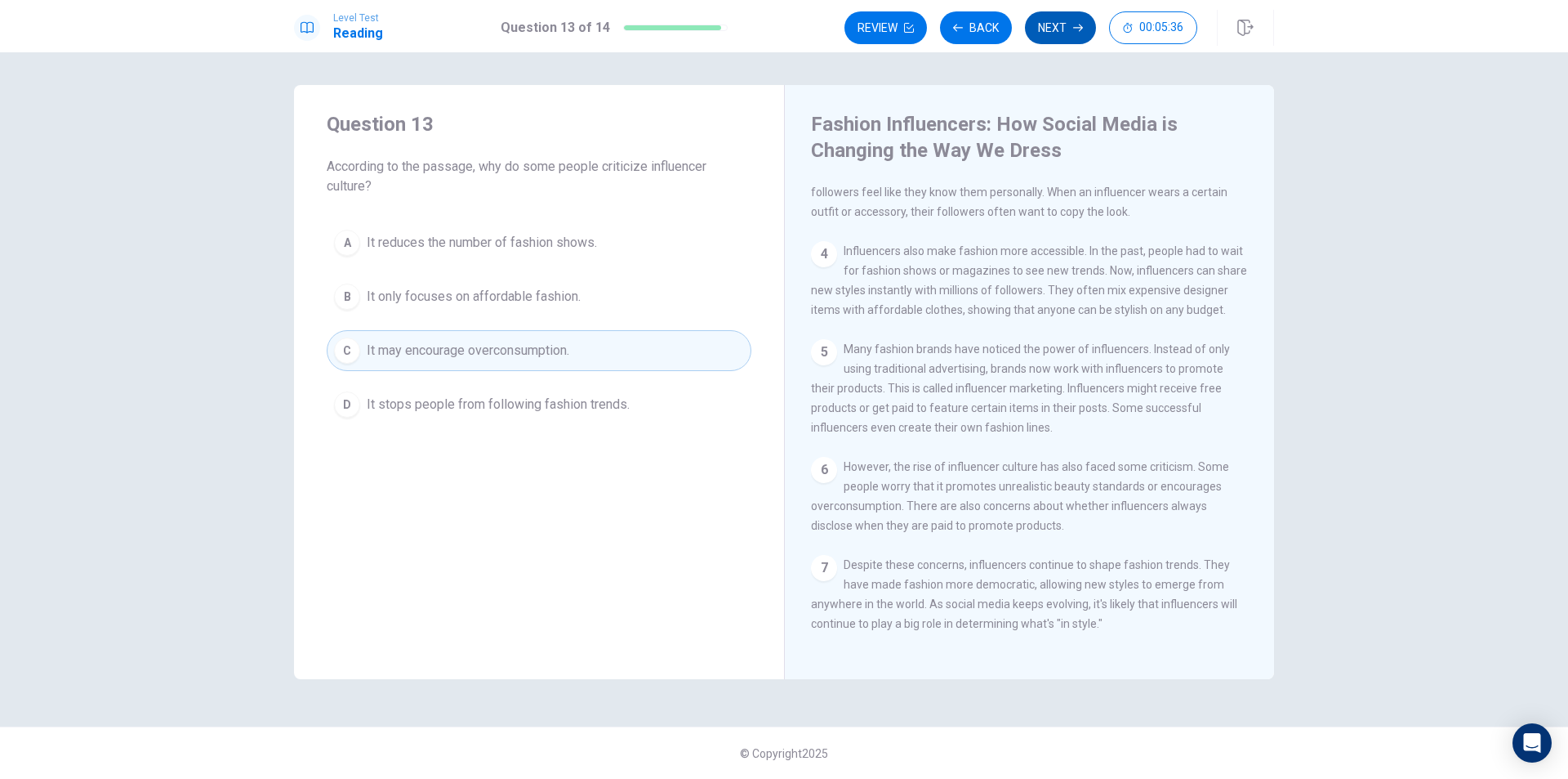
click at [1070, 27] on button "Next" at bounding box center [1061, 28] width 71 height 33
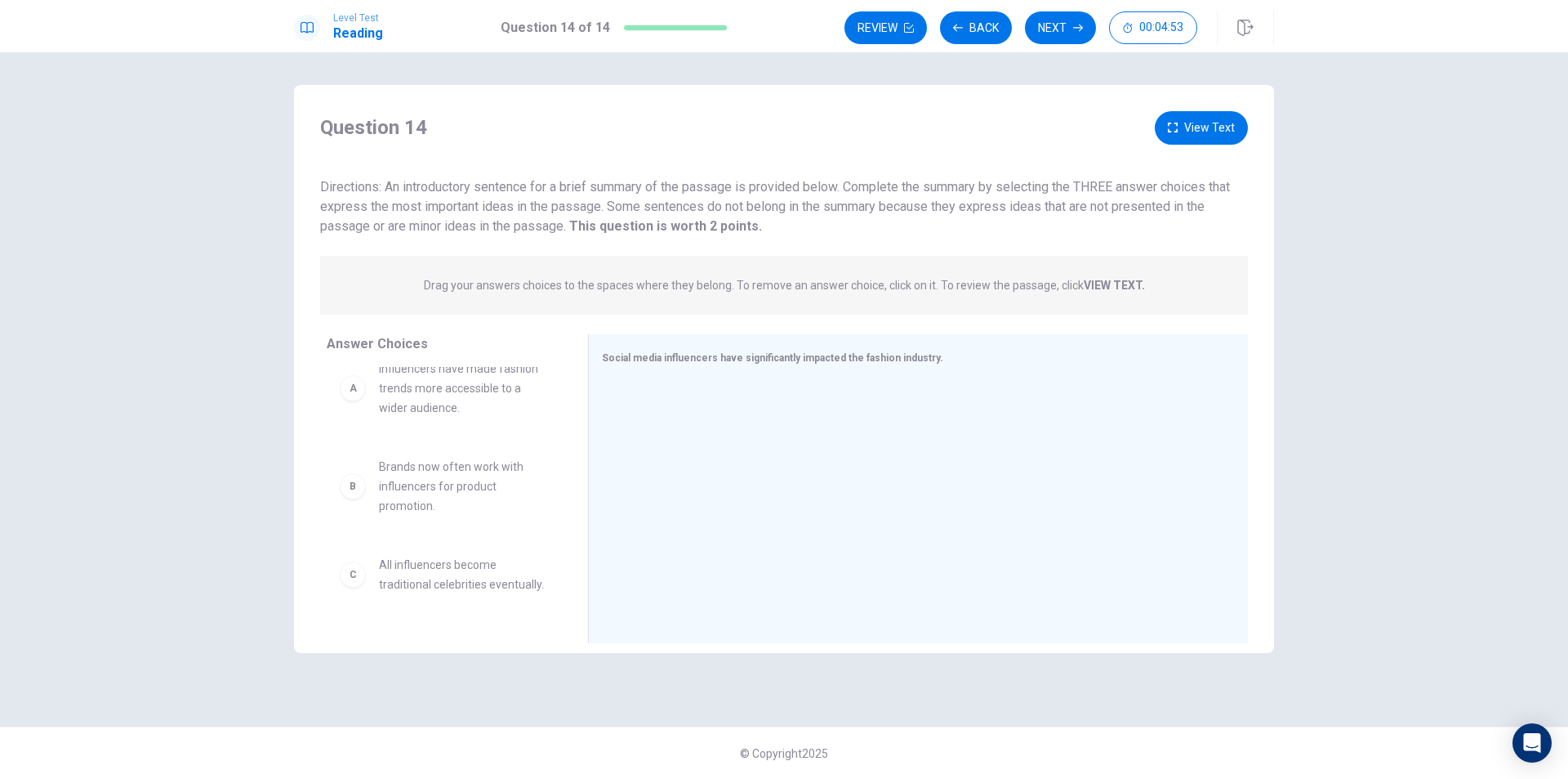
scroll to position [0, 0]
drag, startPoint x: 454, startPoint y: 463, endPoint x: 820, endPoint y: 466, distance: 366.0
click at [820, 466] on div "Answer Choices A Influencers have made fashion trends more accessible to a wide…" at bounding box center [784, 493] width 980 height 317
drag, startPoint x: 386, startPoint y: 523, endPoint x: 407, endPoint y: 525, distance: 21.1
drag, startPoint x: 389, startPoint y: 411, endPoint x: 749, endPoint y: 487, distance: 367.9
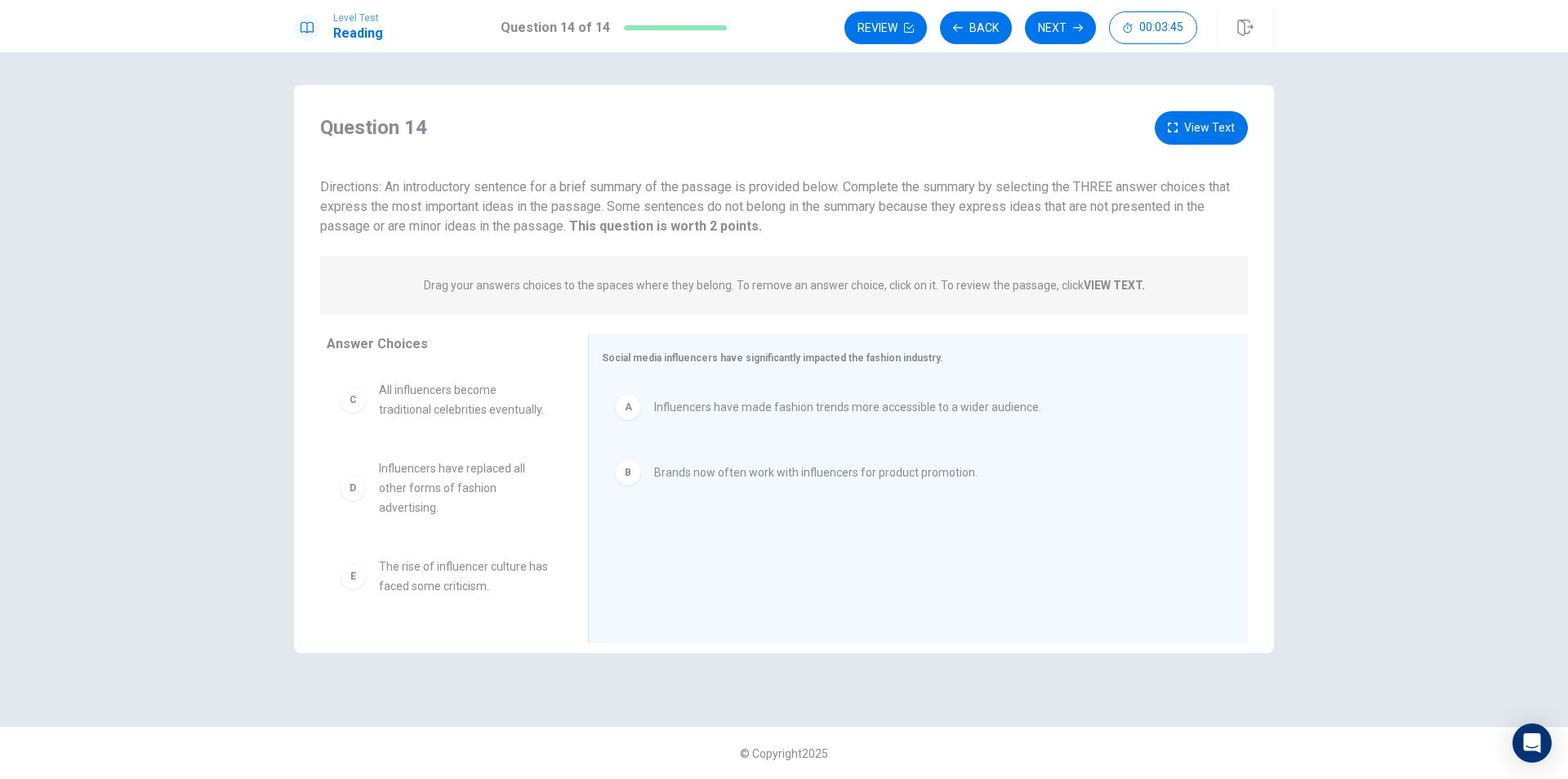
scroll to position [82, 0]
click at [1229, 126] on button "View Text" at bounding box center [1201, 128] width 93 height 33
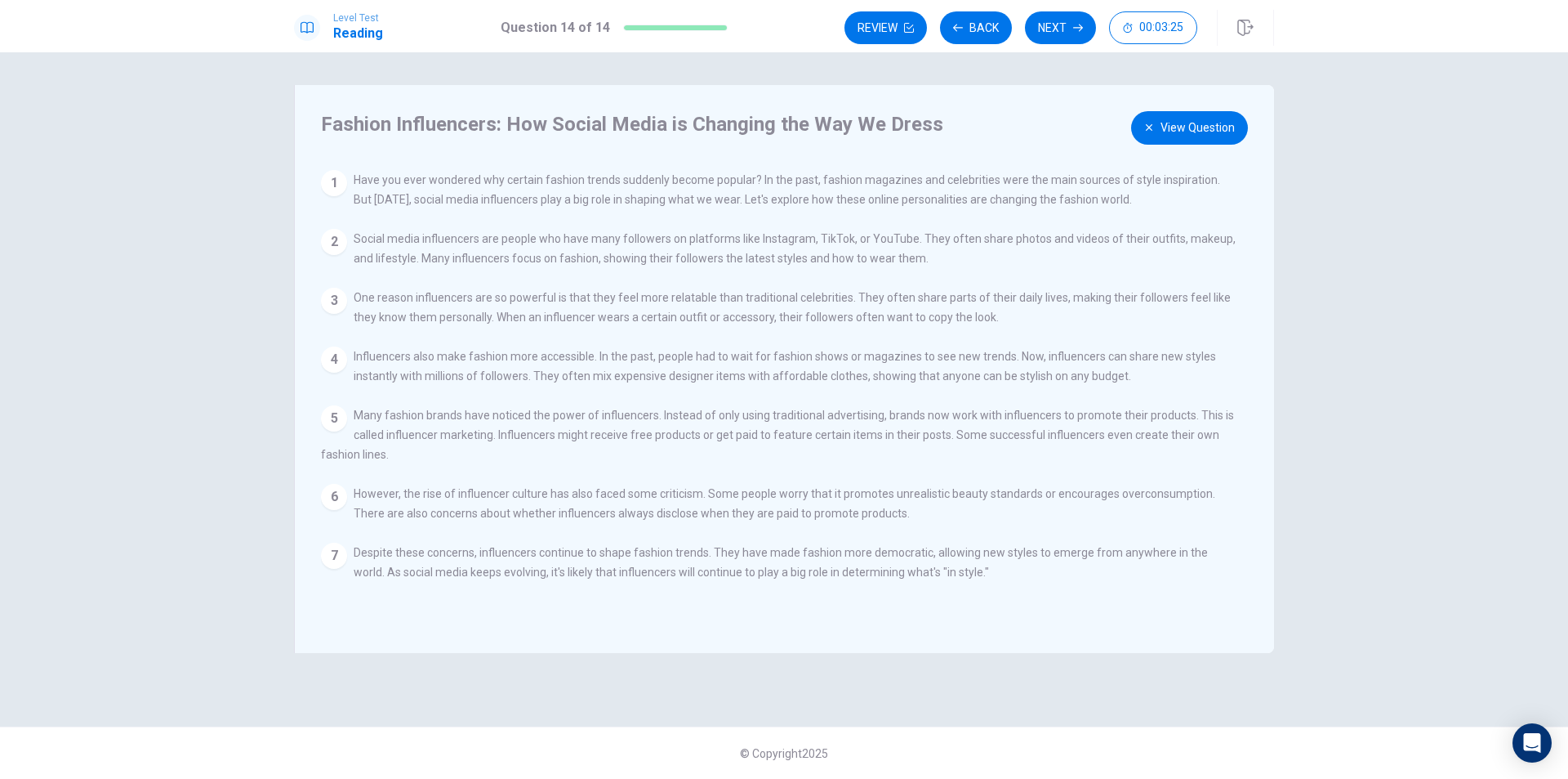
scroll to position [108, 0]
click at [1208, 132] on button "View Question" at bounding box center [1190, 128] width 117 height 33
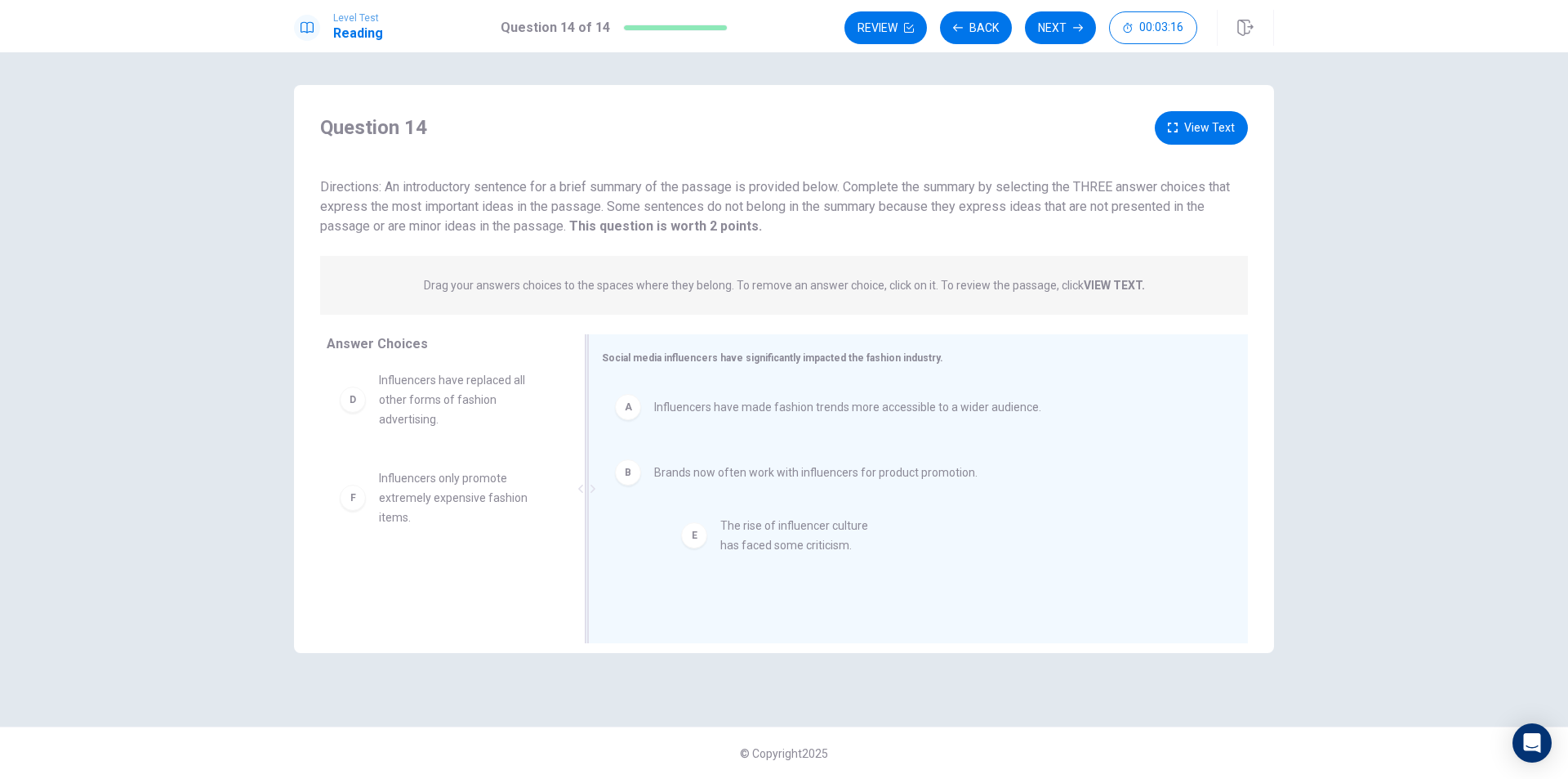
drag, startPoint x: 414, startPoint y: 497, endPoint x: 768, endPoint y: 545, distance: 357.2
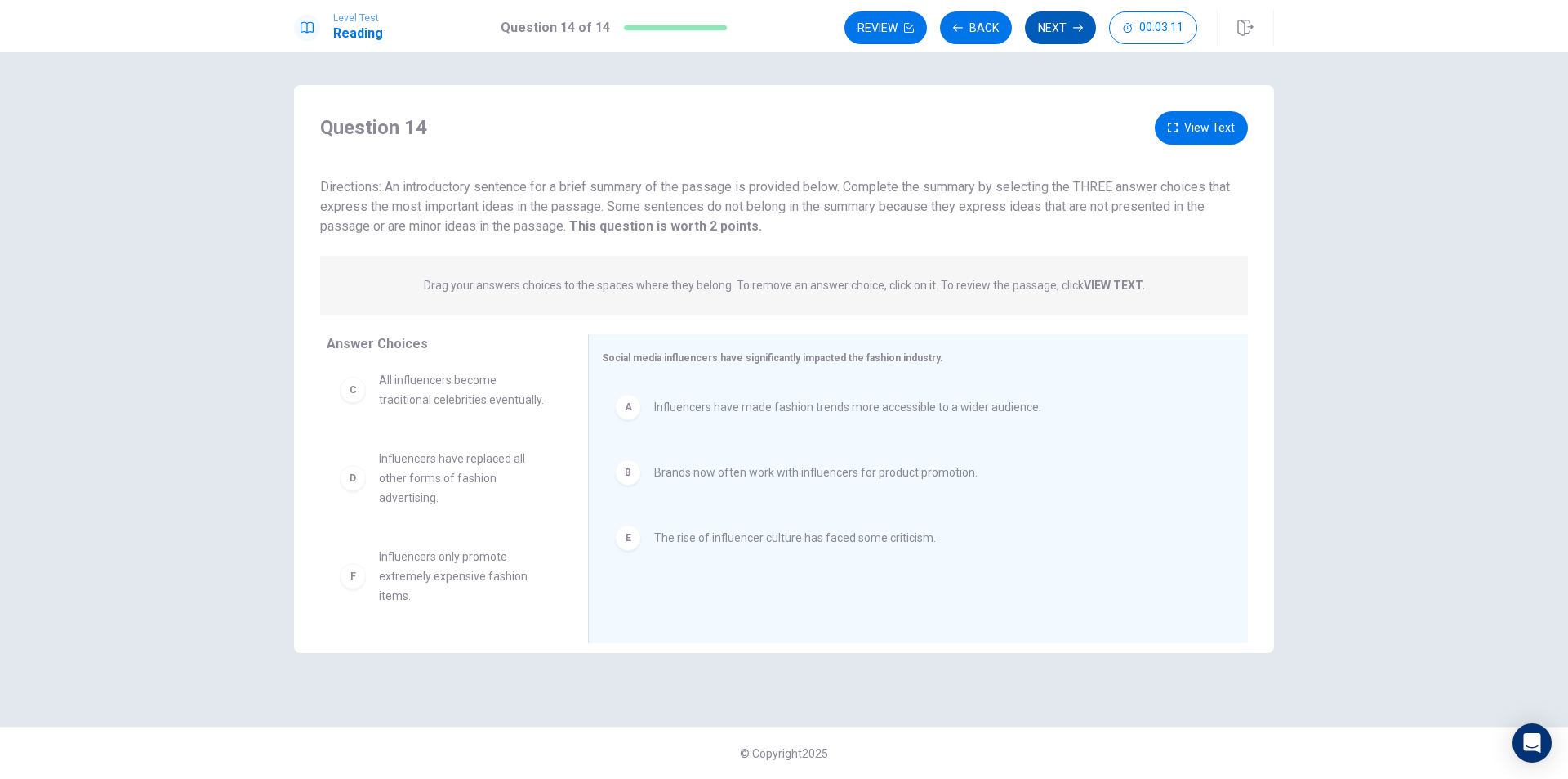
click at [1064, 24] on button "Next" at bounding box center [1061, 28] width 71 height 33
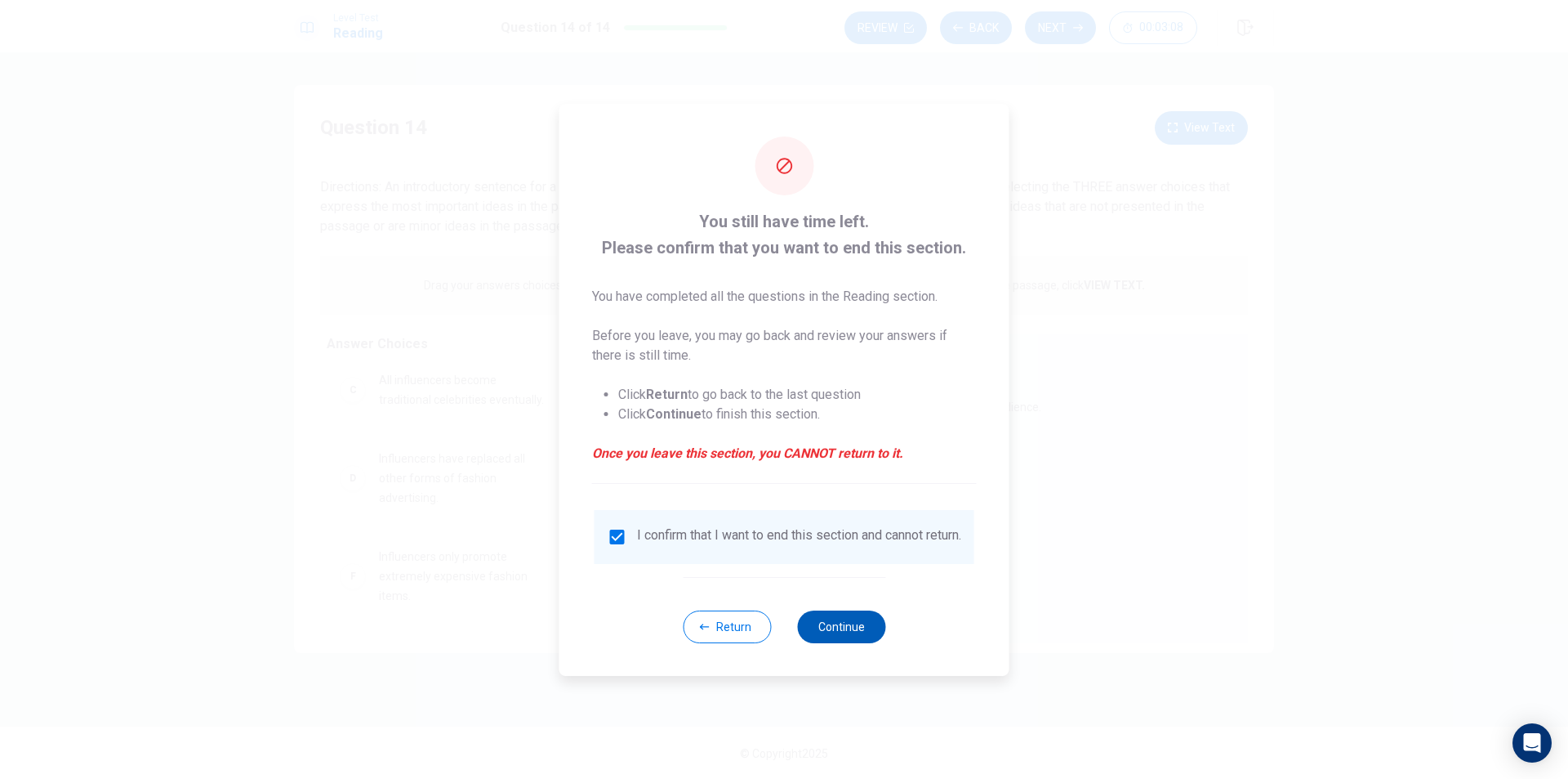
click at [833, 629] on button "Continue" at bounding box center [841, 627] width 88 height 33
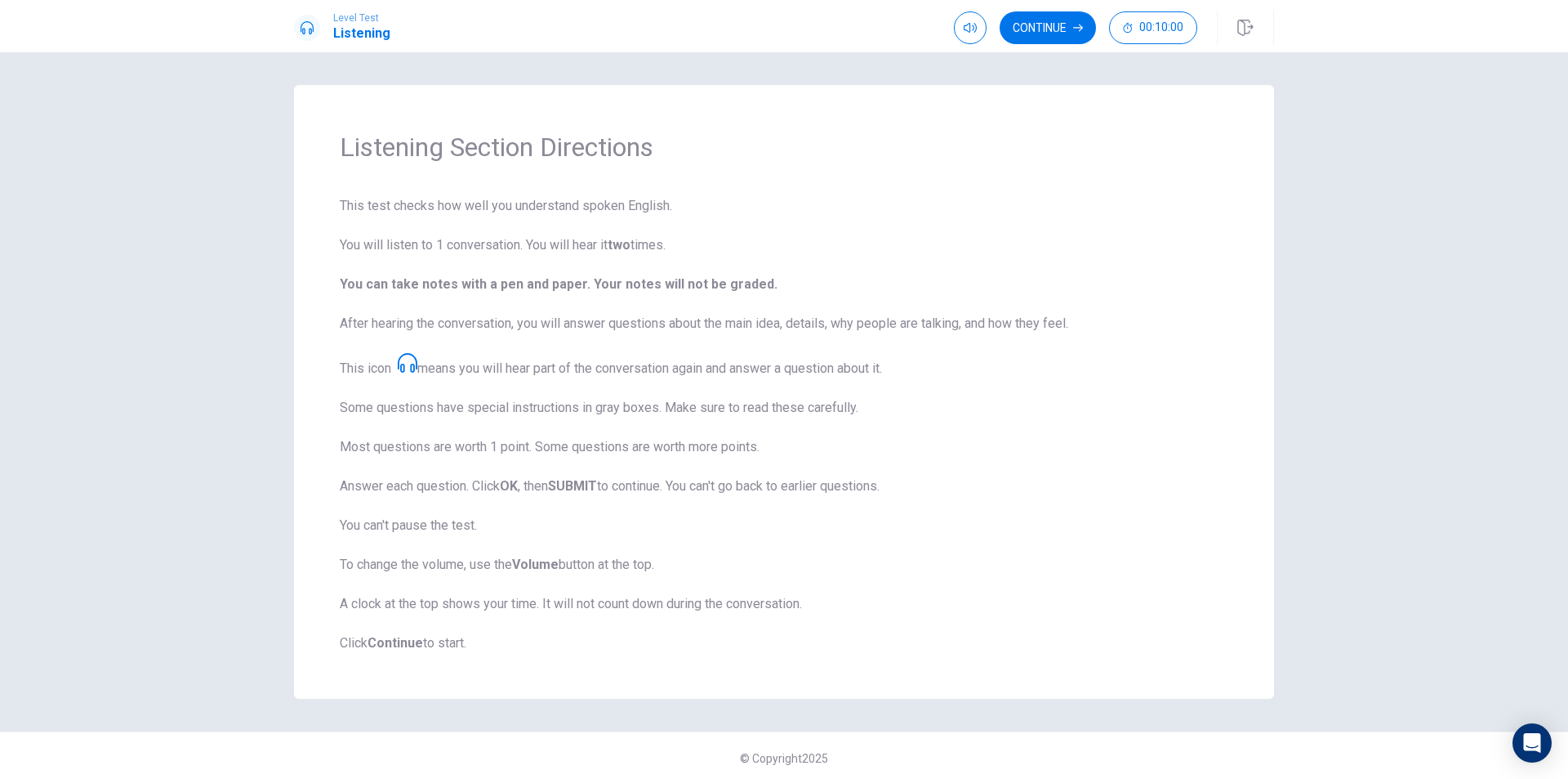
click at [1005, 443] on span "This test checks how well you understand spoken English. You will listen to 1 c…" at bounding box center [784, 424] width 889 height 457
click at [1043, 33] on button "Continue" at bounding box center [1048, 28] width 97 height 33
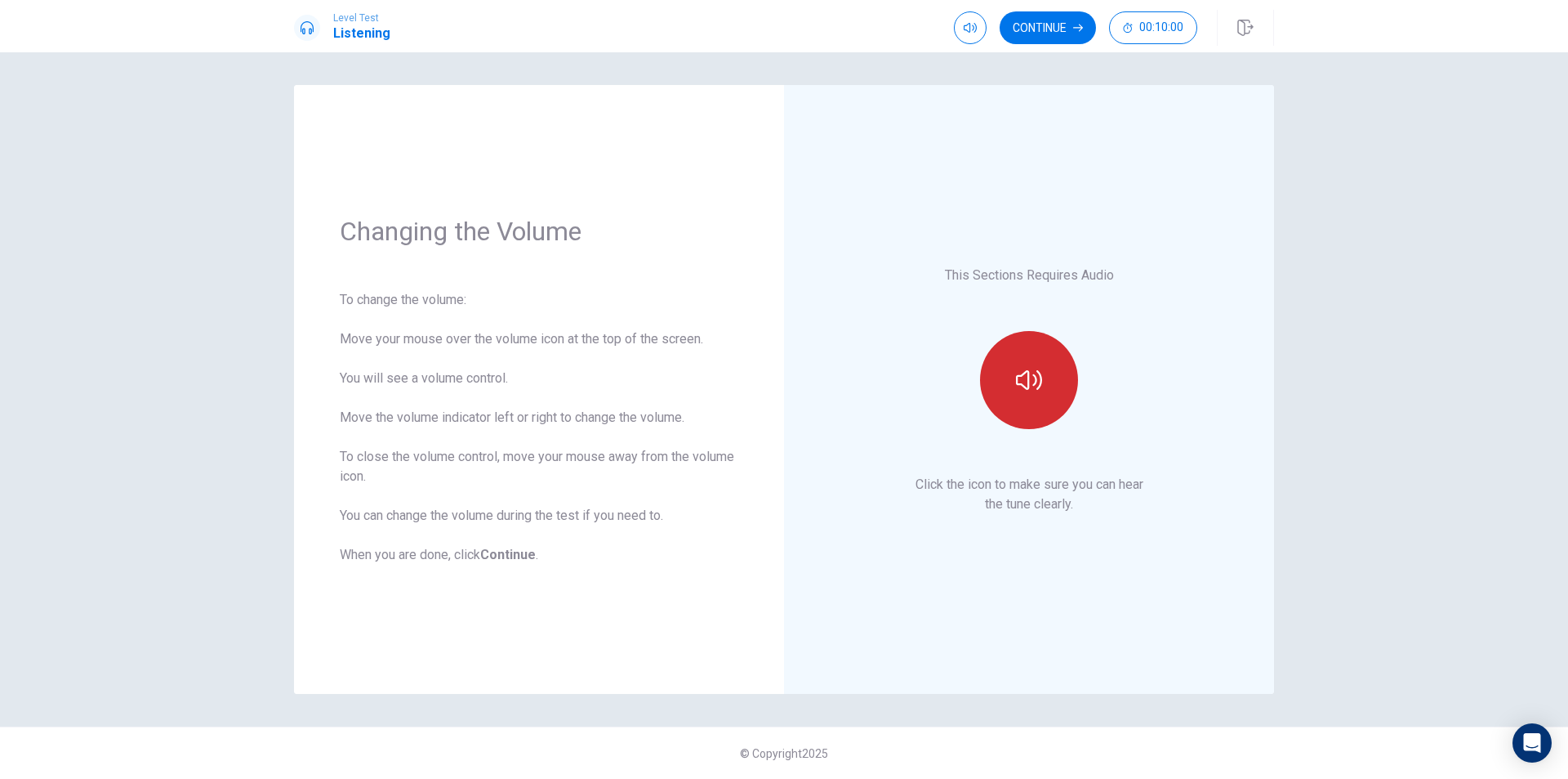
click at [1054, 366] on button "button" at bounding box center [1029, 380] width 98 height 98
click at [1139, 417] on div "This Sections Requires Audio Click the icon to make sure you can hear the tune …" at bounding box center [1030, 390] width 399 height 518
click at [1174, 360] on div "This Sections Requires Audio Click the icon to make sure you can hear the tune …" at bounding box center [1030, 390] width 399 height 518
click at [1007, 383] on button "button" at bounding box center [1029, 380] width 98 height 98
click at [1046, 32] on button "Continue" at bounding box center [1048, 28] width 97 height 33
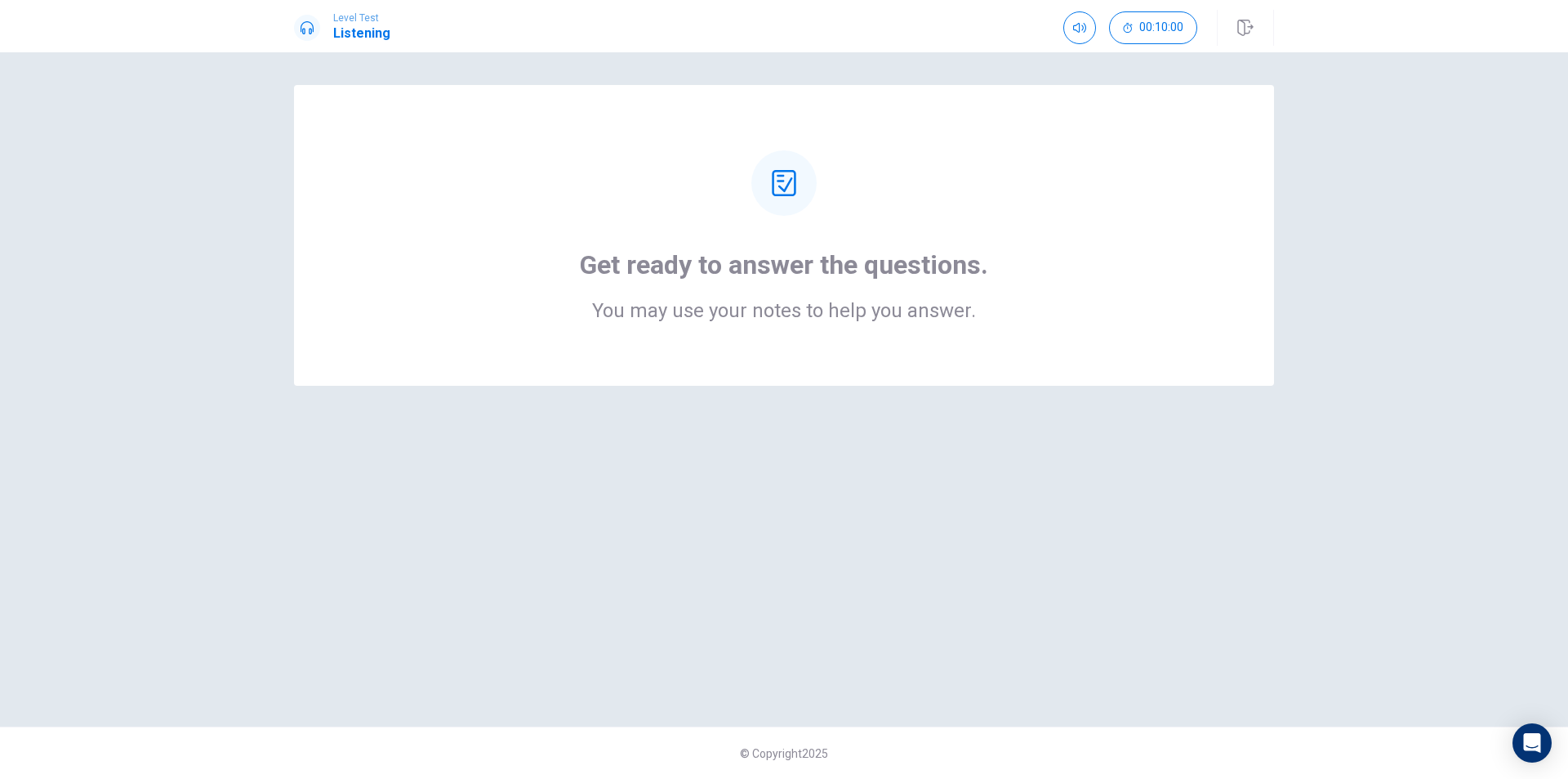
click at [842, 482] on div "Get ready to answer the questions. You may use your notes to help you answer." at bounding box center [784, 390] width 1032 height 609
click at [859, 318] on h2 "You may use your notes to help you answer." at bounding box center [784, 310] width 409 height 20
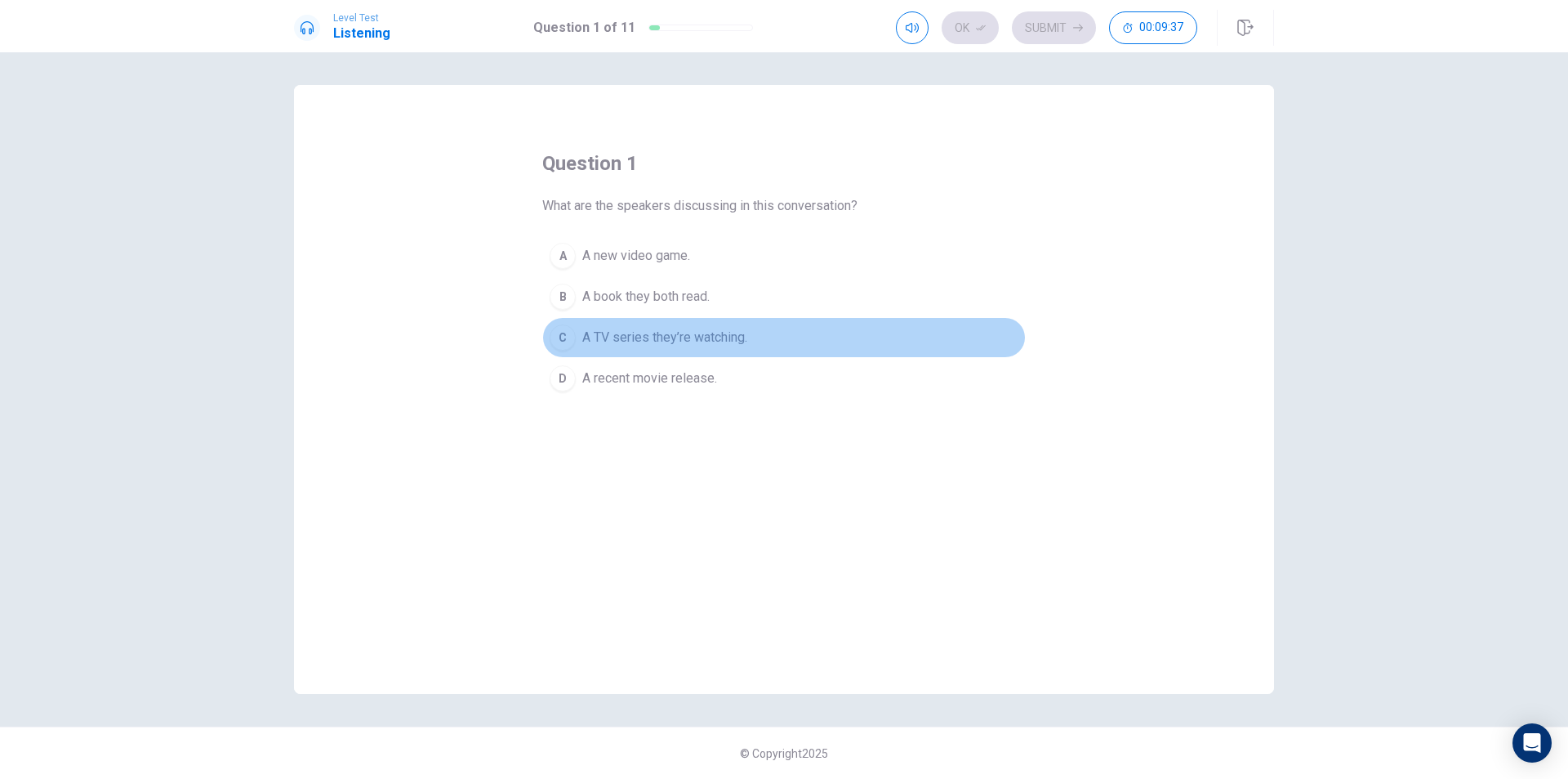
click at [700, 337] on span "A TV series they’re watching." at bounding box center [665, 337] width 165 height 20
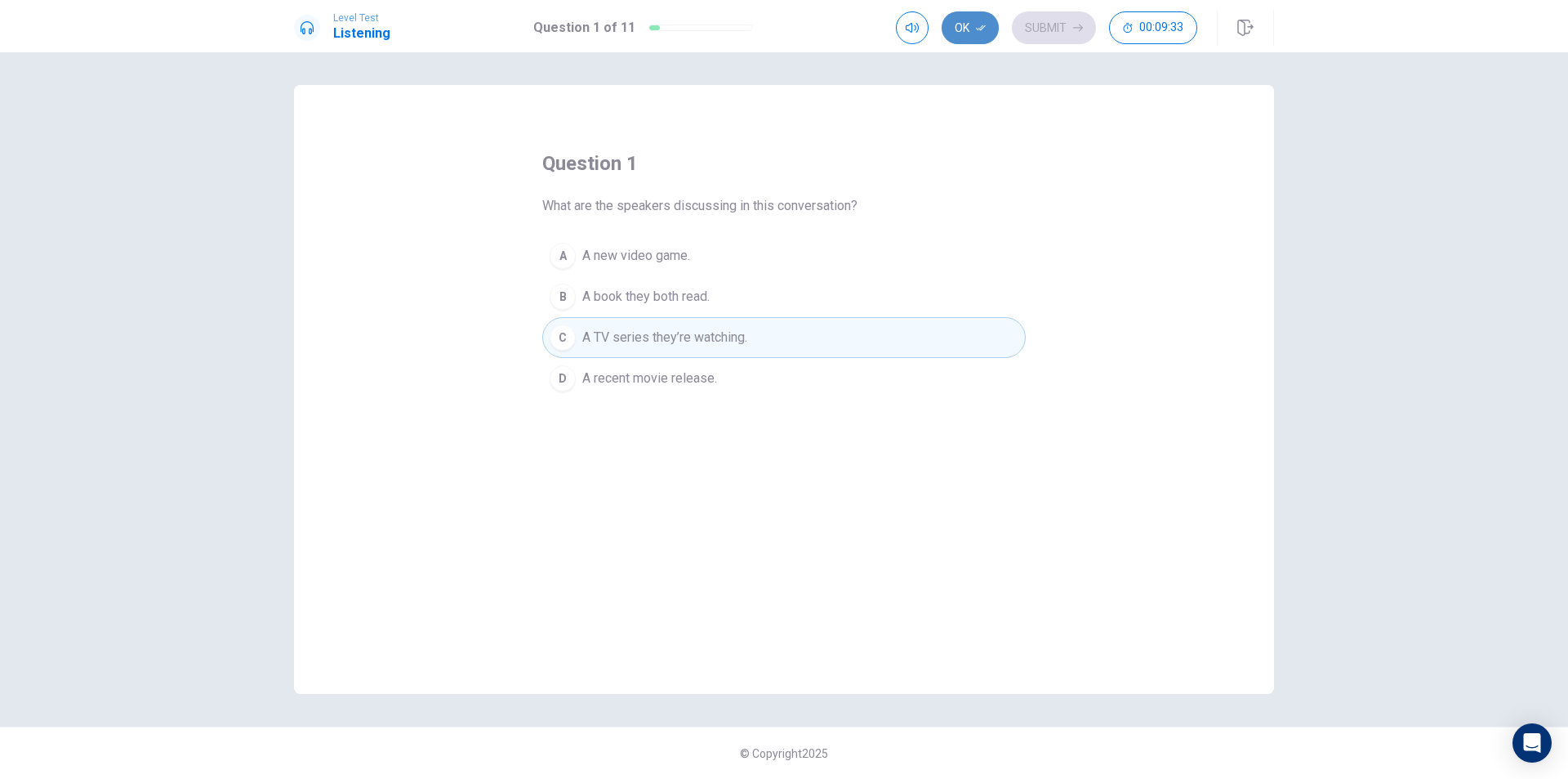
click at [987, 26] on button "Ok" at bounding box center [970, 28] width 57 height 33
click at [1064, 33] on button "Submit" at bounding box center [1054, 28] width 84 height 33
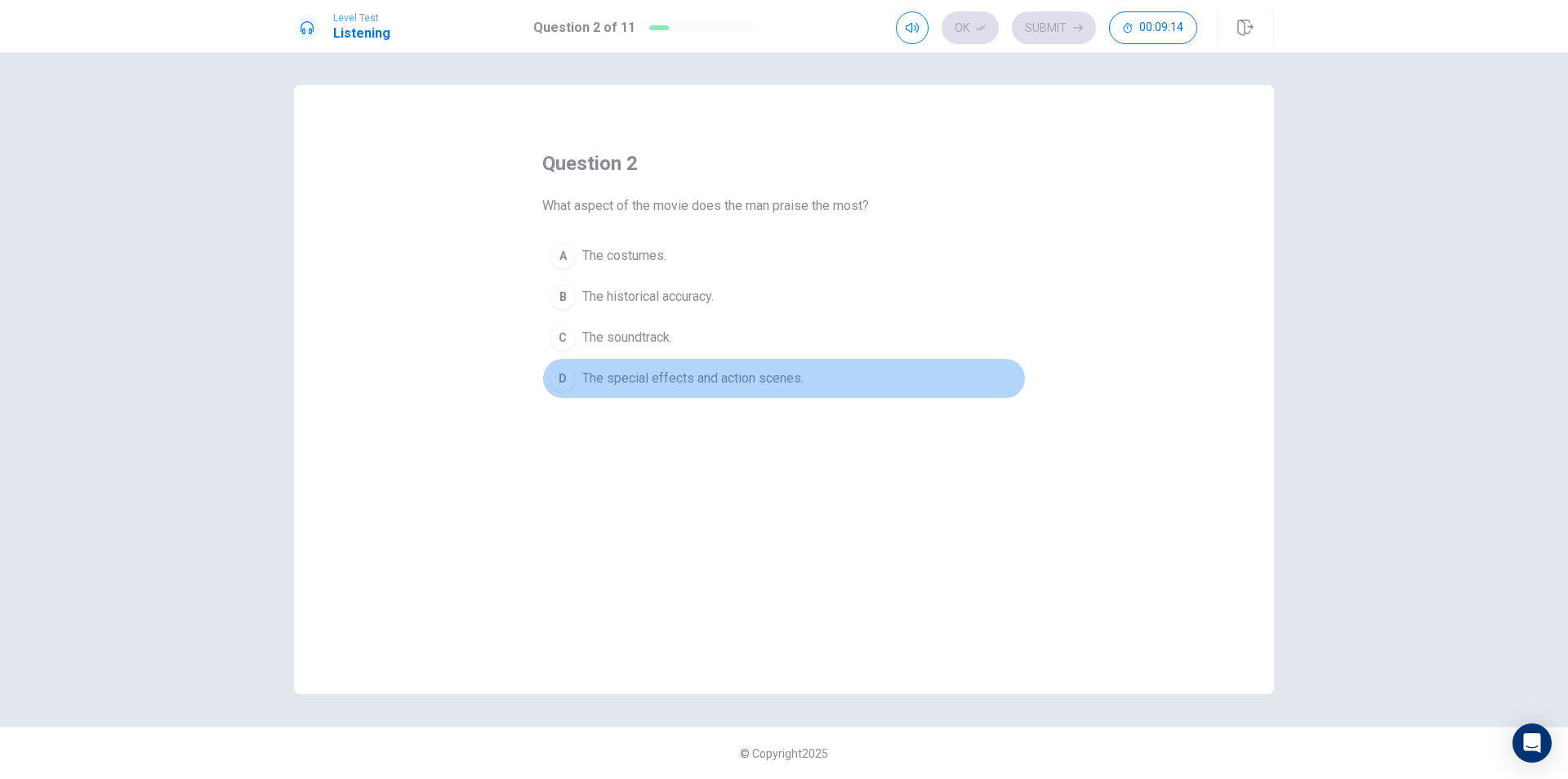
drag, startPoint x: 760, startPoint y: 383, endPoint x: 753, endPoint y: 389, distance: 9.2
click at [760, 383] on span "The special effects and action scenes." at bounding box center [693, 378] width 221 height 20
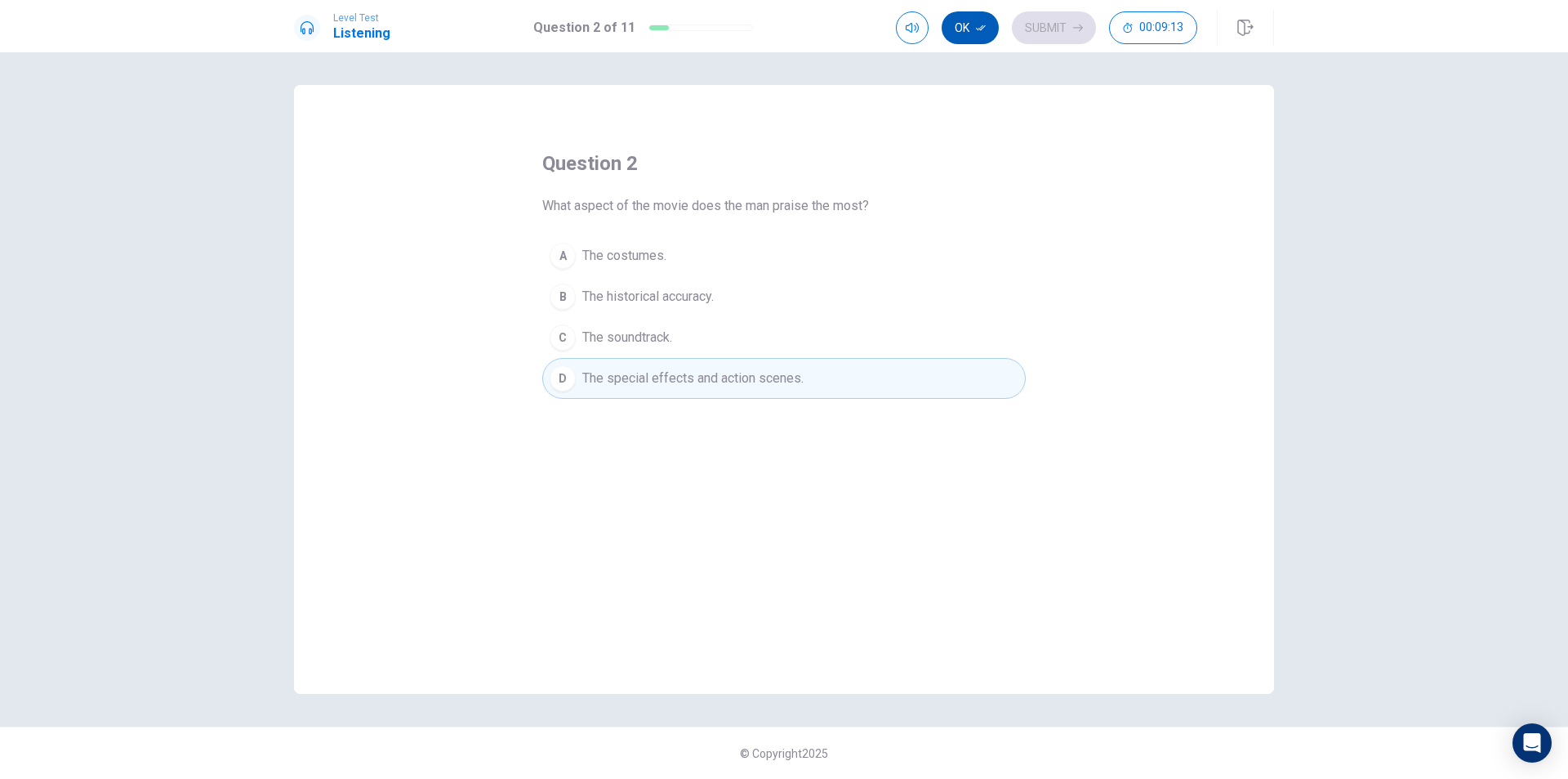
click at [977, 36] on button "Ok" at bounding box center [970, 28] width 57 height 33
click at [1051, 36] on button "Submit" at bounding box center [1054, 28] width 84 height 33
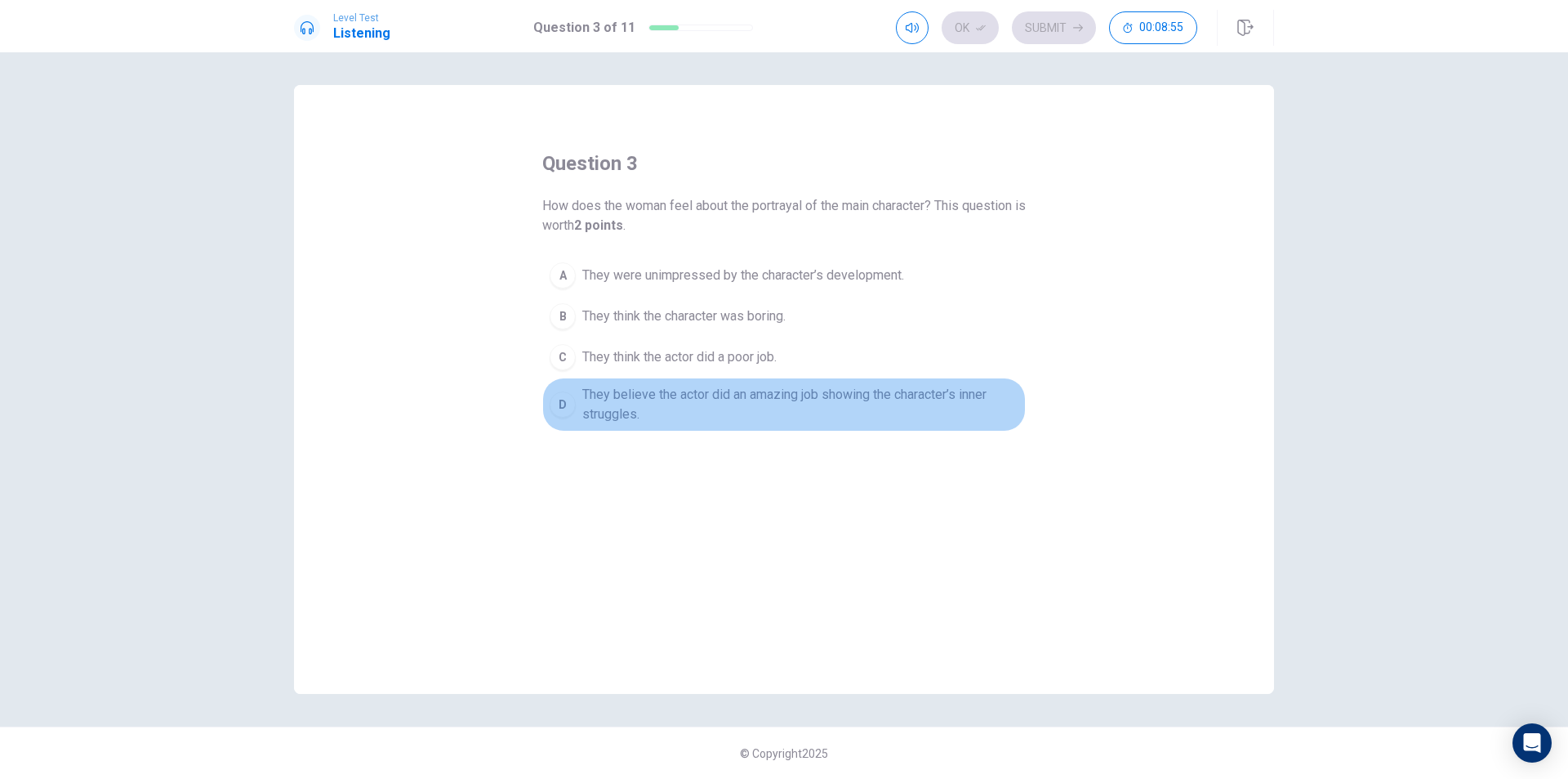
click at [808, 405] on span "They believe the actor did an amazing job showing the character’s inner struggl…" at bounding box center [801, 404] width 436 height 39
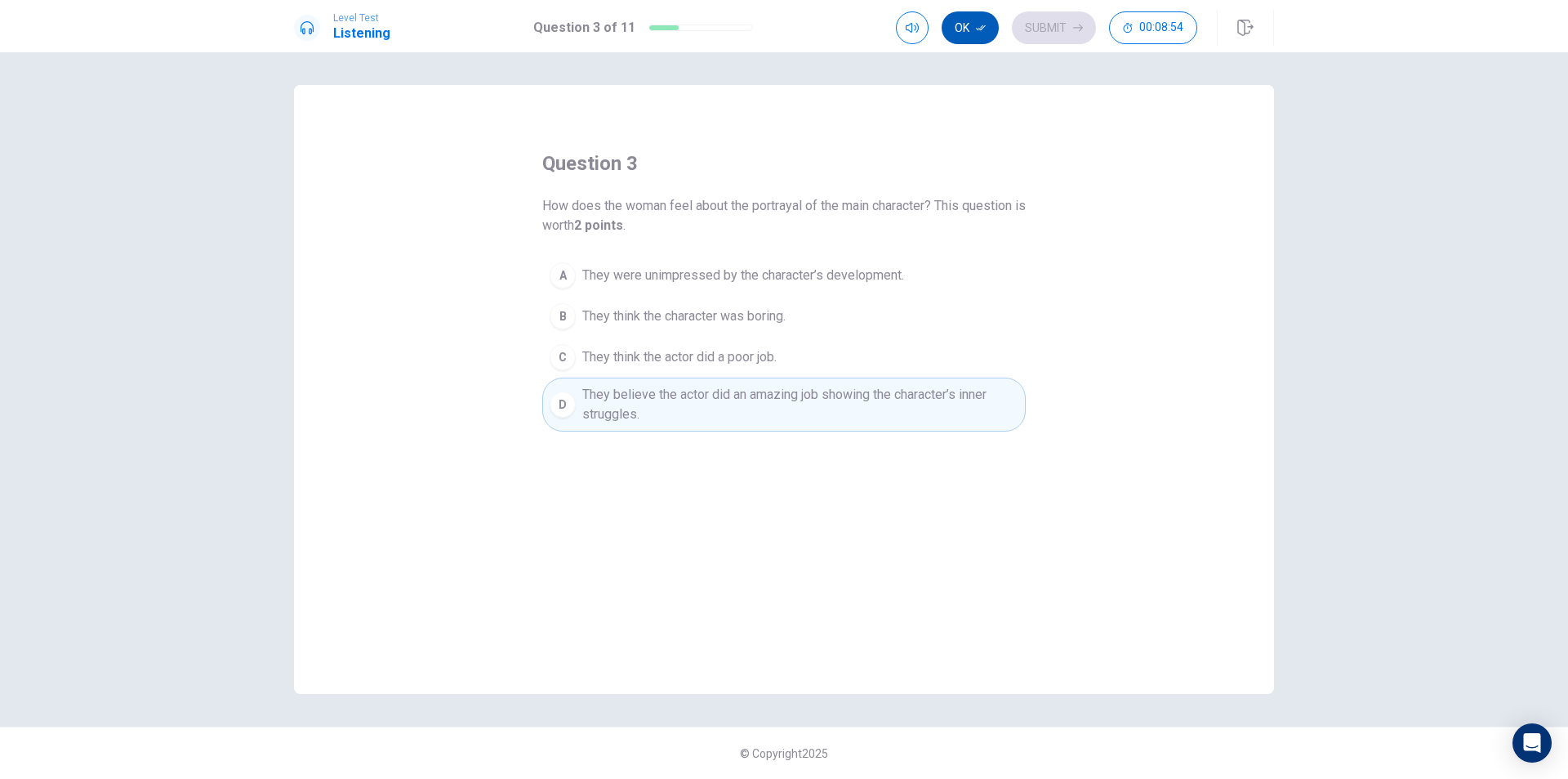
click at [963, 33] on button "Ok" at bounding box center [970, 28] width 57 height 33
click at [1041, 30] on button "Submit" at bounding box center [1054, 28] width 84 height 33
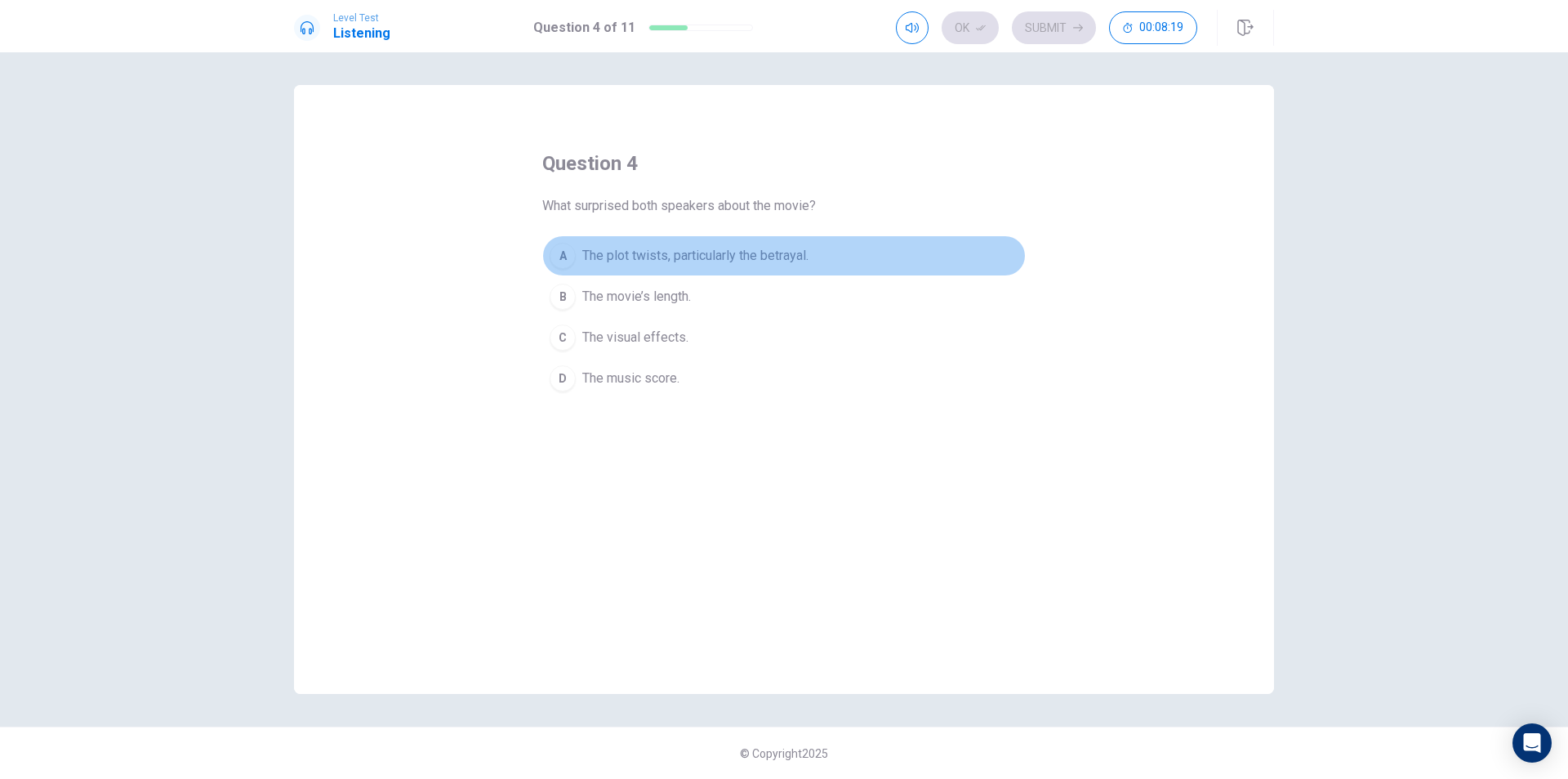
click at [754, 258] on span "The plot twists, particularly the betrayal." at bounding box center [696, 255] width 226 height 20
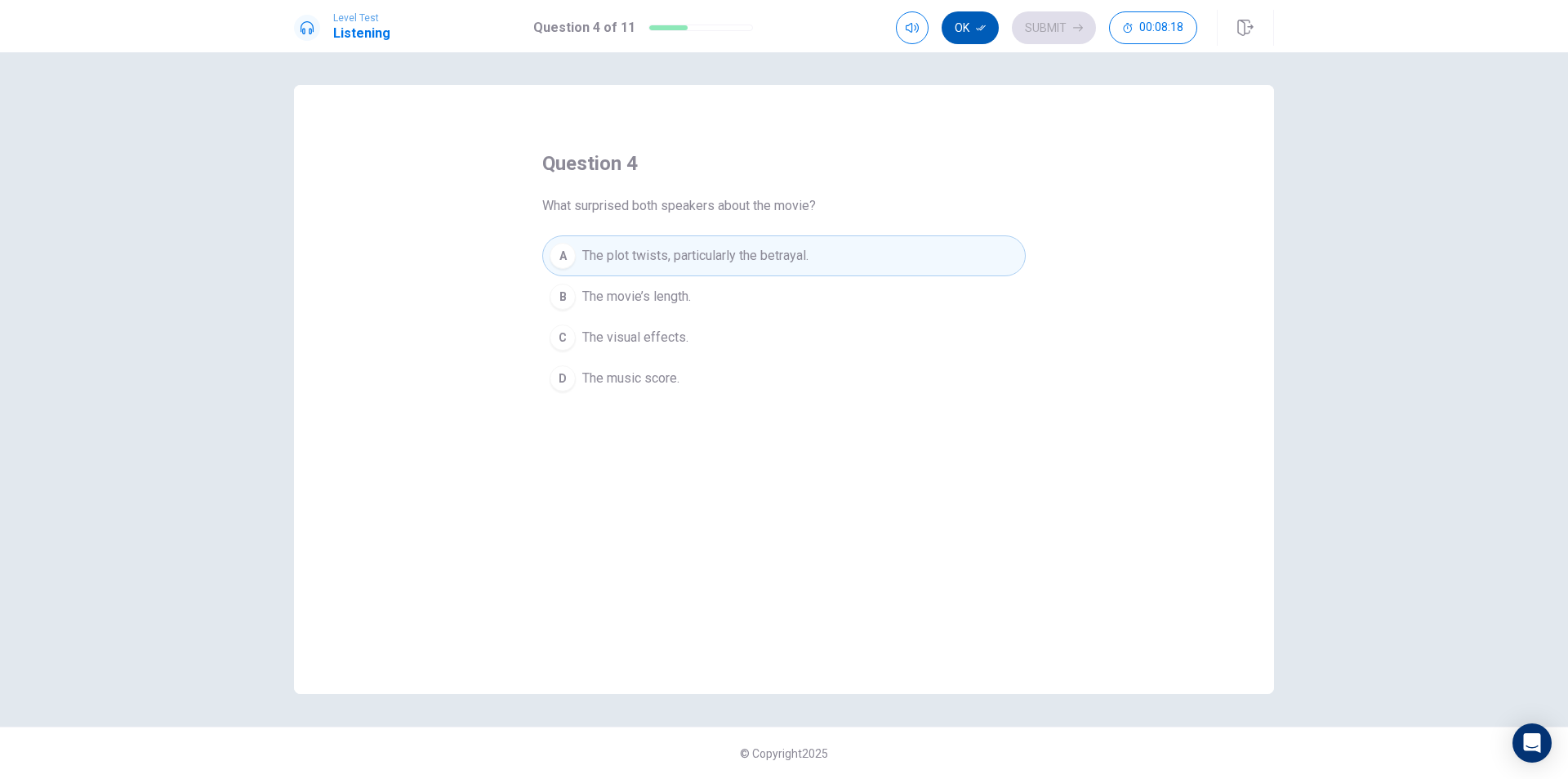
click at [978, 29] on icon "button" at bounding box center [981, 27] width 10 height 10
click at [1071, 23] on button "Submit" at bounding box center [1054, 28] width 84 height 33
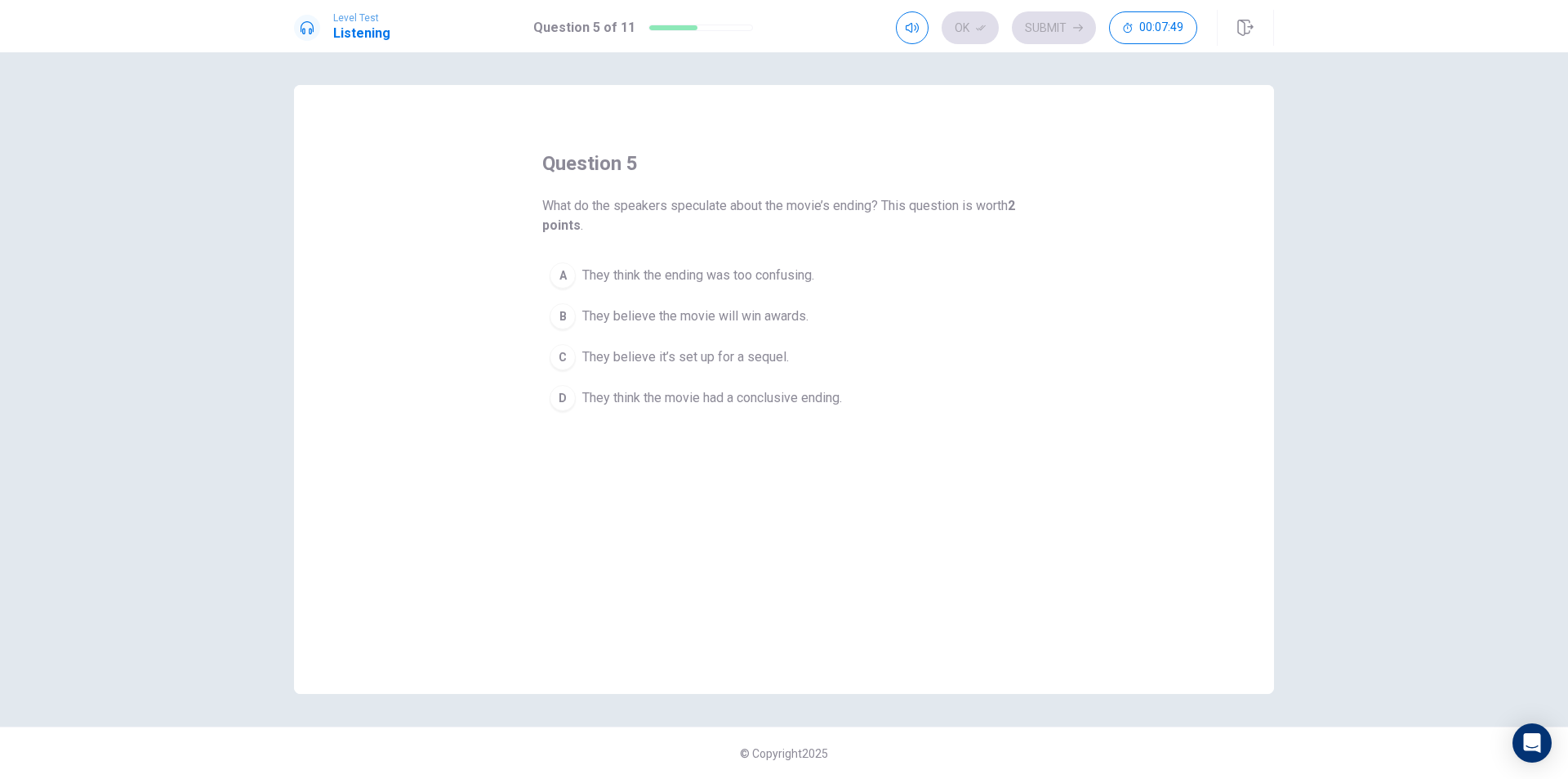
click at [771, 358] on span "They believe it’s set up for a sequel." at bounding box center [686, 357] width 206 height 20
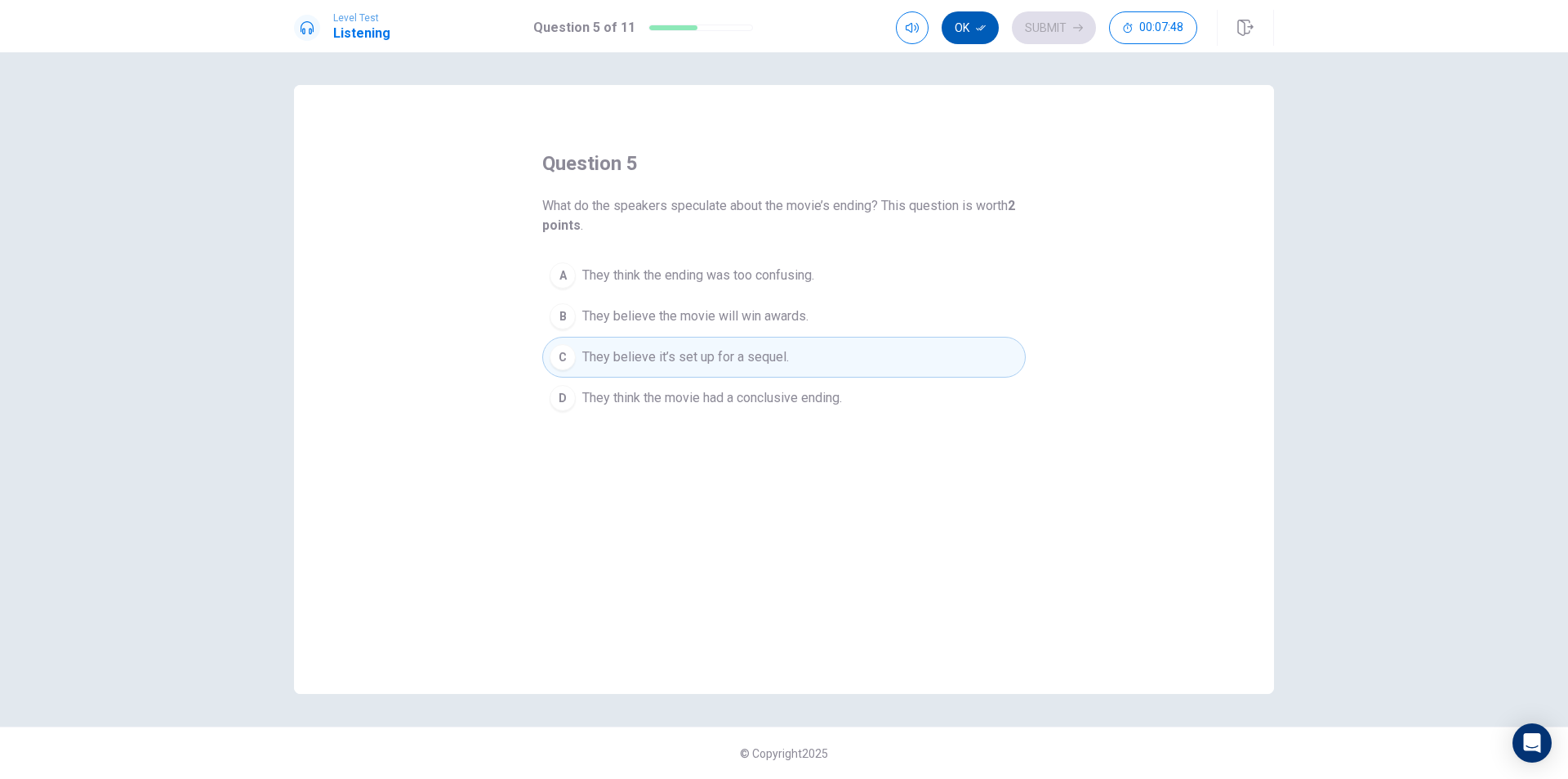
click at [977, 30] on icon "button" at bounding box center [981, 27] width 10 height 10
click at [1043, 35] on button "Submit" at bounding box center [1054, 28] width 84 height 33
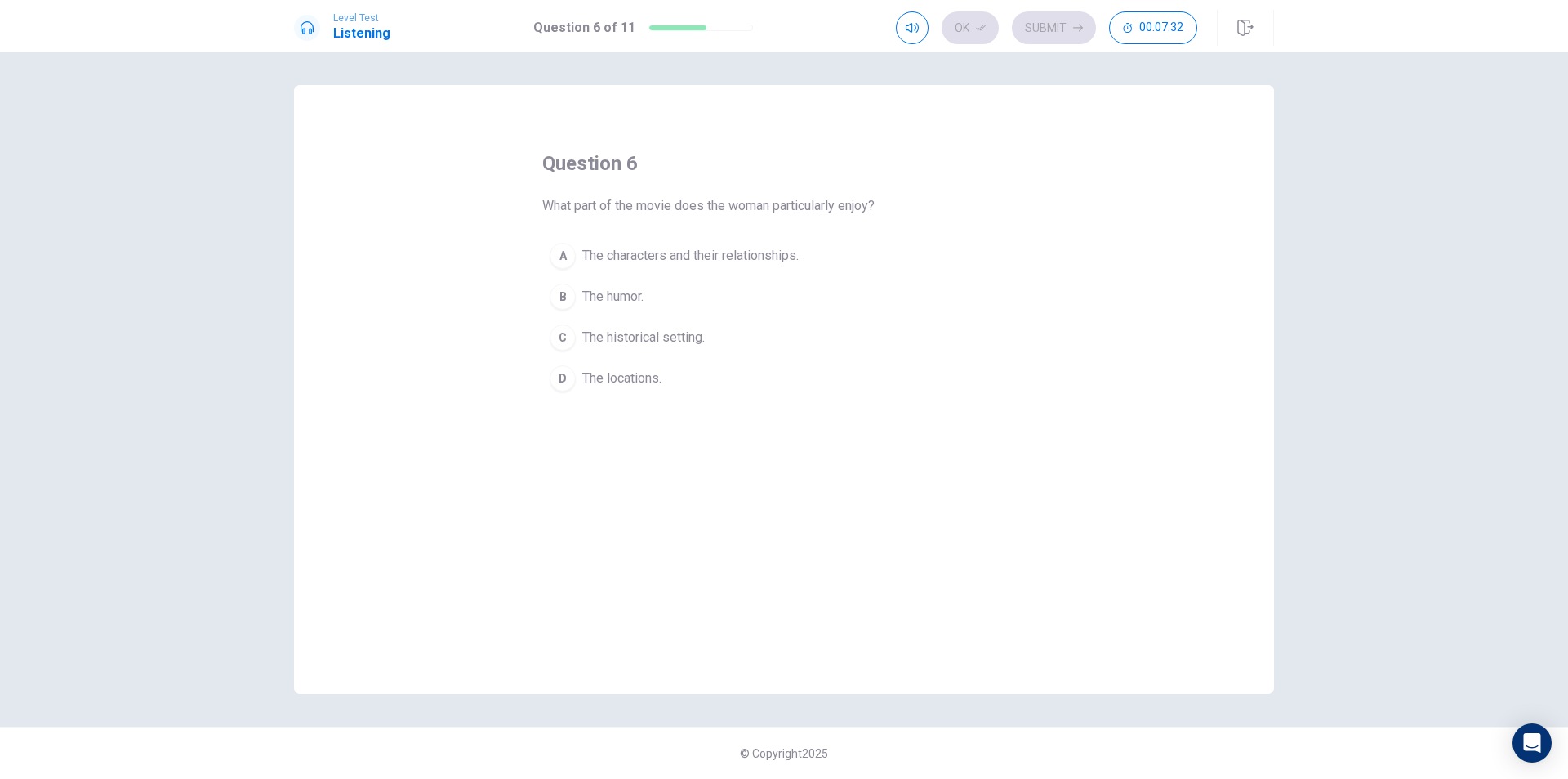
click at [727, 247] on span "The characters and their relationships." at bounding box center [691, 255] width 216 height 20
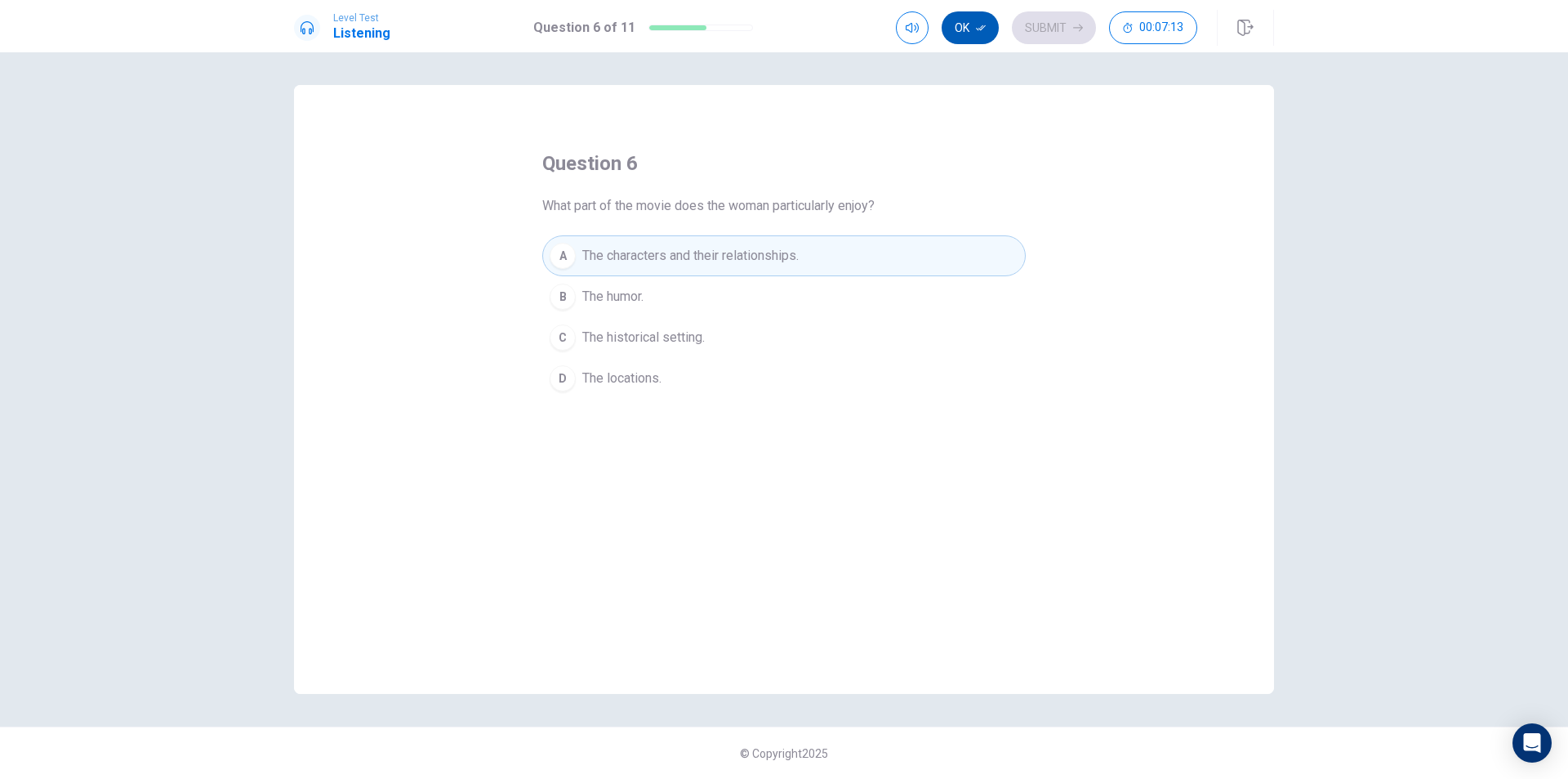
click at [966, 36] on button "Ok" at bounding box center [970, 28] width 57 height 33
click at [1043, 25] on button "Submit" at bounding box center [1054, 28] width 84 height 33
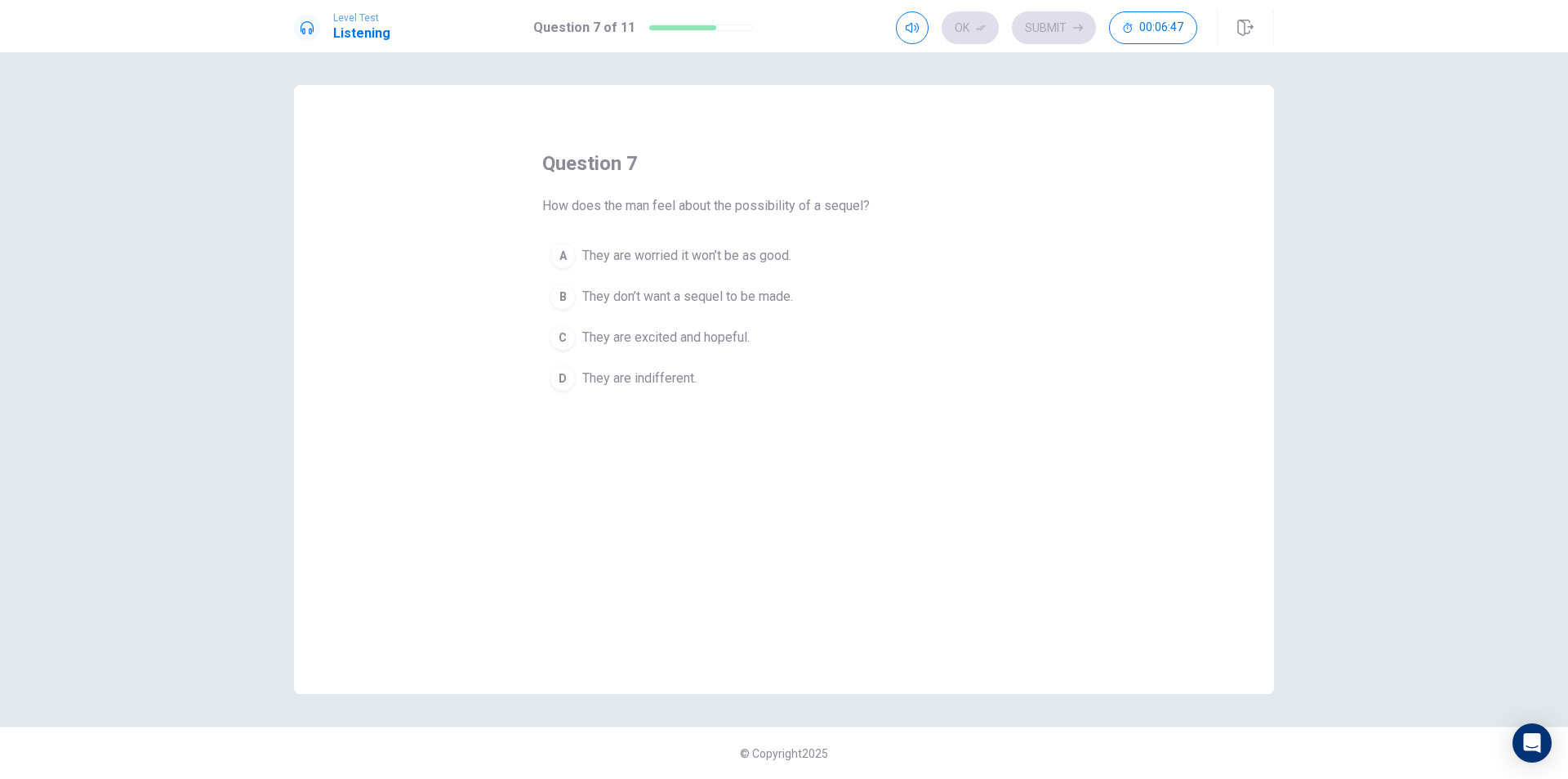
click at [695, 338] on span "They are excited and hopeful." at bounding box center [666, 337] width 167 height 20
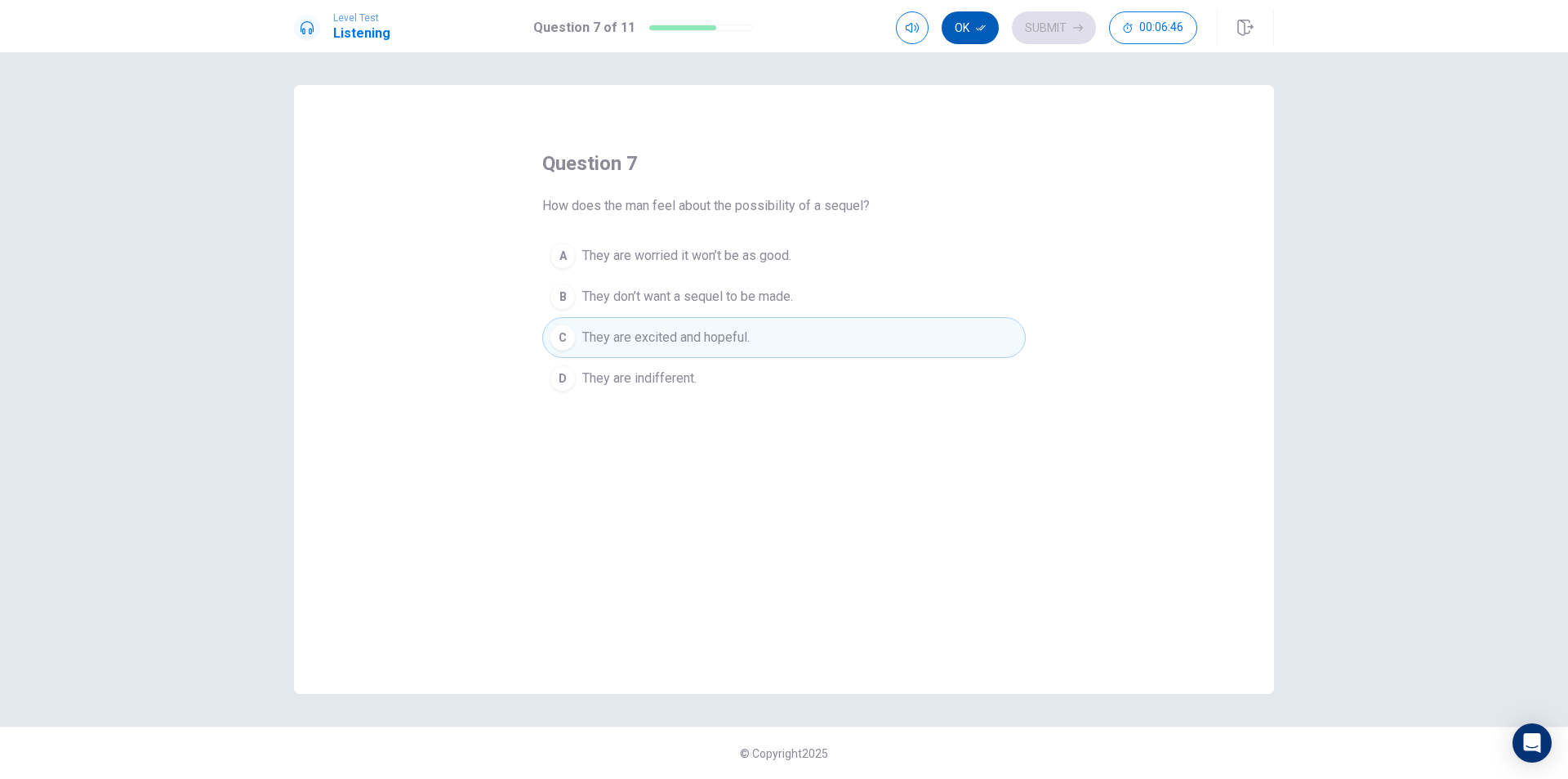
click at [975, 23] on button "Ok" at bounding box center [970, 28] width 57 height 33
click at [1058, 26] on button "Submit" at bounding box center [1054, 28] width 84 height 33
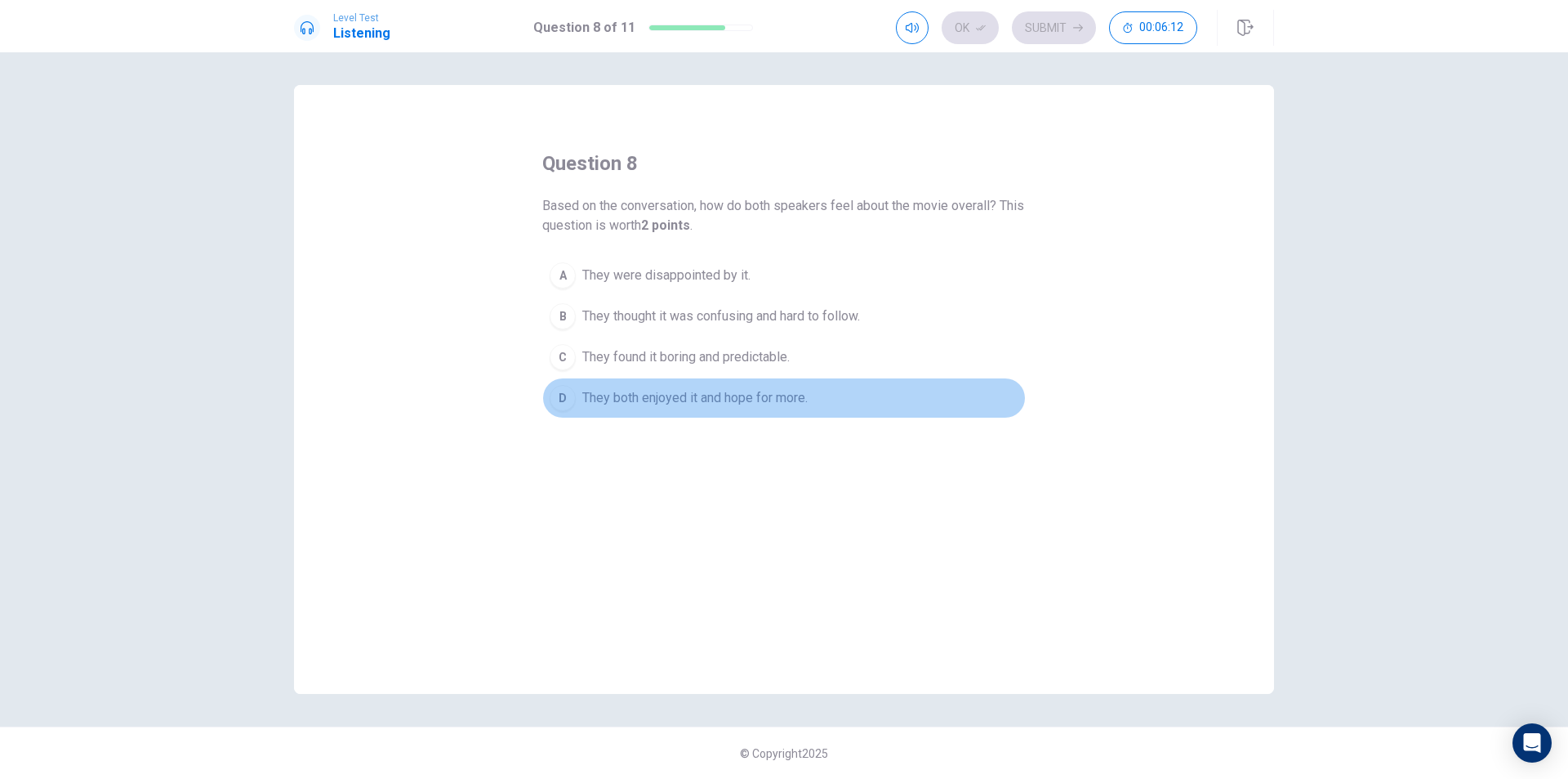
click at [761, 390] on span "They both enjoyed it and hope for more." at bounding box center [695, 397] width 226 height 20
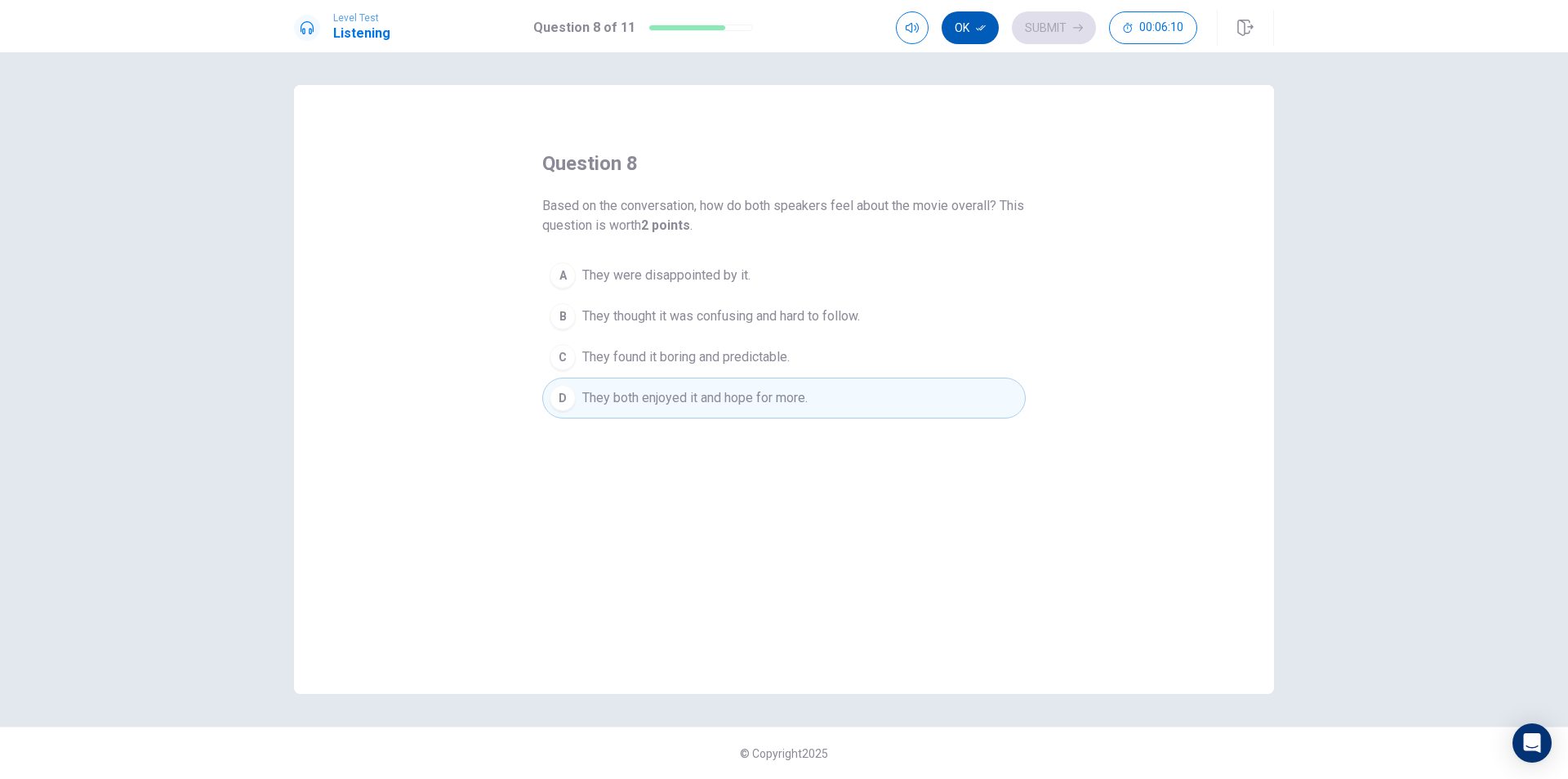
click at [954, 29] on button "Ok" at bounding box center [970, 28] width 57 height 33
click at [1039, 32] on button "Submit" at bounding box center [1054, 28] width 84 height 33
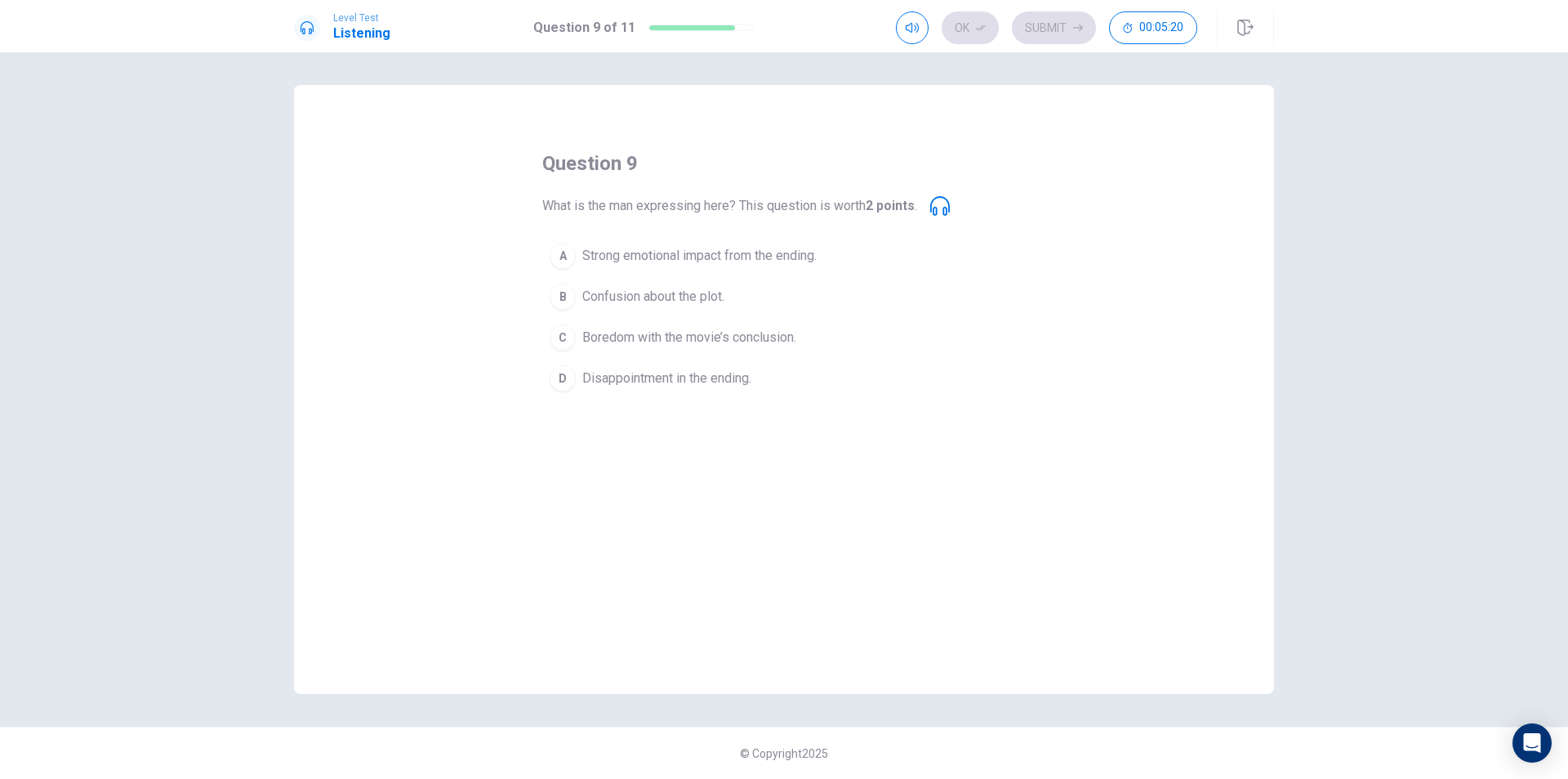
click at [689, 253] on span "Strong emotional impact from the ending." at bounding box center [700, 255] width 234 height 20
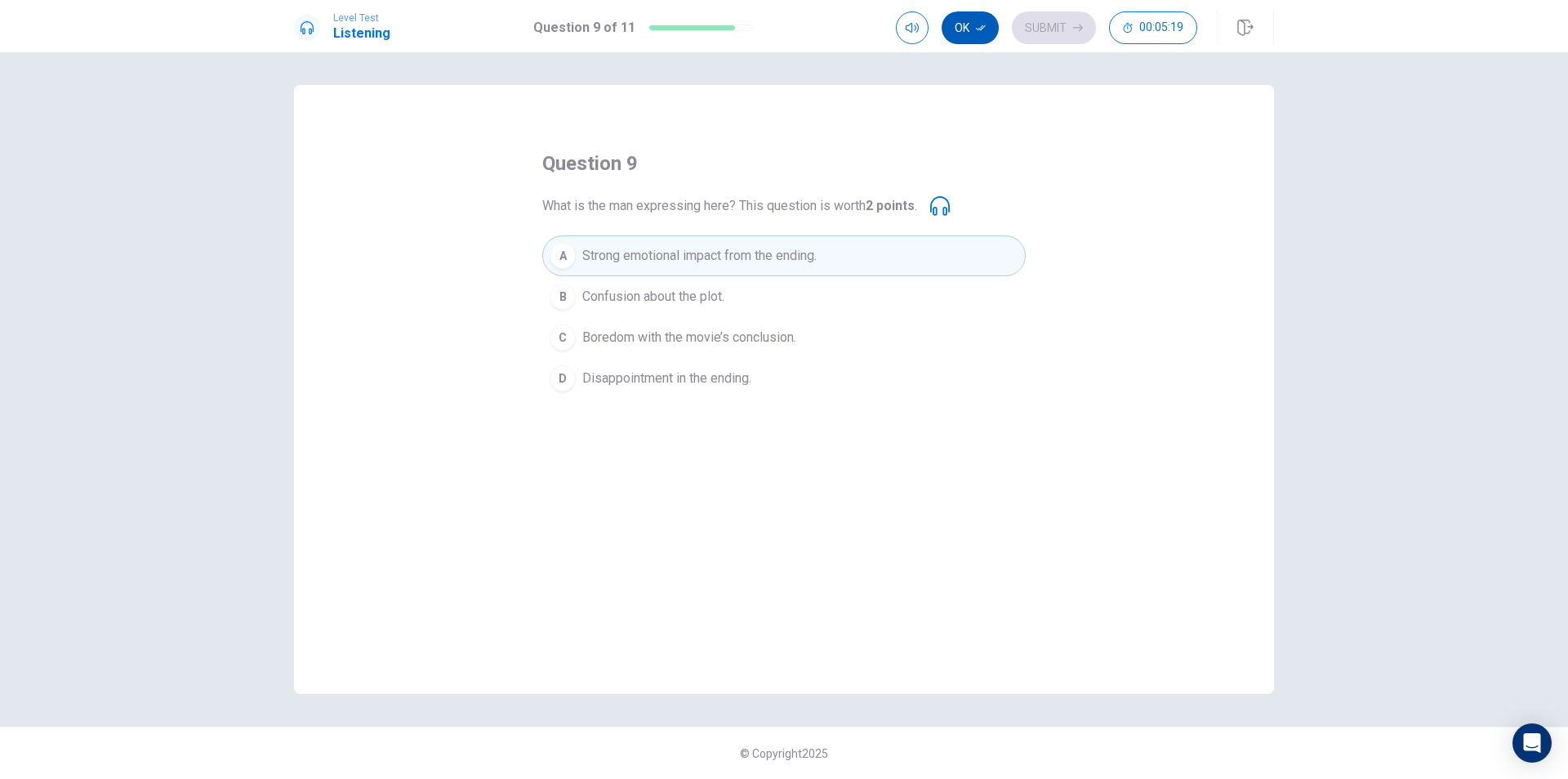
click at [974, 13] on button "Ok" at bounding box center [970, 28] width 57 height 33
click at [1060, 30] on button "Submit" at bounding box center [1054, 28] width 84 height 33
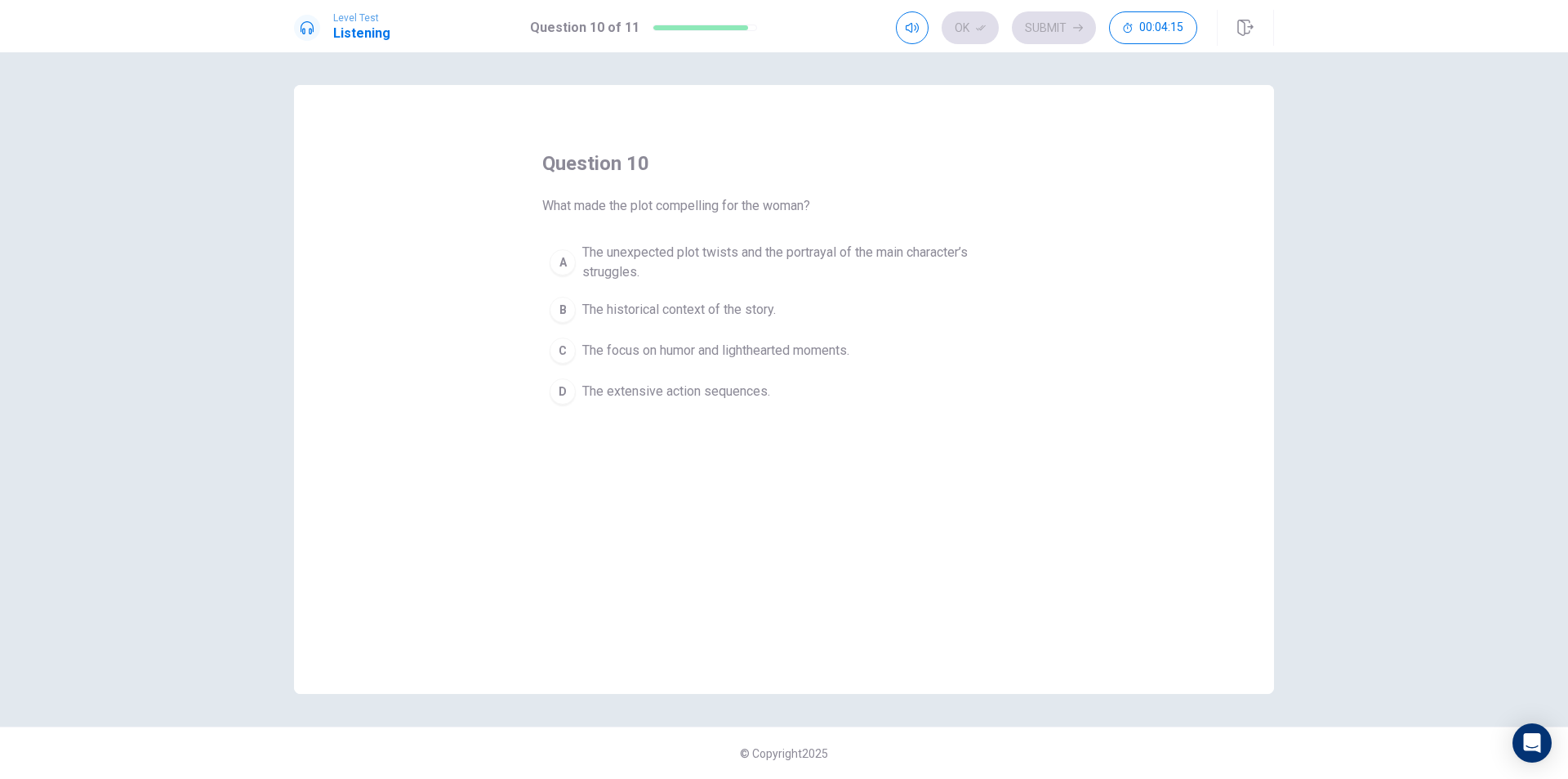
click at [835, 344] on span "The focus on humor and lighthearted moments." at bounding box center [716, 350] width 267 height 20
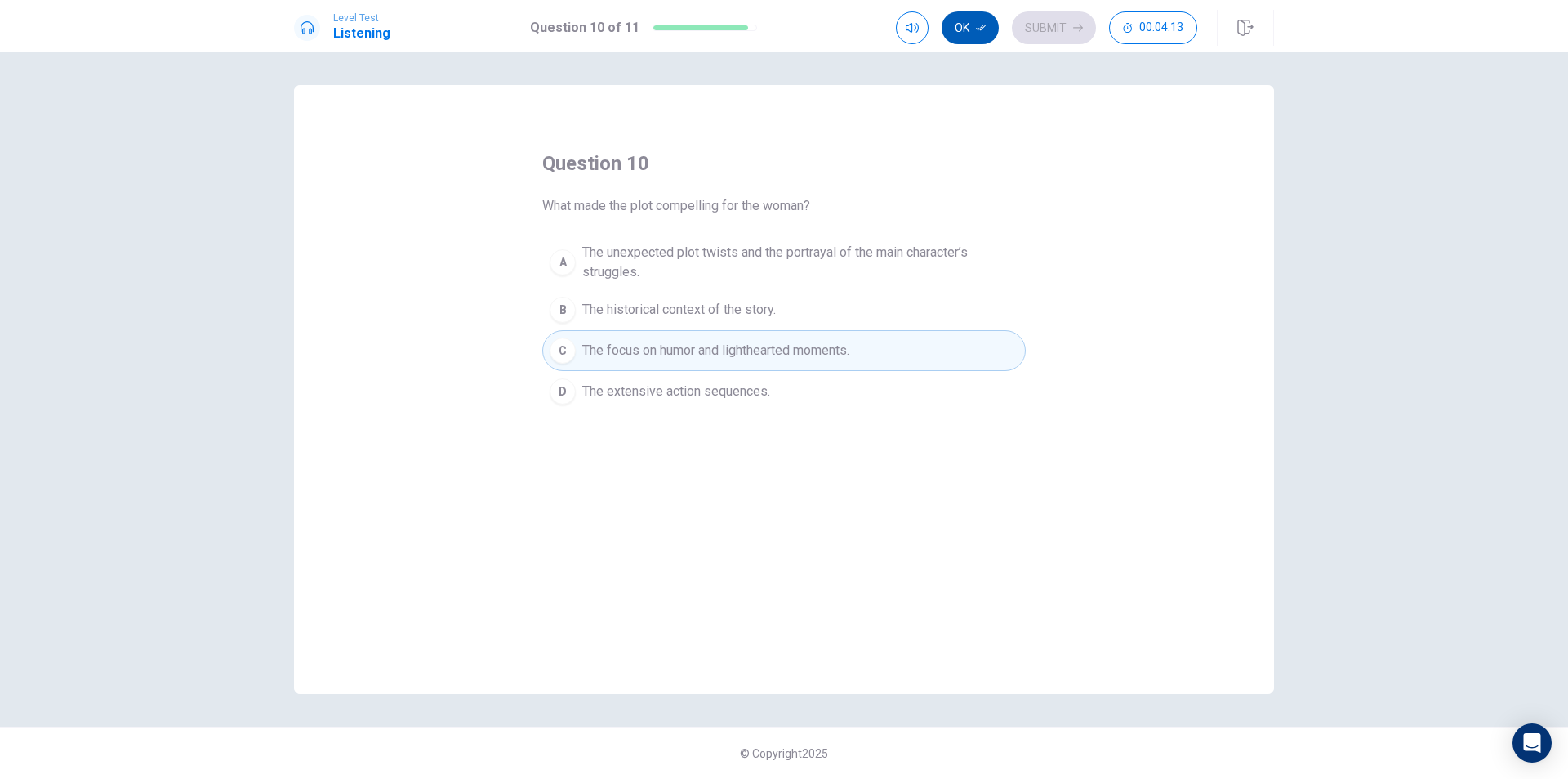
click at [957, 28] on button "Ok" at bounding box center [970, 28] width 57 height 33
click at [1058, 27] on button "Submit" at bounding box center [1054, 28] width 84 height 33
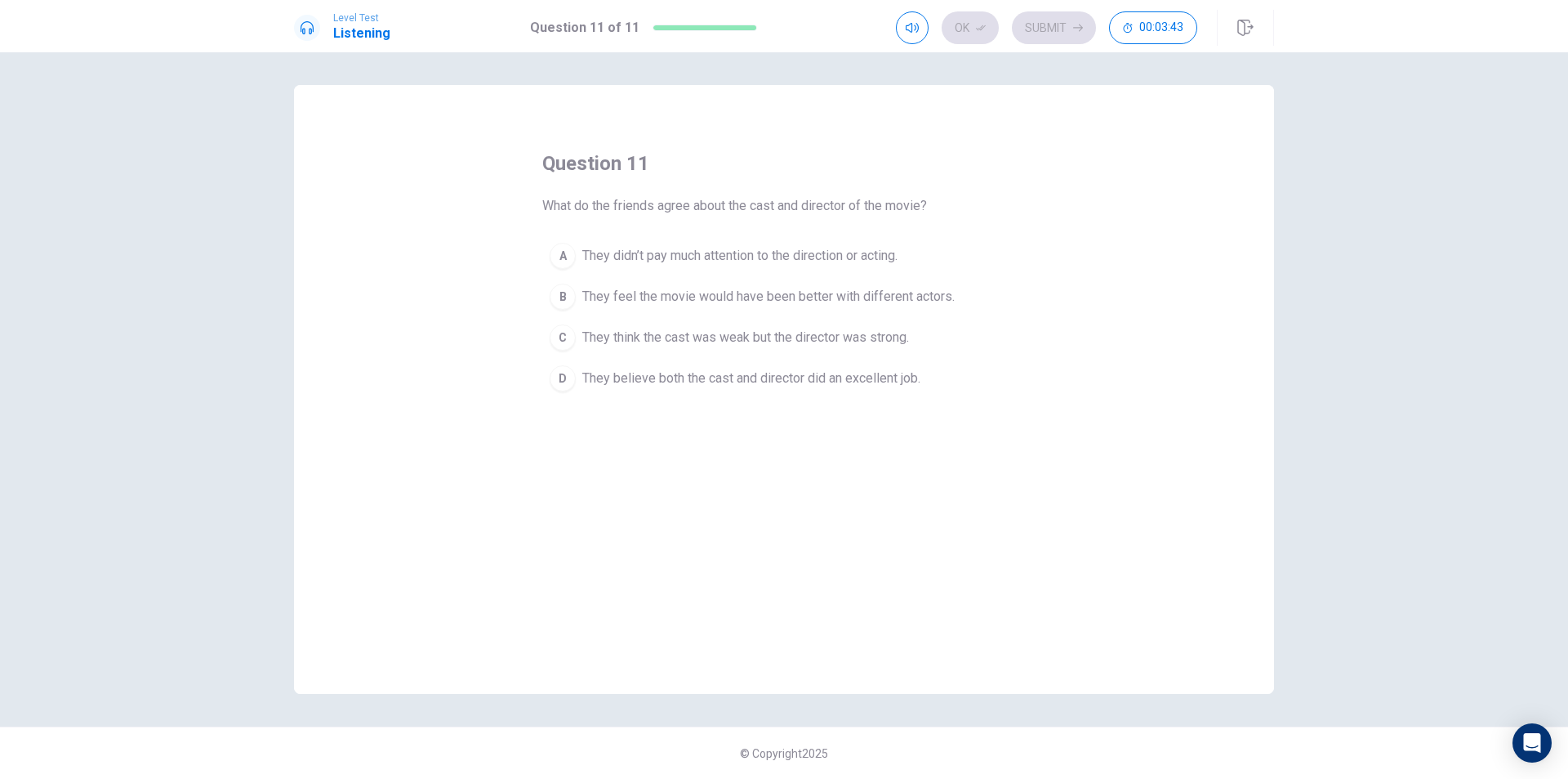
click at [897, 381] on span "They believe both the cast and director did an excellent job." at bounding box center [752, 378] width 338 height 20
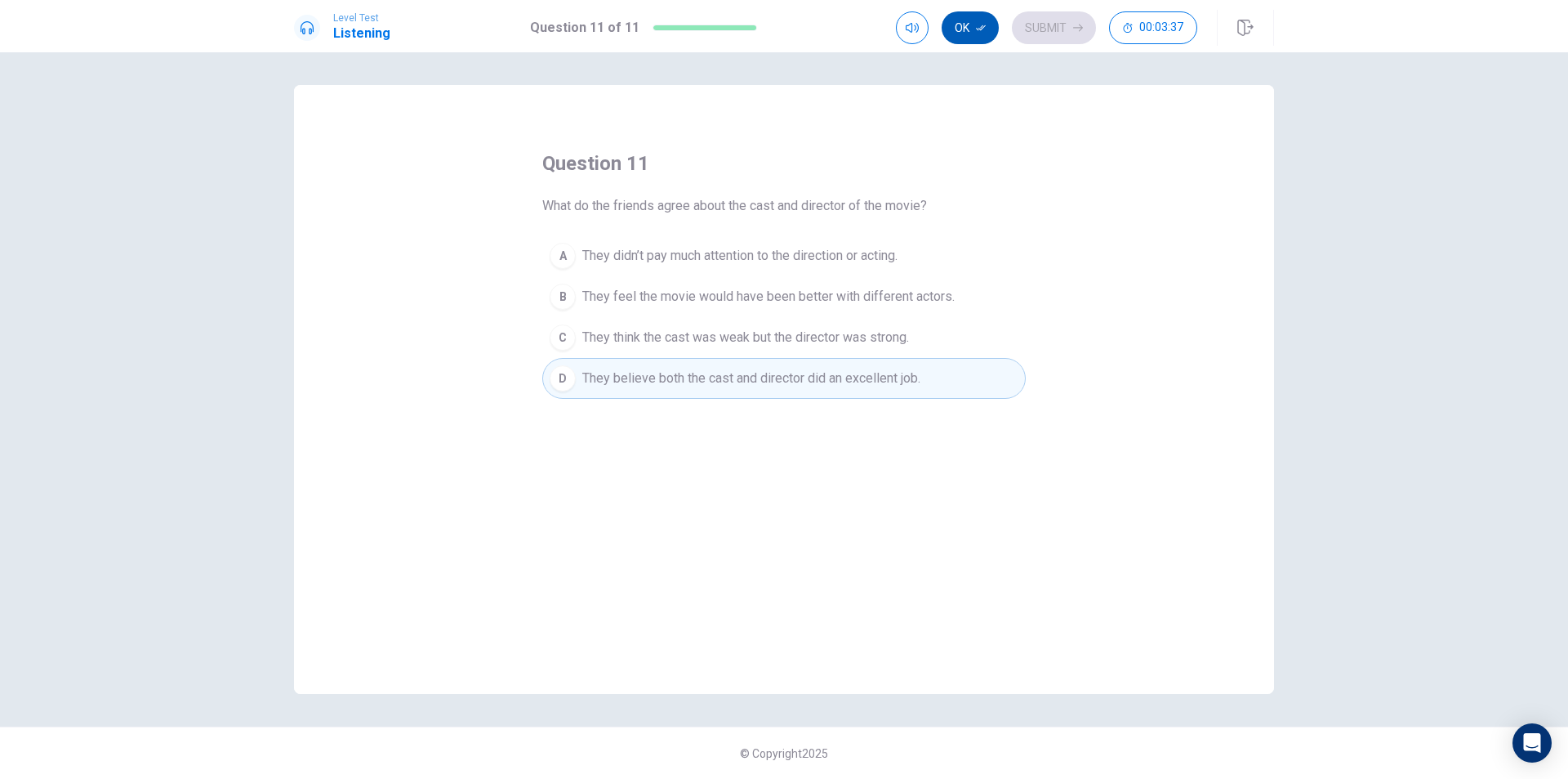
click at [983, 37] on button "Ok" at bounding box center [970, 28] width 57 height 33
click at [1044, 27] on button "Submit" at bounding box center [1054, 28] width 84 height 33
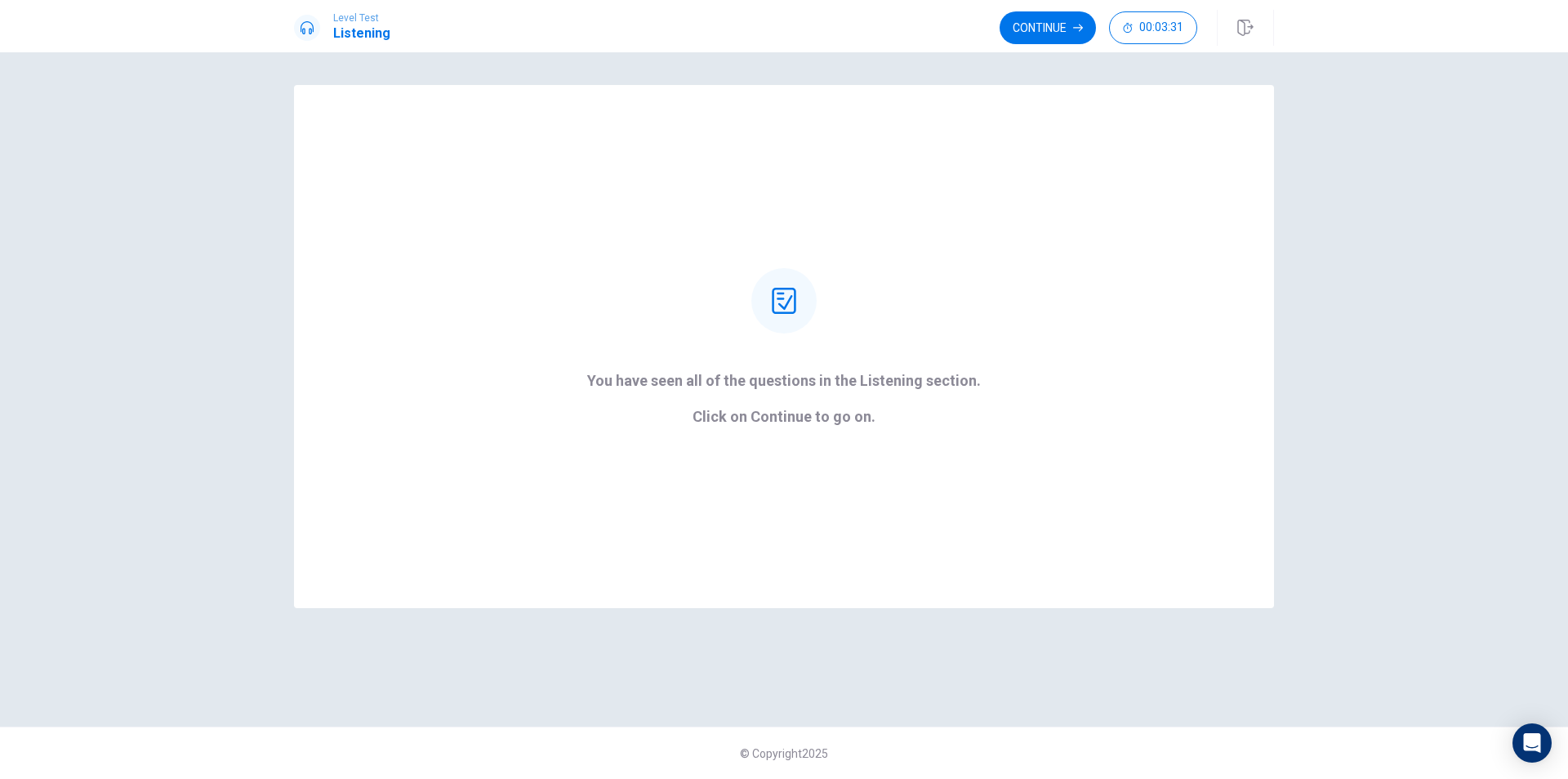
click at [1040, 26] on button "Continue" at bounding box center [1048, 28] width 97 height 33
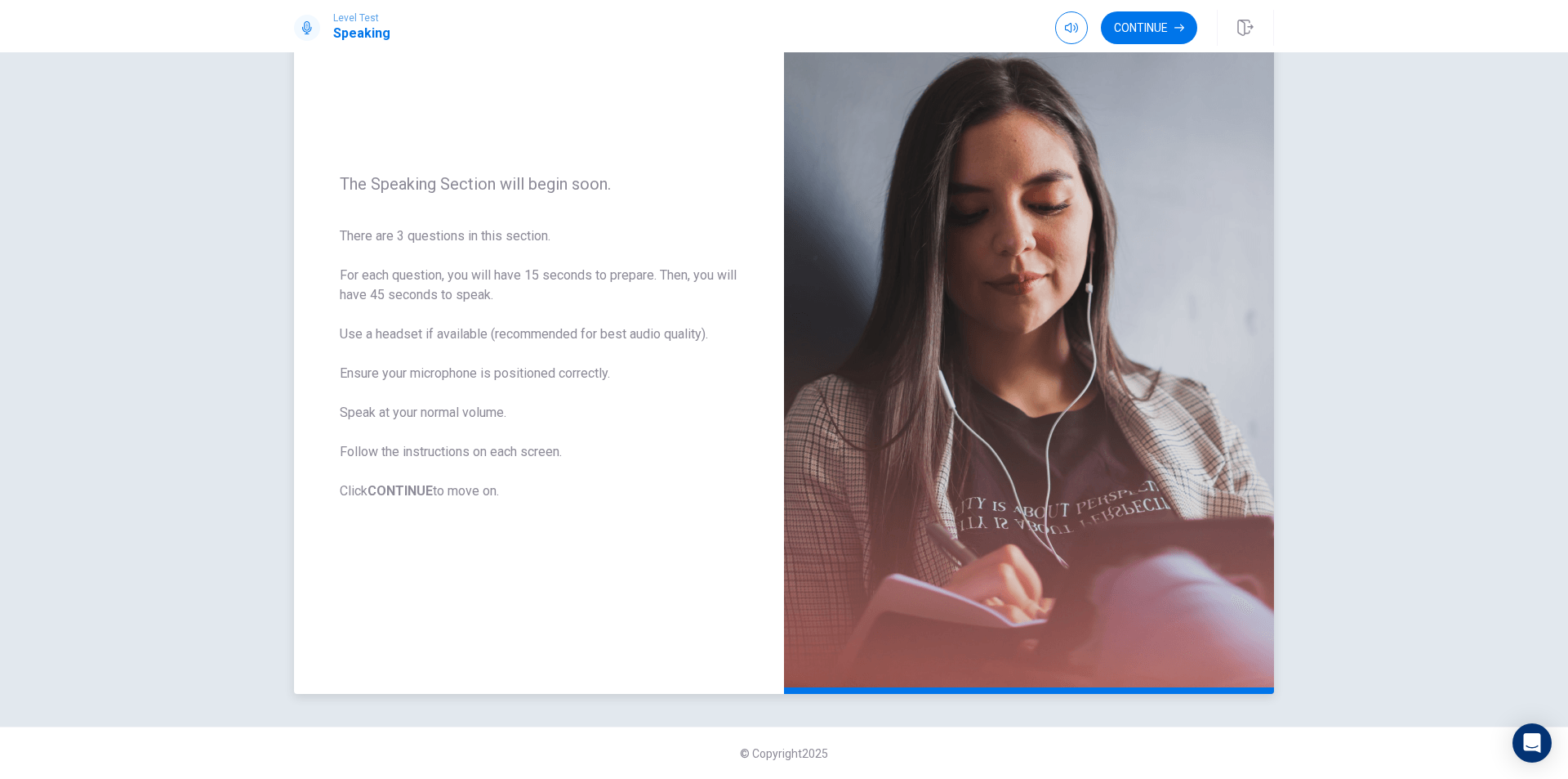
scroll to position [22, 0]
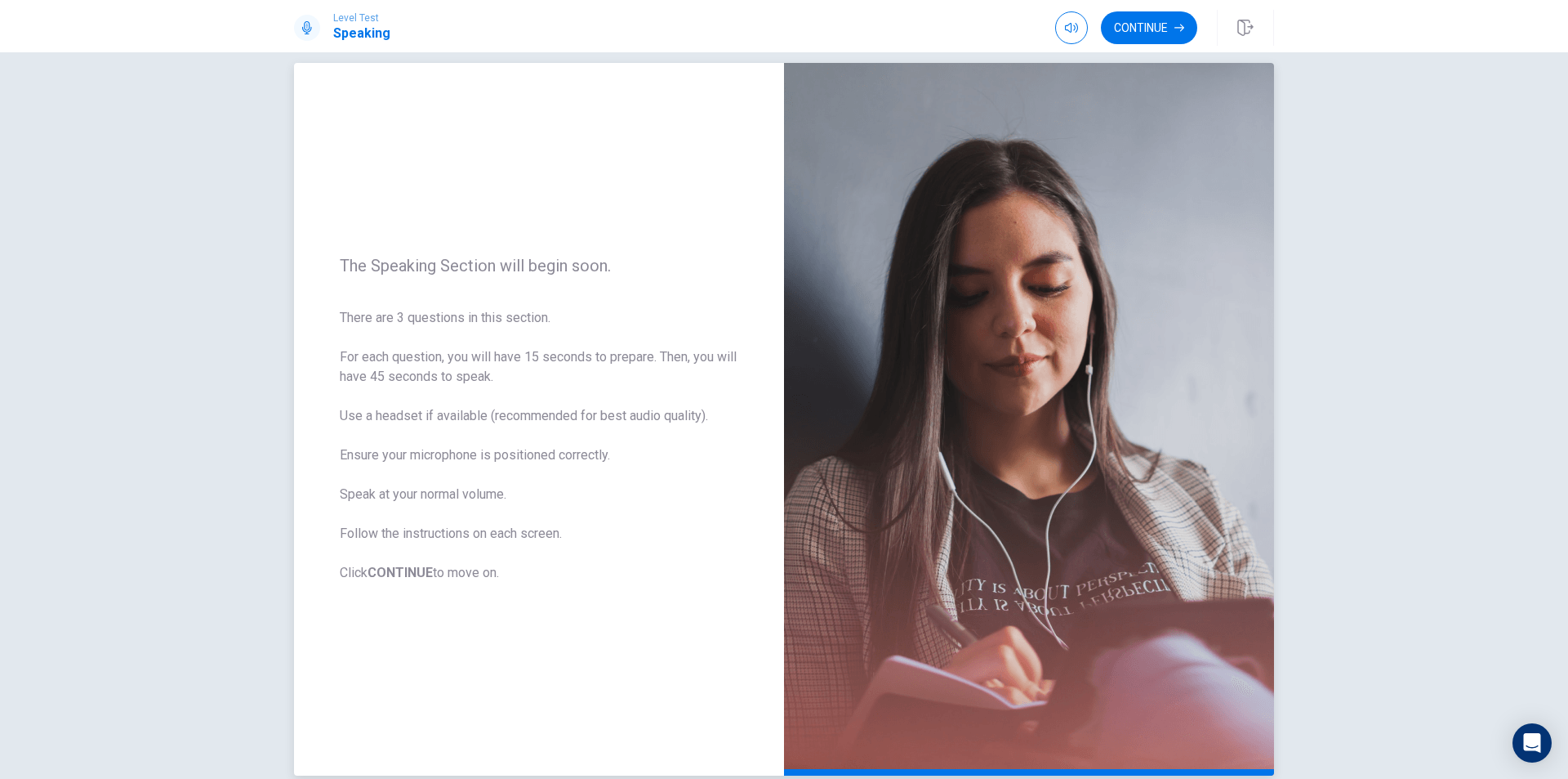
click at [641, 258] on span "The Speaking Section will begin soon." at bounding box center [539, 266] width 399 height 20
click at [1141, 35] on button "Continue" at bounding box center [1149, 28] width 97 height 33
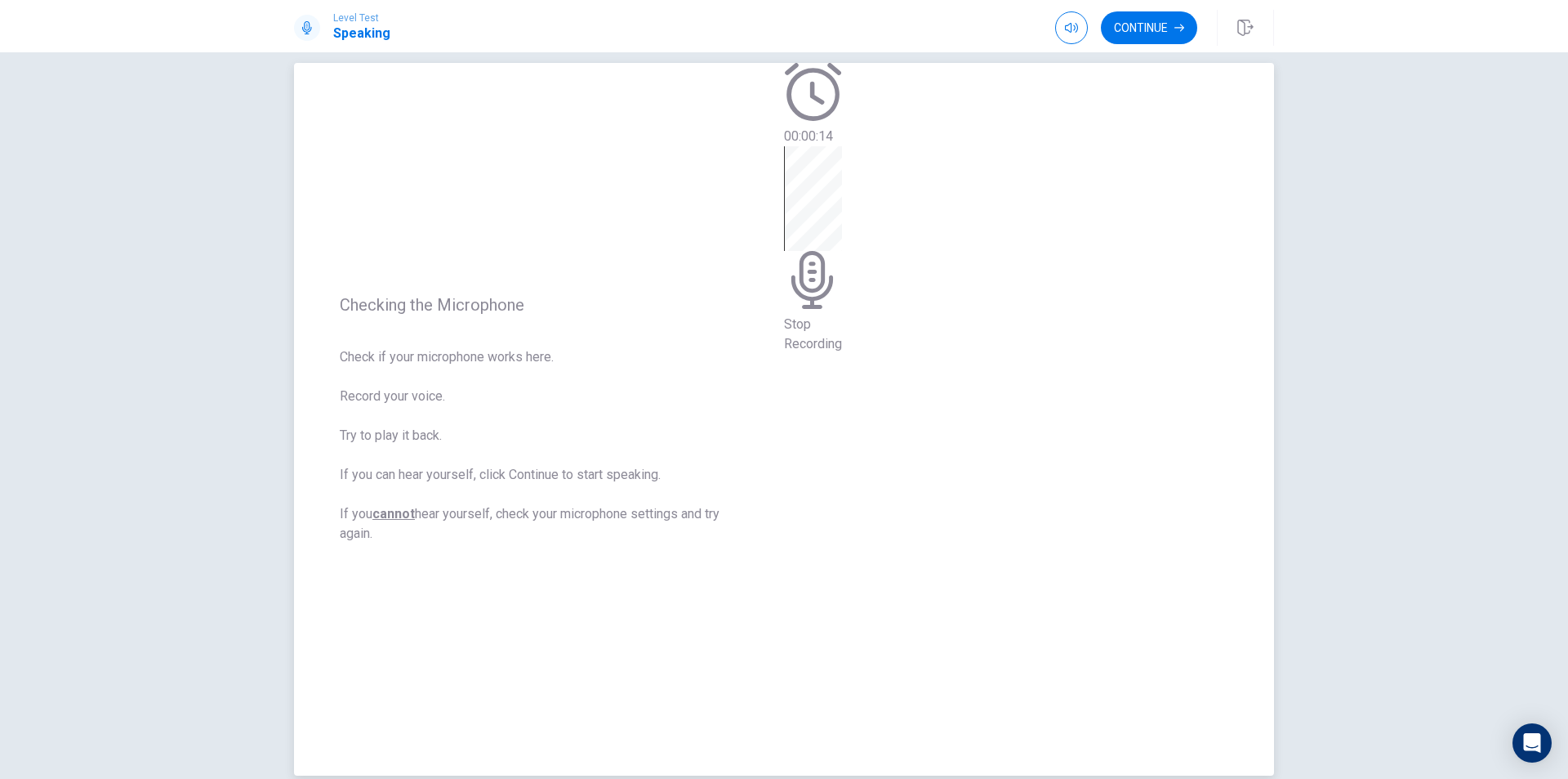
click at [842, 351] on span "Stop Recording" at bounding box center [813, 334] width 58 height 35
click at [820, 186] on icon at bounding box center [801, 162] width 35 height 49
click at [807, 226] on icon "Play Audio" at bounding box center [799, 215] width 16 height 20
click at [786, 206] on icon "Record Again" at bounding box center [786, 206] width 0 height 0
click at [842, 308] on icon at bounding box center [813, 280] width 58 height 58
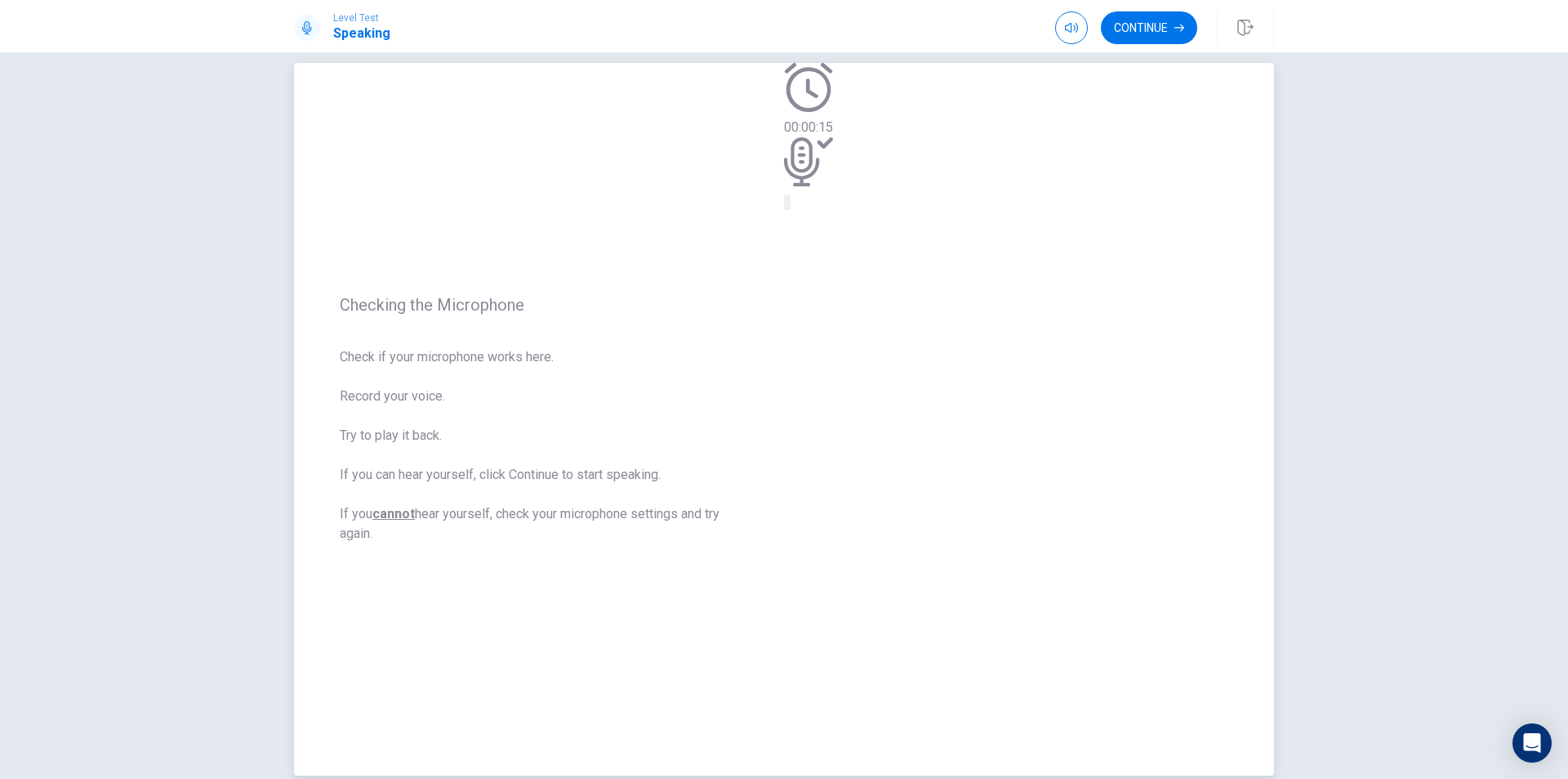
click at [833, 220] on div "00:00:15" at bounding box center [808, 419] width 49 height 713
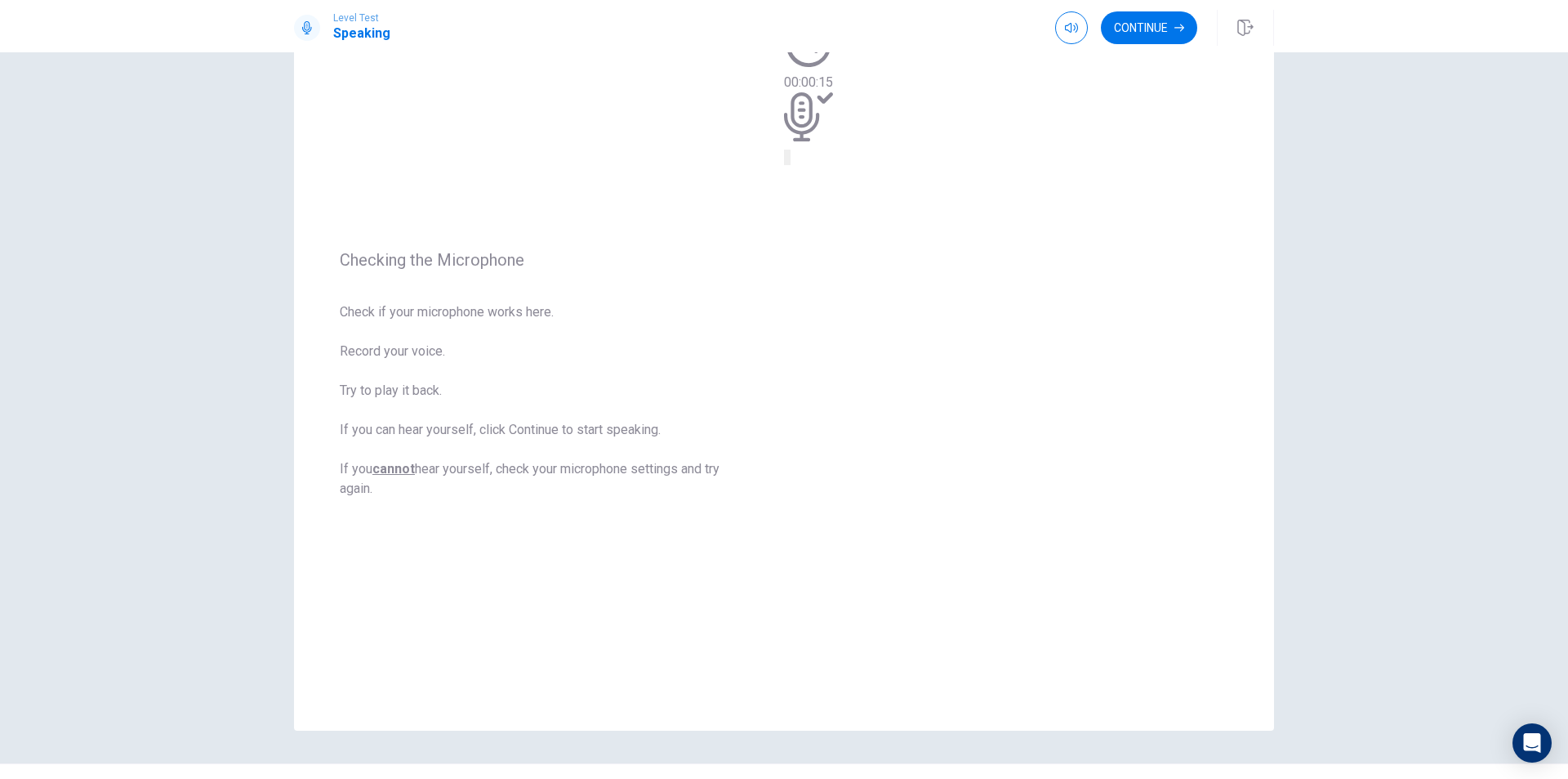
scroll to position [104, 0]
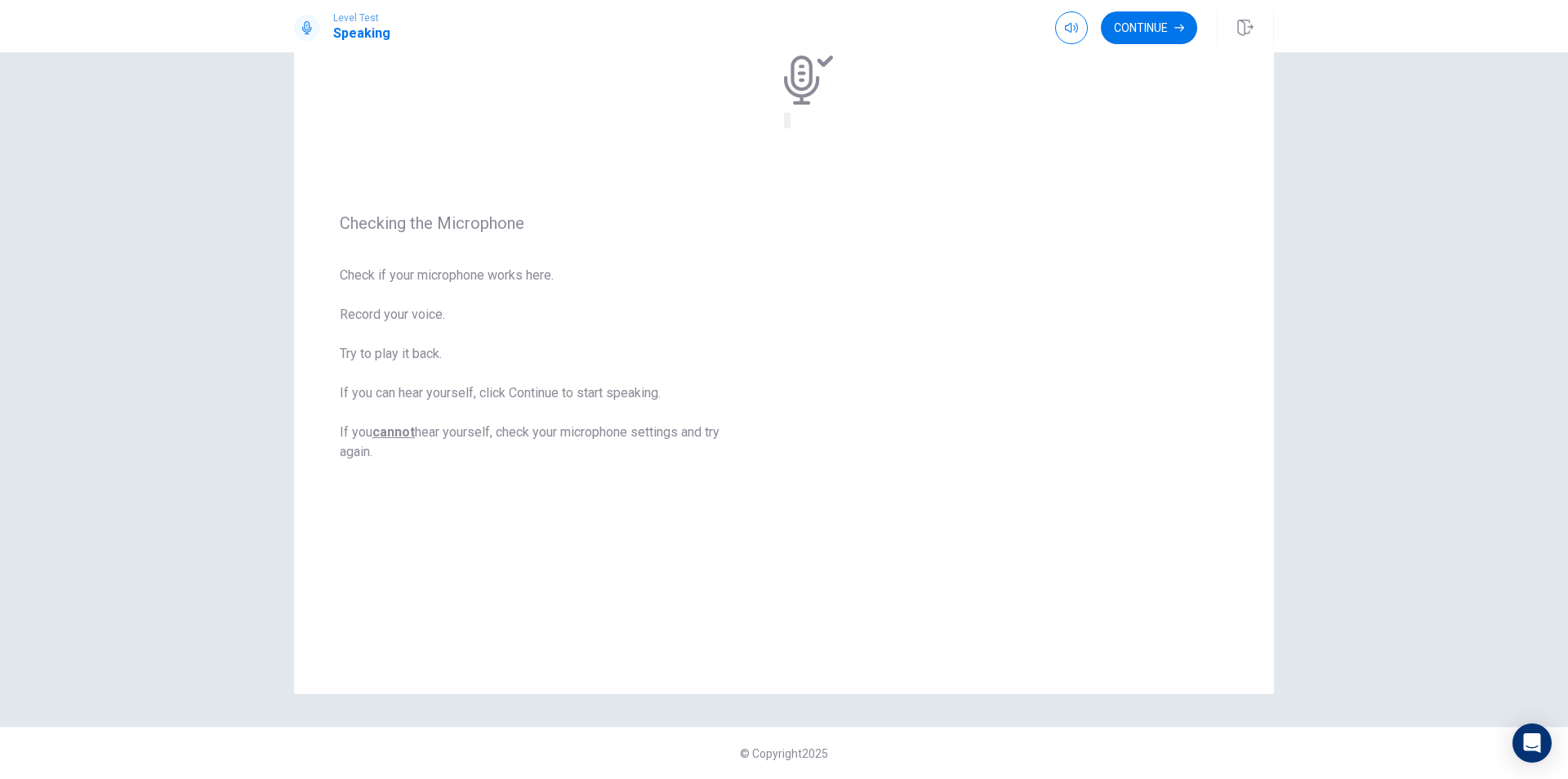
click at [786, 125] on icon "Record Again" at bounding box center [786, 125] width 0 height 0
click at [842, 272] on div "Stop Recording" at bounding box center [813, 168] width 58 height 207
click at [807, 144] on icon "Play Audio" at bounding box center [799, 134] width 16 height 20
click at [786, 125] on icon "Record Again" at bounding box center [786, 125] width 0 height 0
click at [842, 269] on span "Stop Recording" at bounding box center [813, 252] width 58 height 35
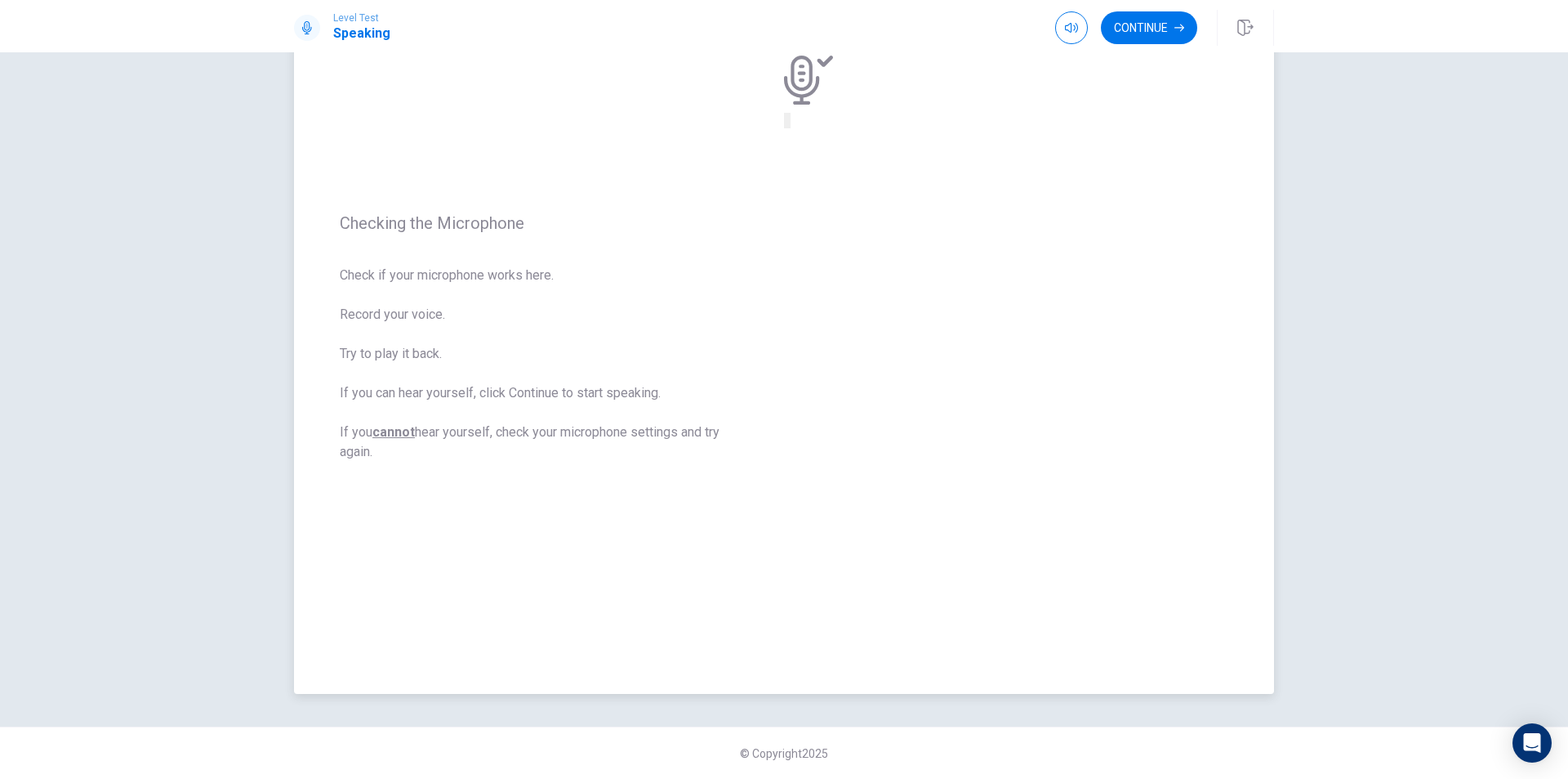
click at [833, 111] on div at bounding box center [808, 83] width 49 height 55
click at [1161, 33] on button "Continue" at bounding box center [1149, 28] width 97 height 33
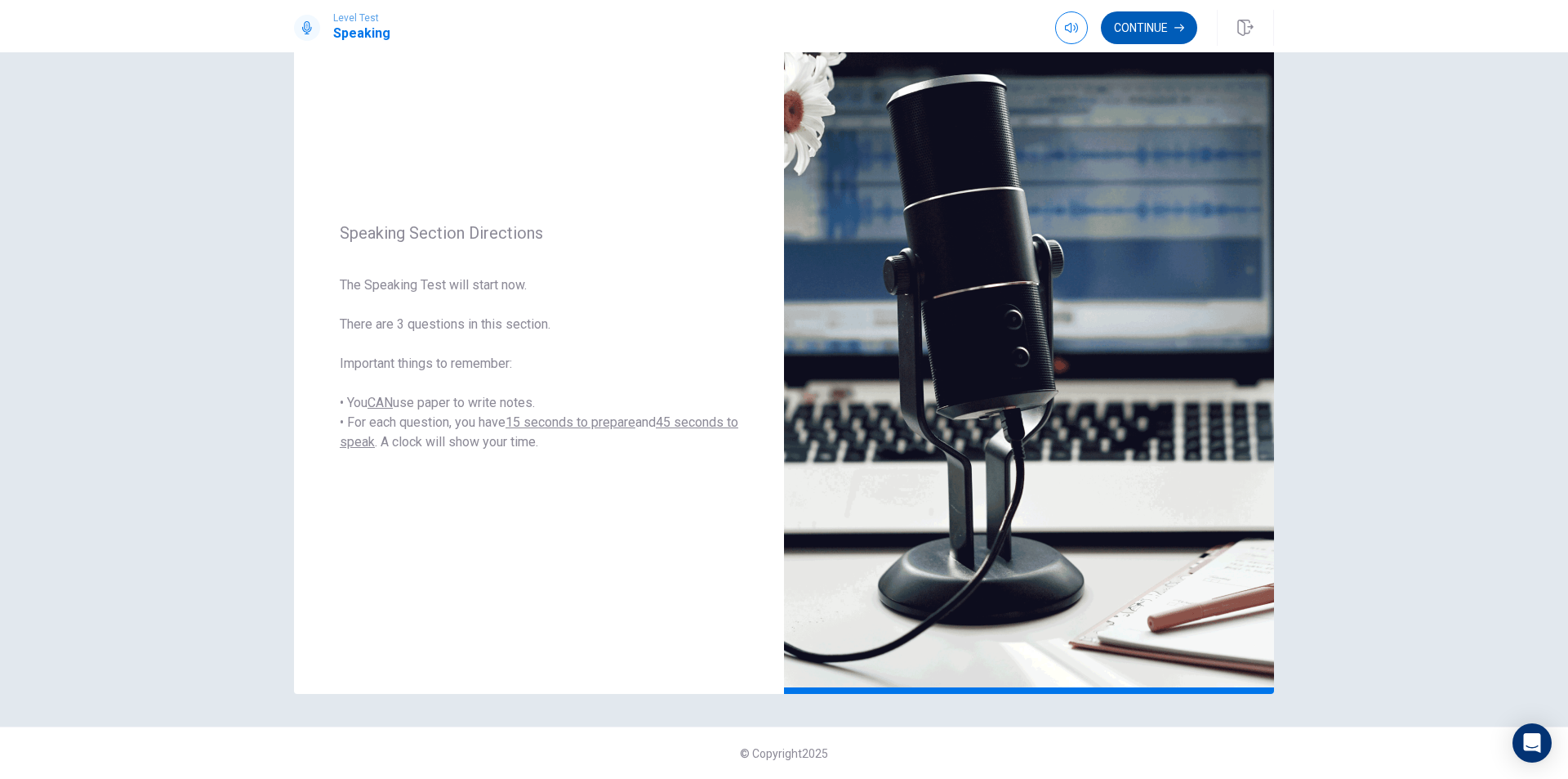
click at [1149, 20] on button "Continue" at bounding box center [1149, 28] width 97 height 33
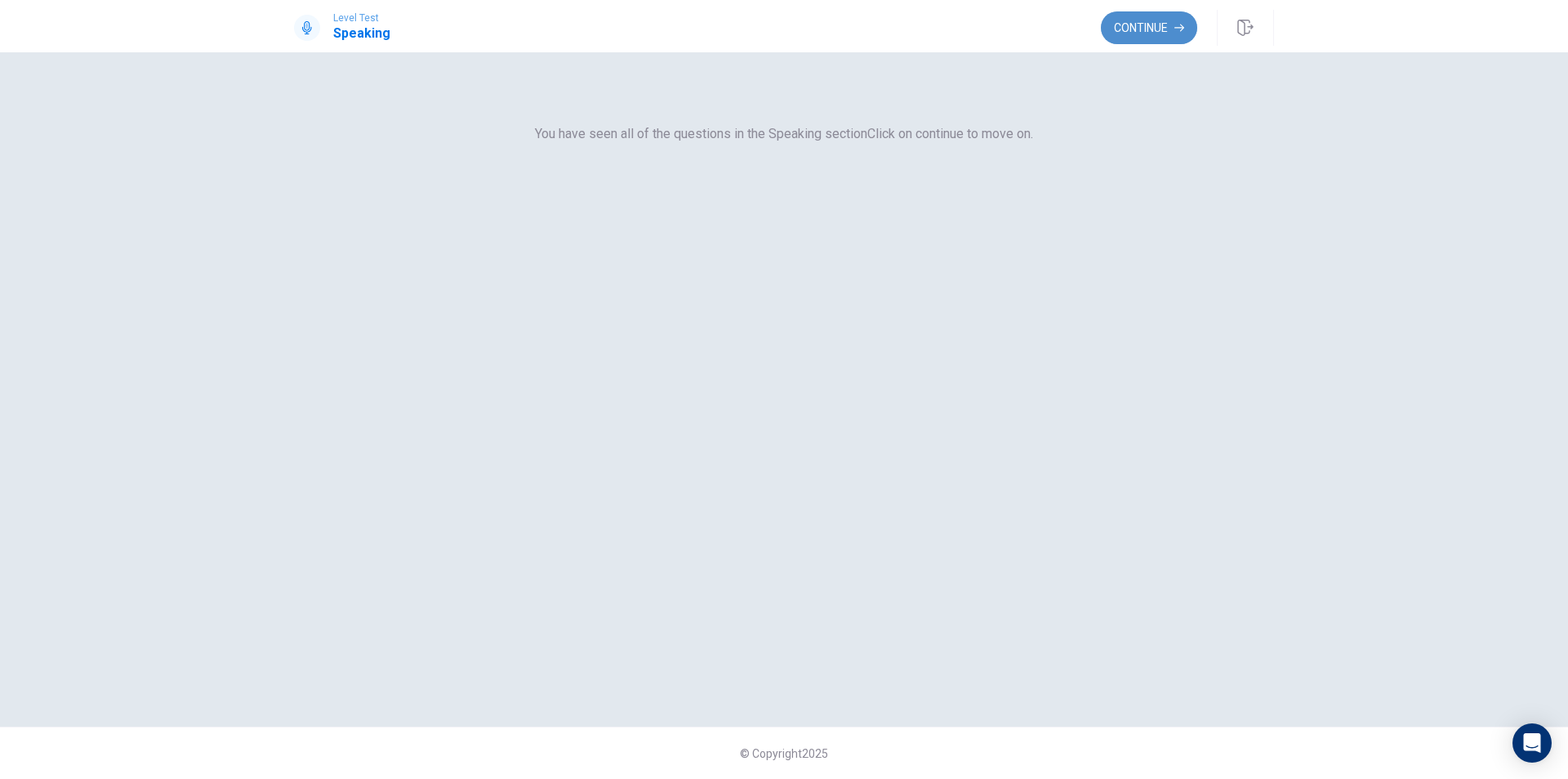
click at [1159, 24] on button "Continue" at bounding box center [1149, 28] width 97 height 33
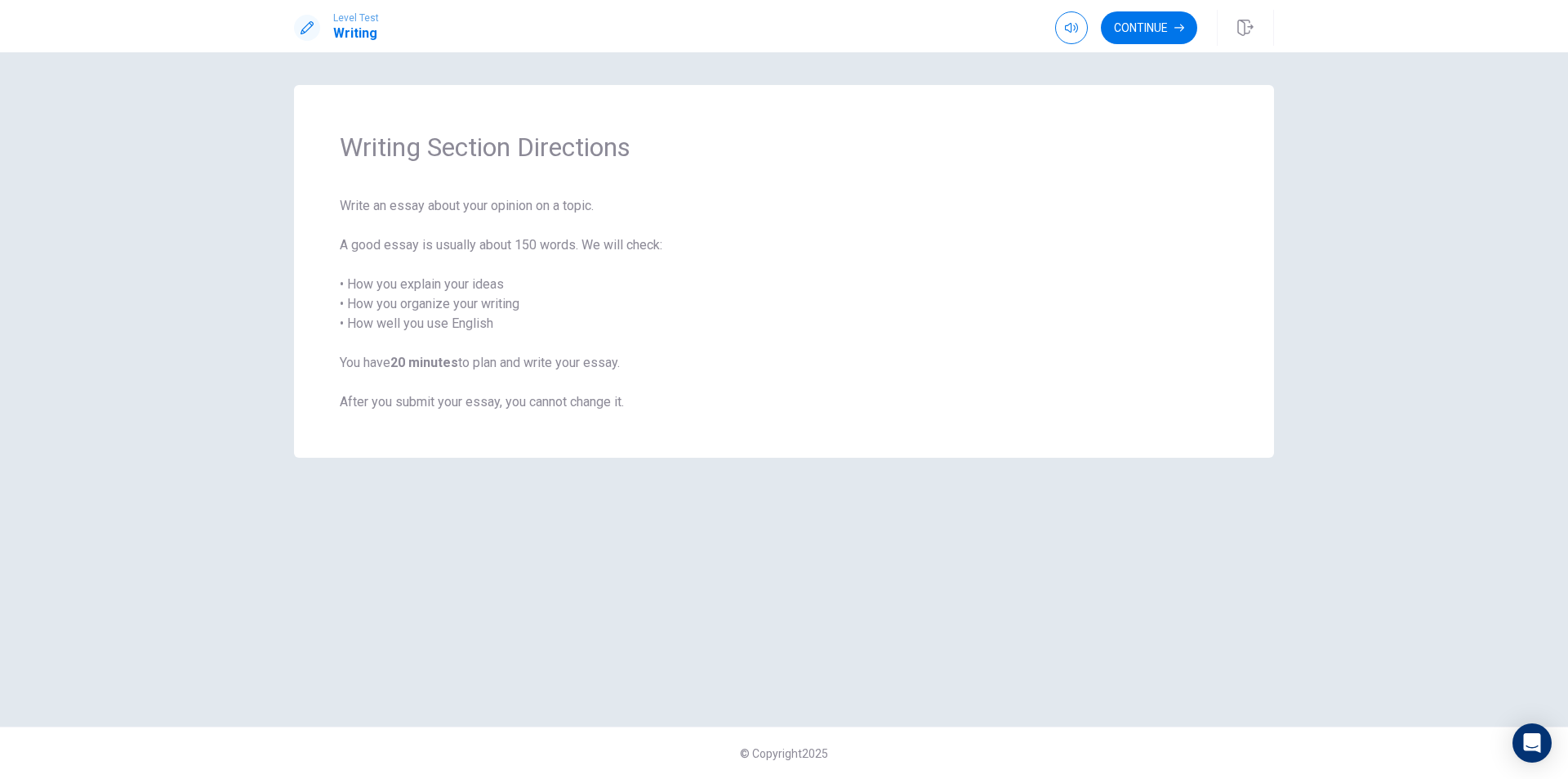
click at [762, 159] on span "Writing Section Directions" at bounding box center [784, 147] width 889 height 33
click at [1160, 30] on button "Continue" at bounding box center [1149, 28] width 97 height 33
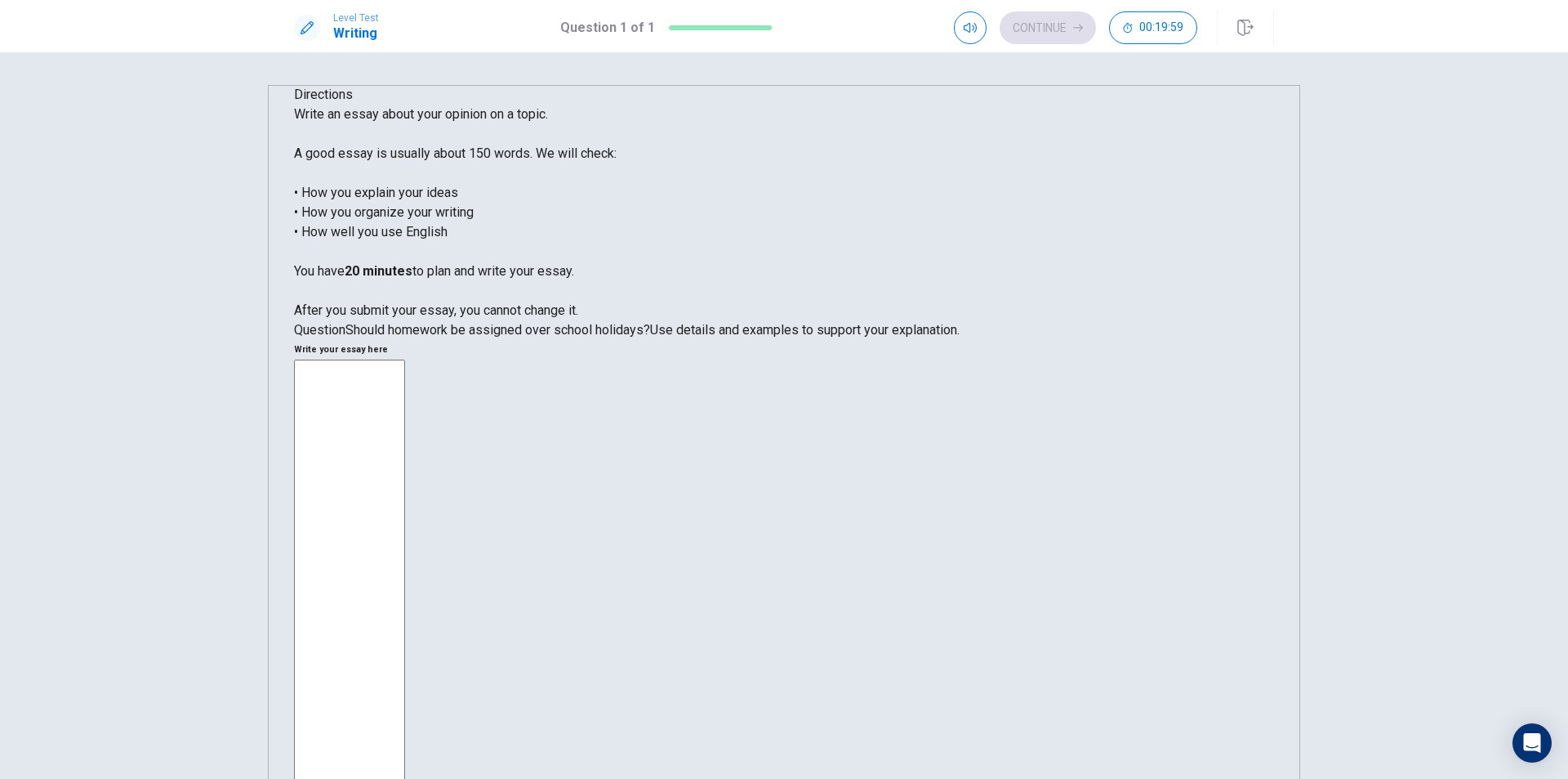
click at [405, 360] on textarea at bounding box center [350, 606] width 112 height 492
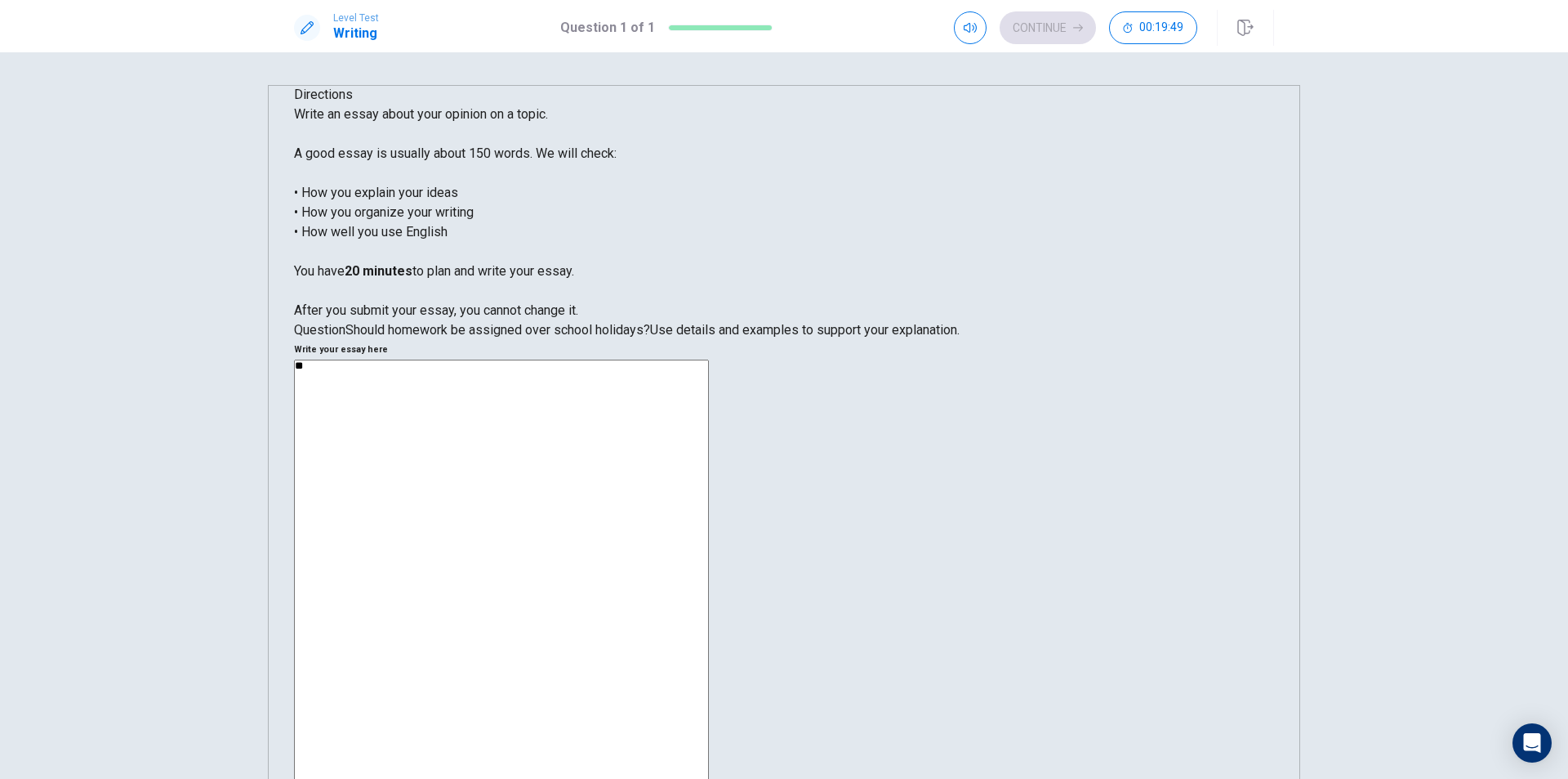
type textarea "*"
drag, startPoint x: 1031, startPoint y: 166, endPoint x: 1088, endPoint y: 165, distance: 57.0
click at [709, 360] on textarea "**********" at bounding box center [502, 593] width 415 height 466
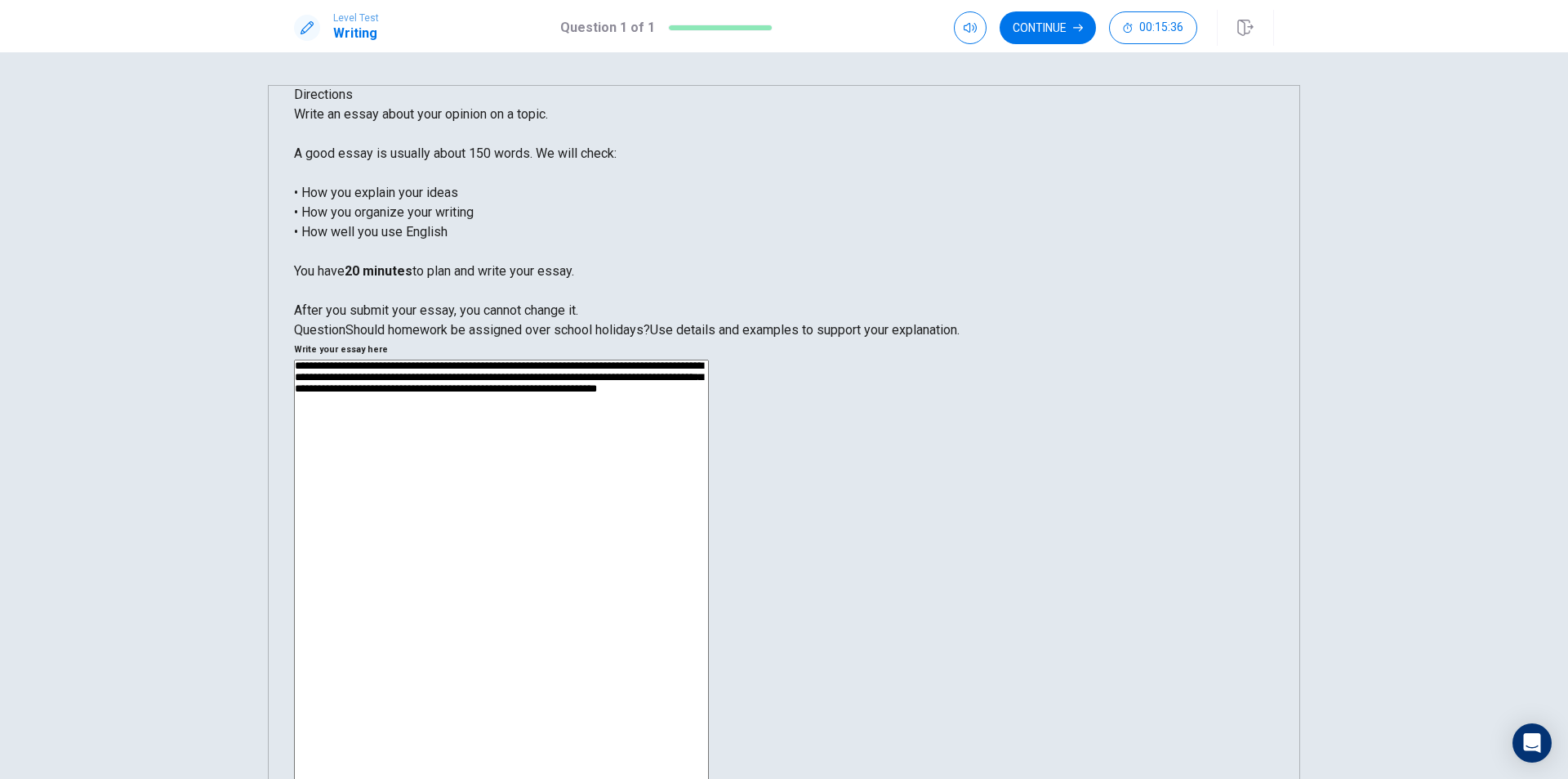
click at [817, 360] on div "**********" at bounding box center [784, 595] width 980 height 471
click at [820, 360] on div "**********" at bounding box center [784, 595] width 980 height 471
click at [709, 360] on textarea "**********" at bounding box center [502, 593] width 415 height 466
click at [821, 360] on div "**********" at bounding box center [784, 595] width 980 height 471
click at [709, 360] on textarea "**********" at bounding box center [502, 593] width 415 height 466
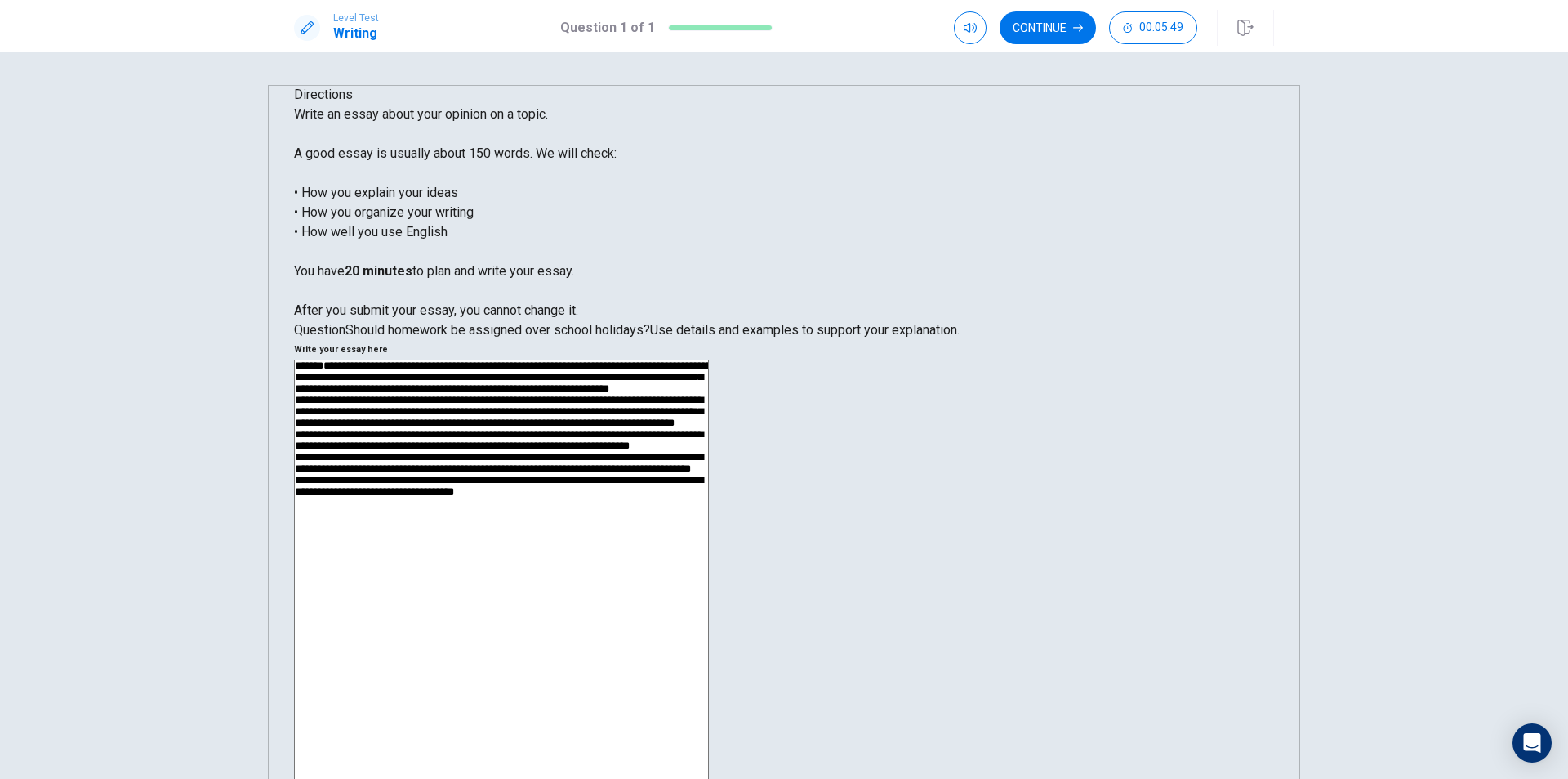
click at [709, 483] on textarea at bounding box center [502, 593] width 415 height 466
click at [709, 480] on textarea at bounding box center [502, 593] width 415 height 466
click at [709, 466] on textarea at bounding box center [502, 593] width 415 height 466
click at [709, 459] on textarea at bounding box center [502, 593] width 415 height 466
click at [709, 390] on textarea at bounding box center [502, 593] width 415 height 466
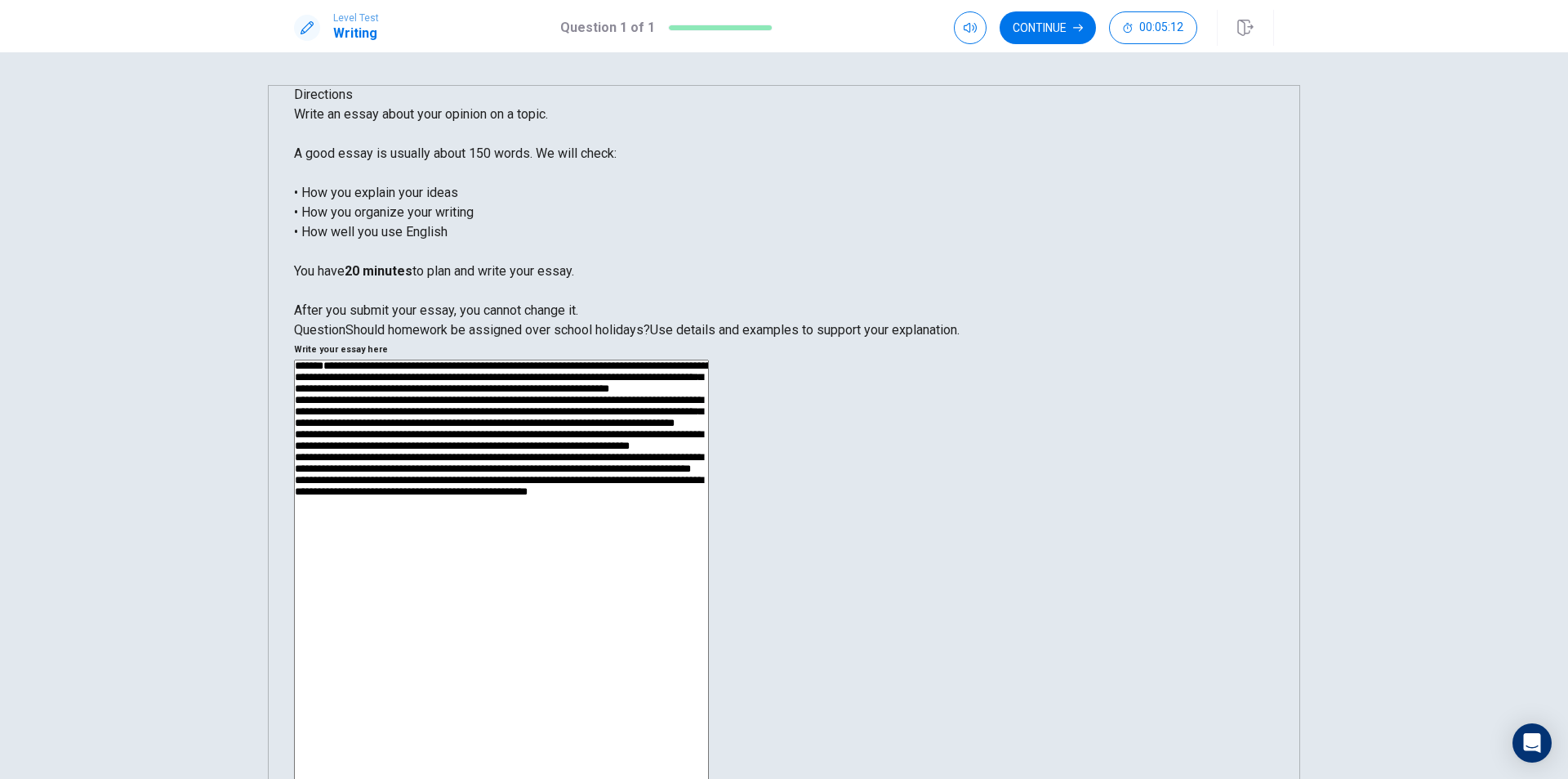
click at [709, 475] on textarea at bounding box center [502, 593] width 415 height 466
click at [709, 473] on textarea at bounding box center [502, 593] width 415 height 466
click at [709, 482] on textarea at bounding box center [502, 593] width 415 height 466
click at [709, 368] on textarea at bounding box center [502, 593] width 415 height 466
click at [709, 360] on textarea at bounding box center [502, 593] width 415 height 466
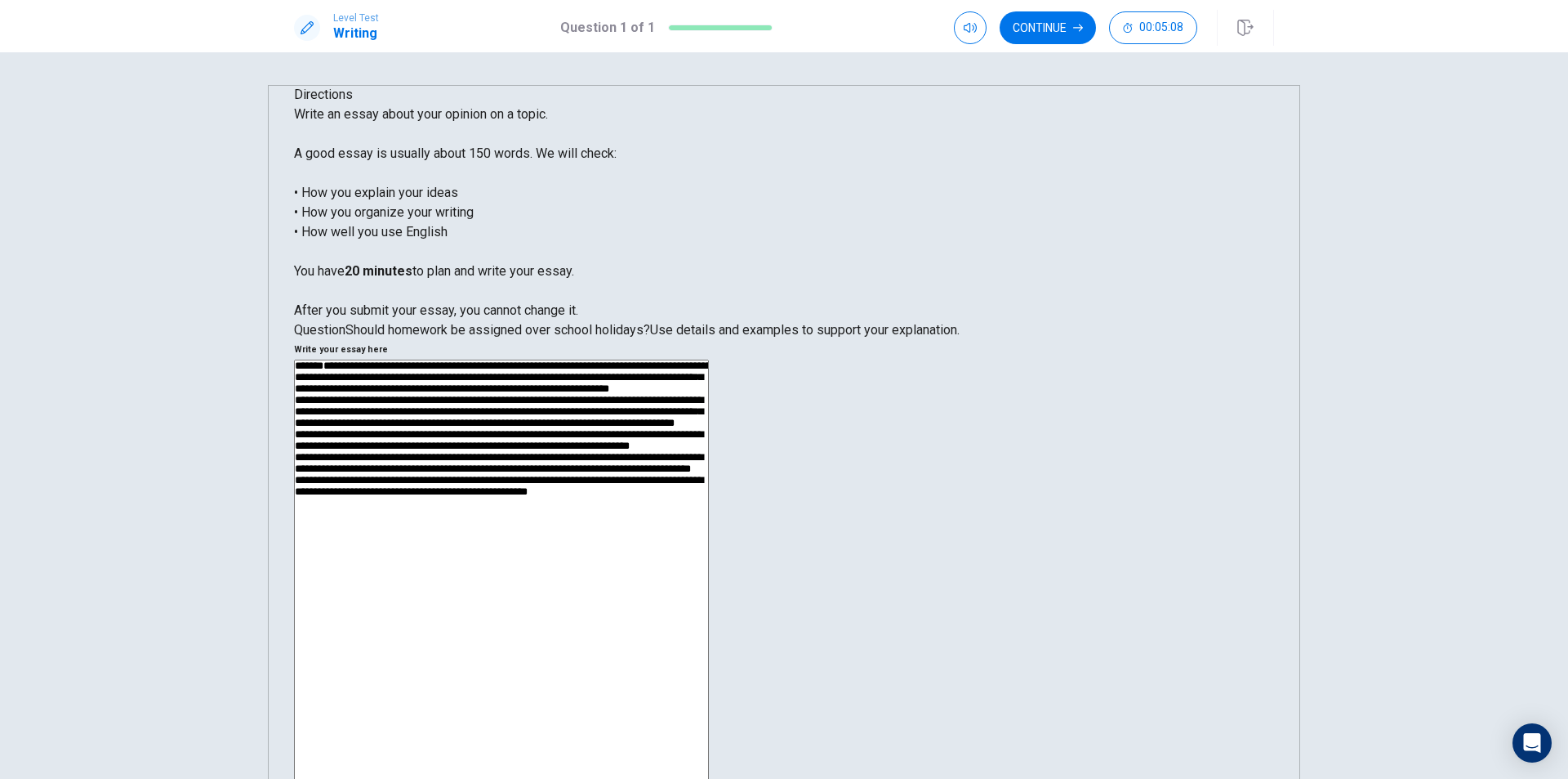
click at [709, 360] on textarea at bounding box center [502, 593] width 415 height 466
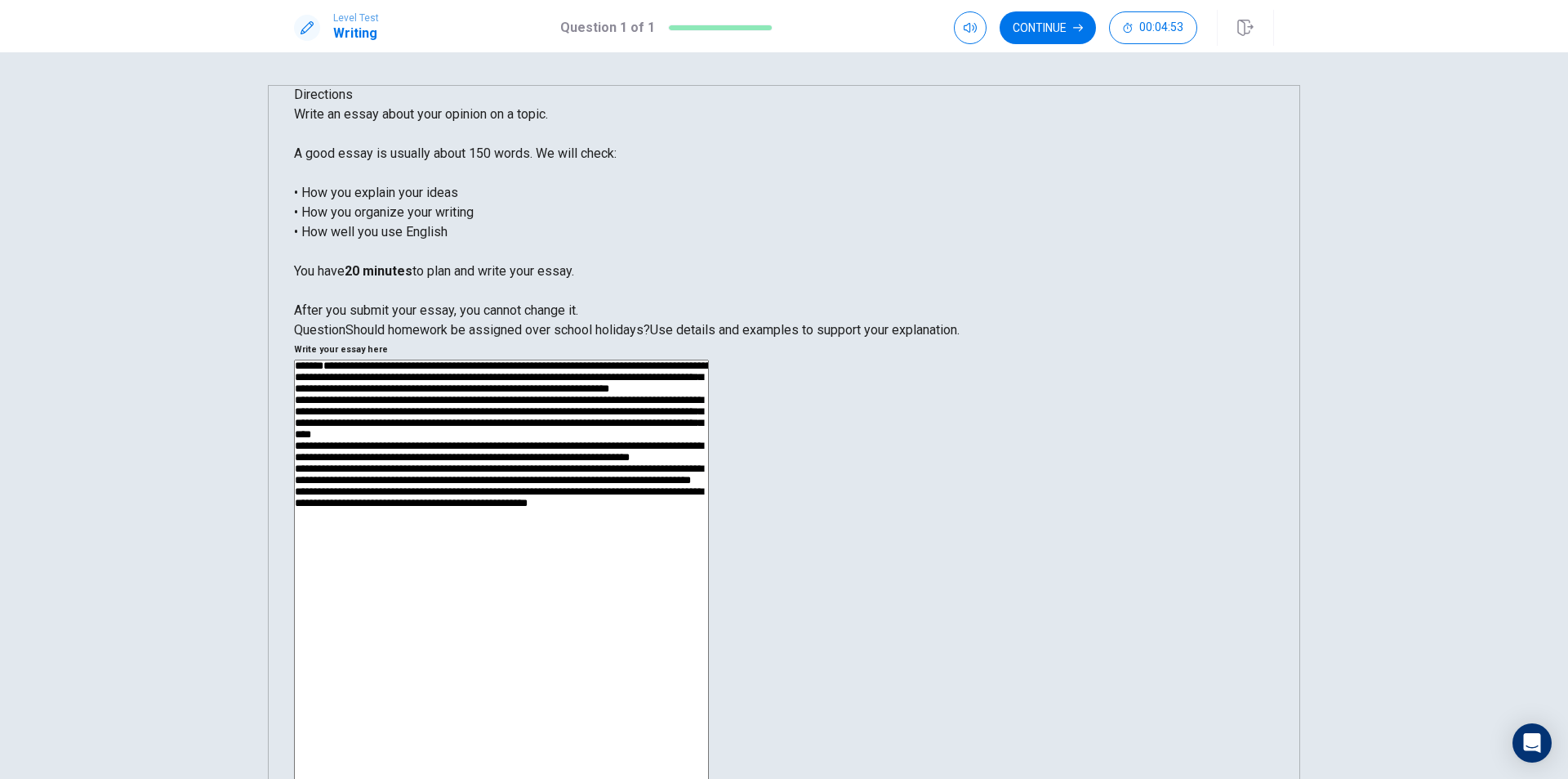
click at [709, 360] on textarea at bounding box center [502, 593] width 415 height 466
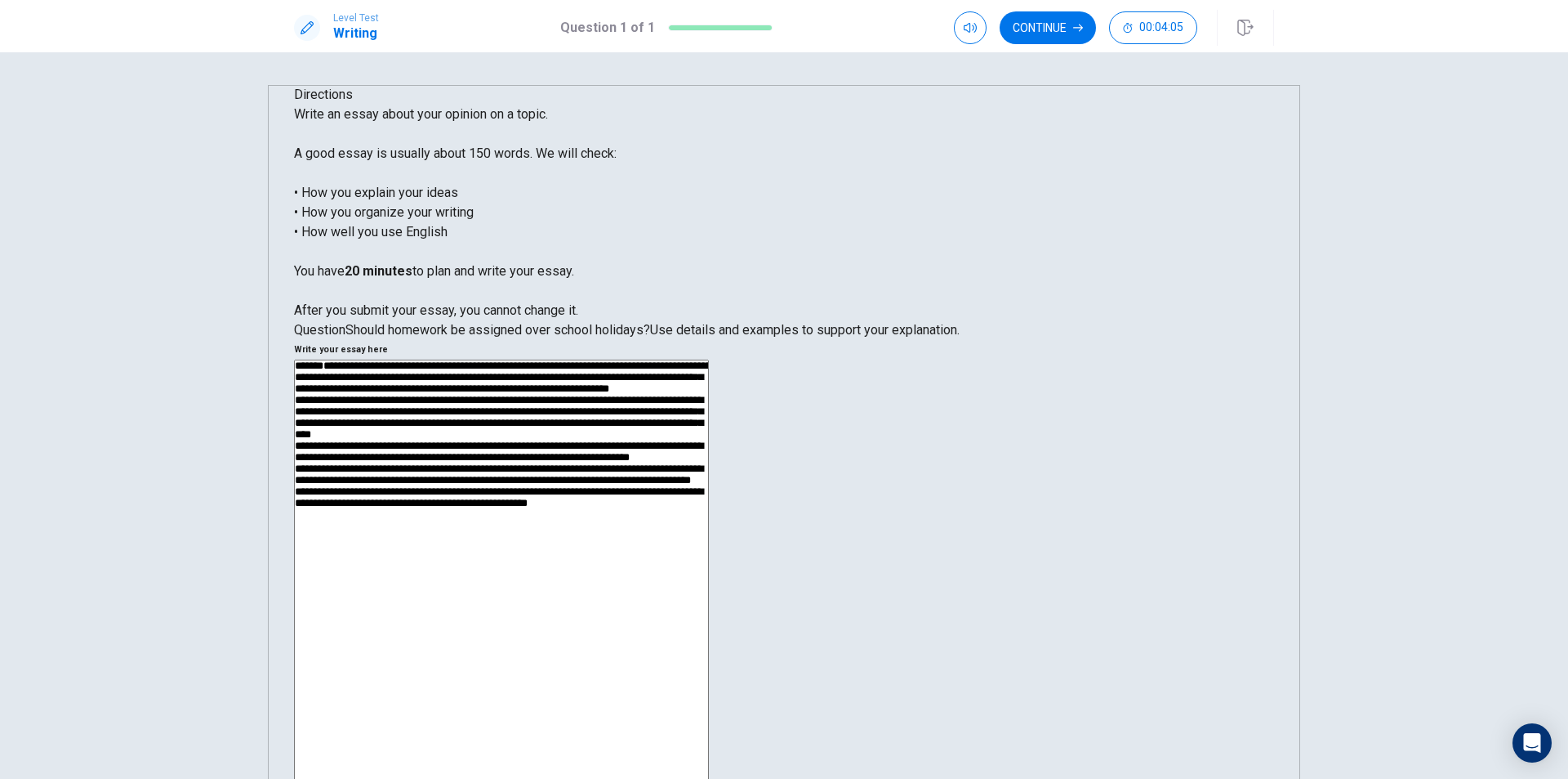
click at [709, 360] on textarea at bounding box center [502, 593] width 415 height 466
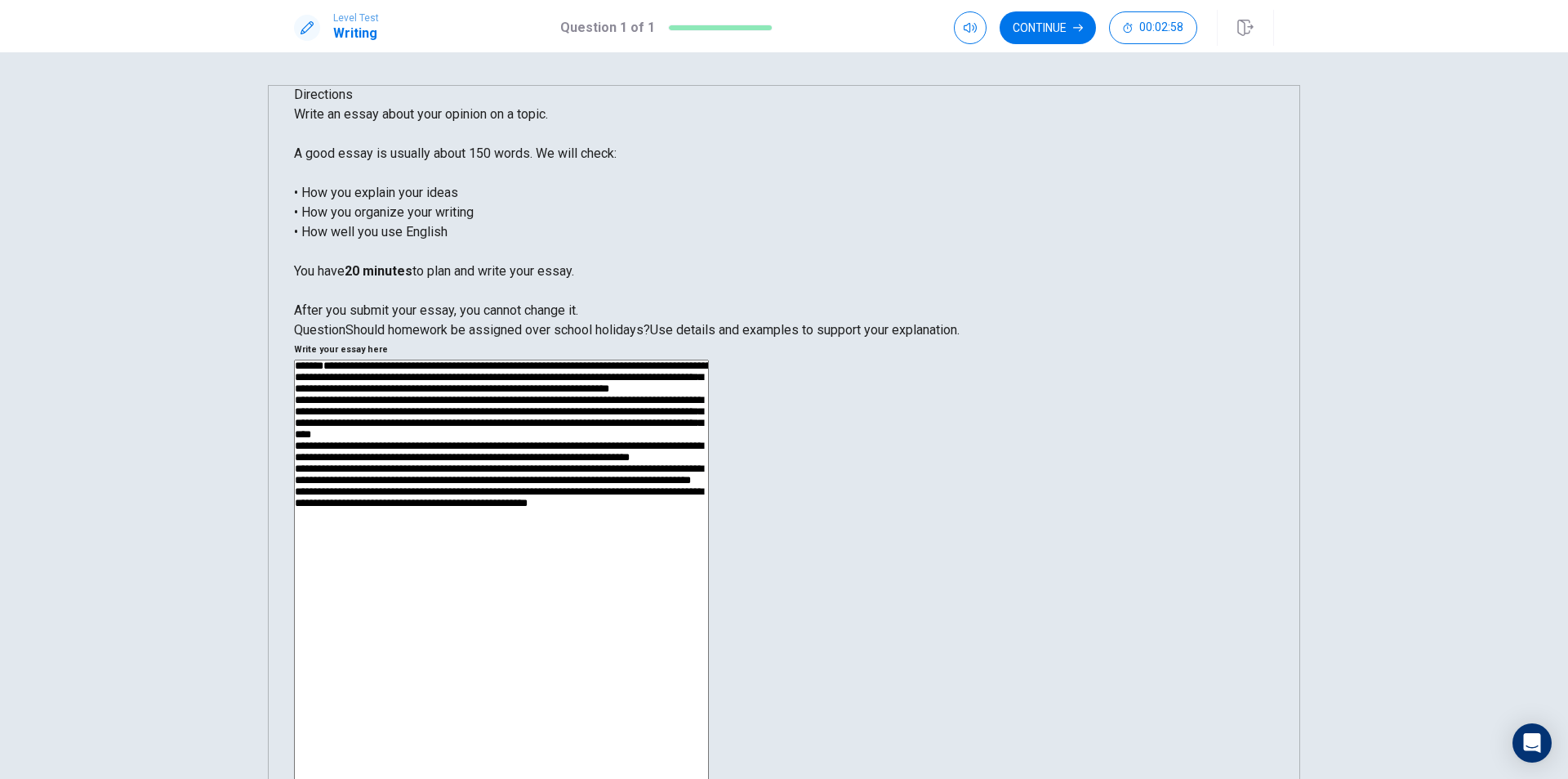
click at [709, 372] on textarea at bounding box center [502, 593] width 415 height 466
click at [709, 453] on textarea at bounding box center [502, 593] width 415 height 466
click at [709, 413] on textarea at bounding box center [502, 593] width 415 height 466
drag, startPoint x: 1099, startPoint y: 430, endPoint x: 1058, endPoint y: 446, distance: 44.0
click at [709, 435] on textarea at bounding box center [502, 593] width 415 height 466
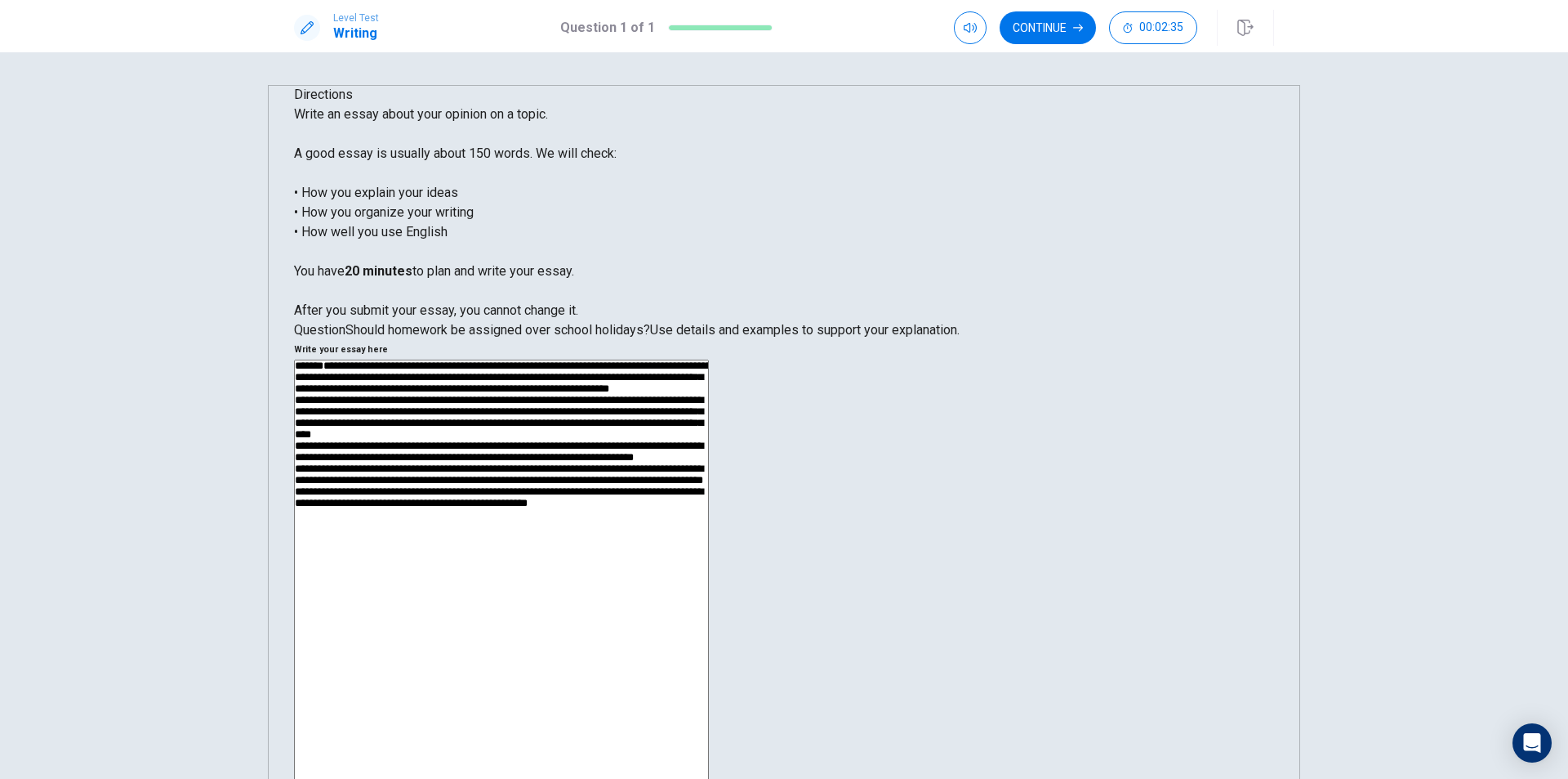
click at [709, 422] on textarea at bounding box center [502, 593] width 415 height 466
type textarea "**********"
click at [1041, 23] on button "Continue" at bounding box center [1048, 28] width 97 height 33
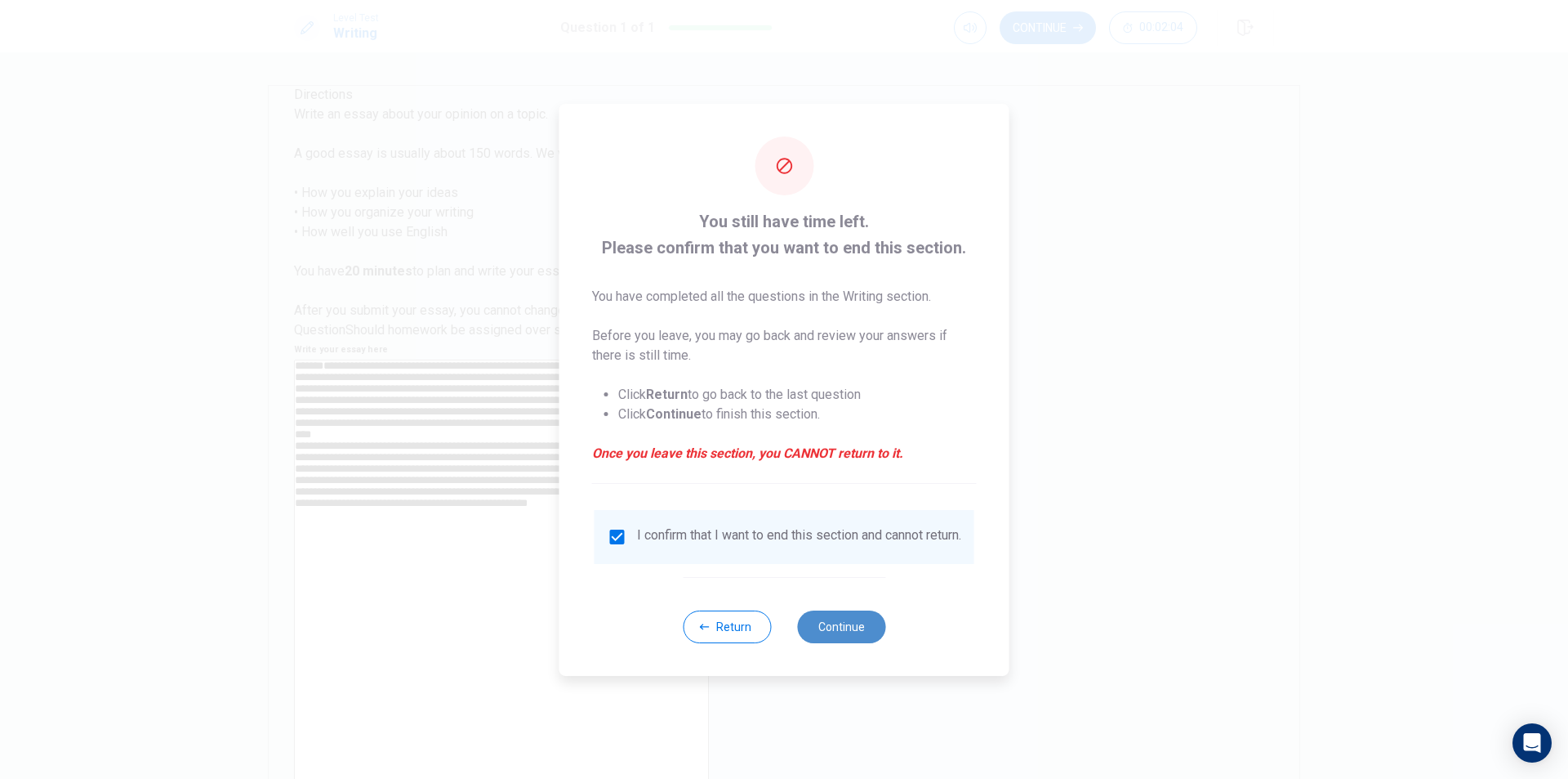
click at [844, 636] on button "Continue" at bounding box center [841, 627] width 88 height 33
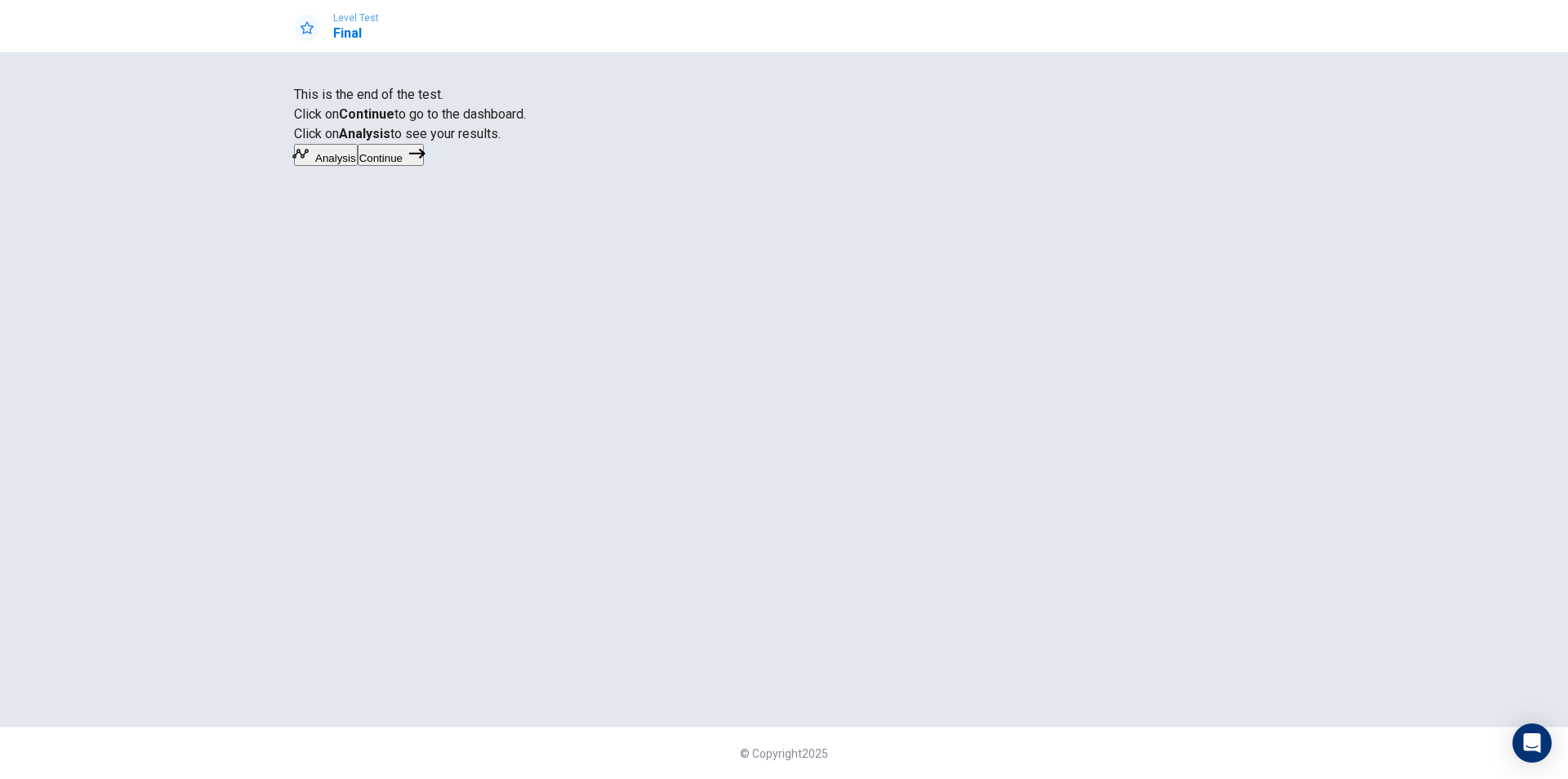
click at [358, 166] on button "Analysis" at bounding box center [326, 154] width 64 height 22
